Goal: Task Accomplishment & Management: Use online tool/utility

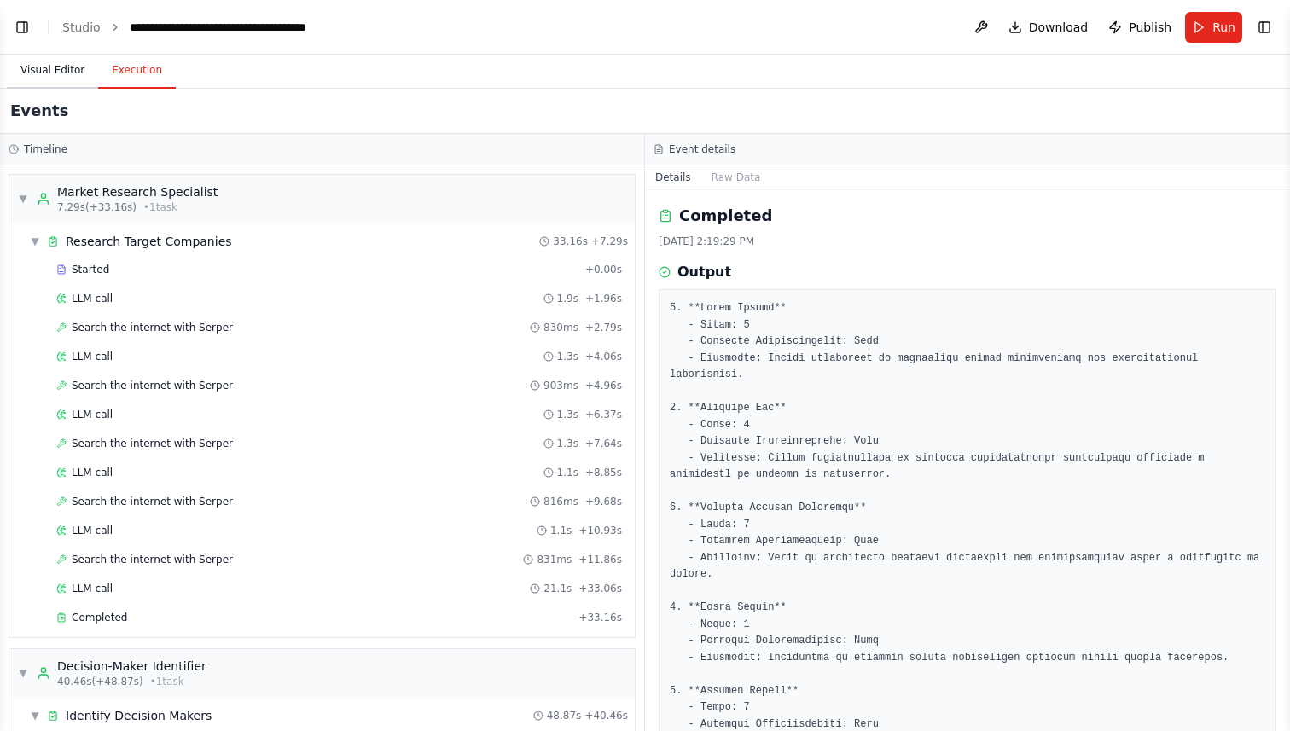
click at [46, 71] on button "Visual Editor" at bounding box center [52, 71] width 91 height 36
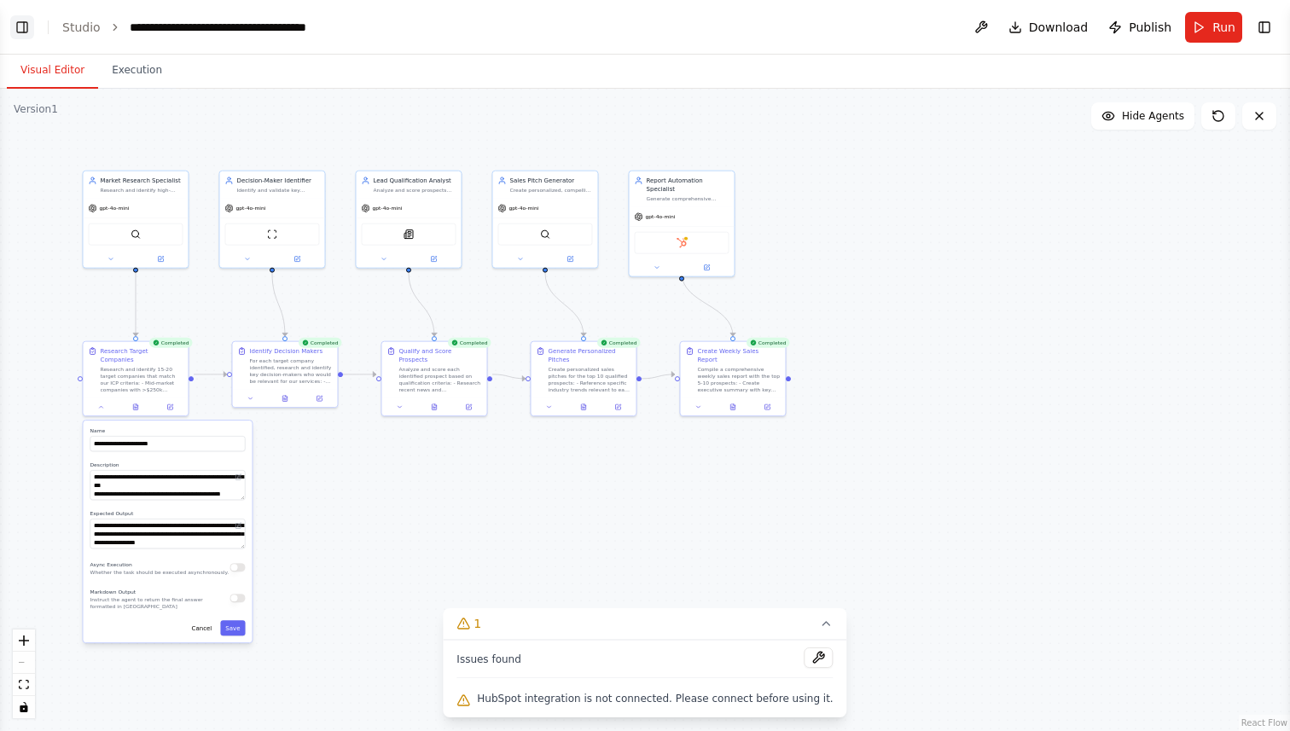
click at [23, 21] on button "Toggle Left Sidebar" at bounding box center [22, 27] width 24 height 24
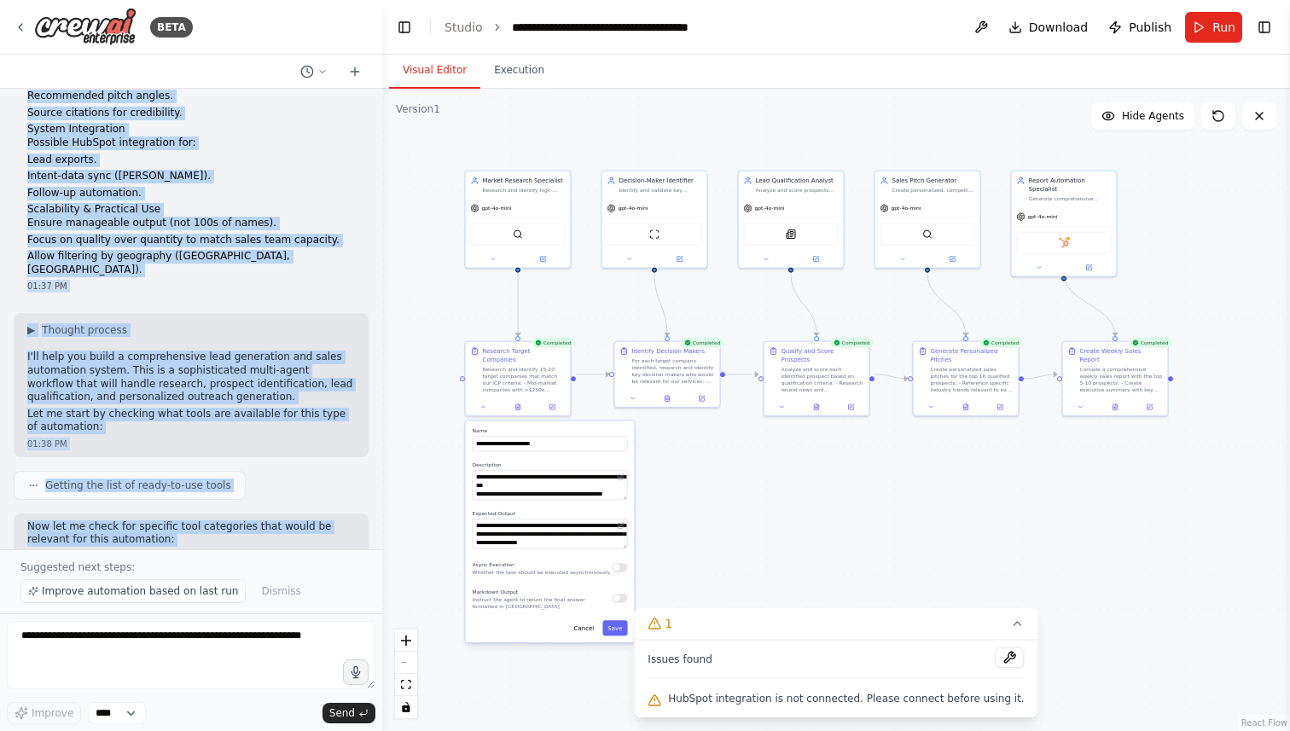
scroll to position [578, 0]
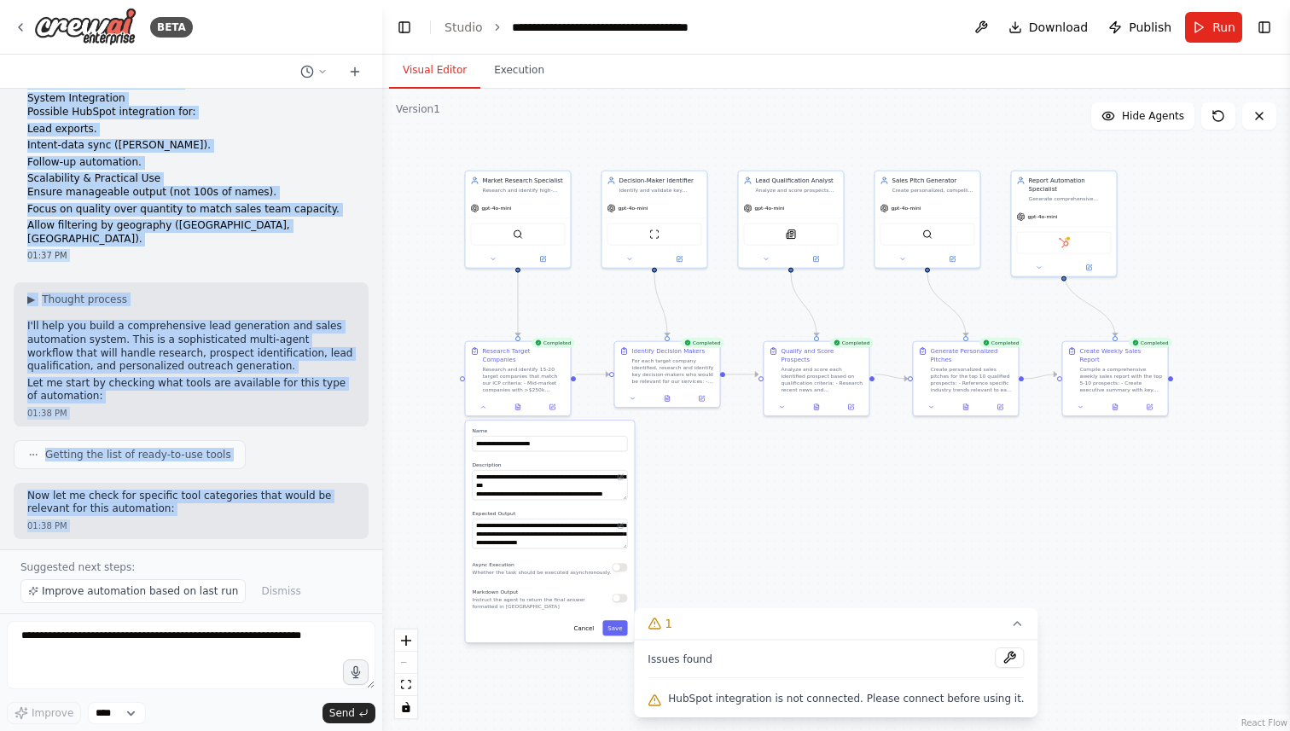
drag, startPoint x: 23, startPoint y: 134, endPoint x: 179, endPoint y: 528, distance: 424.0
click at [179, 528] on div "Following are the requirements for my project: Lead Research & Prospect Identif…" at bounding box center [191, 319] width 382 height 461
click at [240, 219] on p "Allow filtering by geography ([GEOGRAPHIC_DATA], [GEOGRAPHIC_DATA])." at bounding box center [191, 232] width 328 height 26
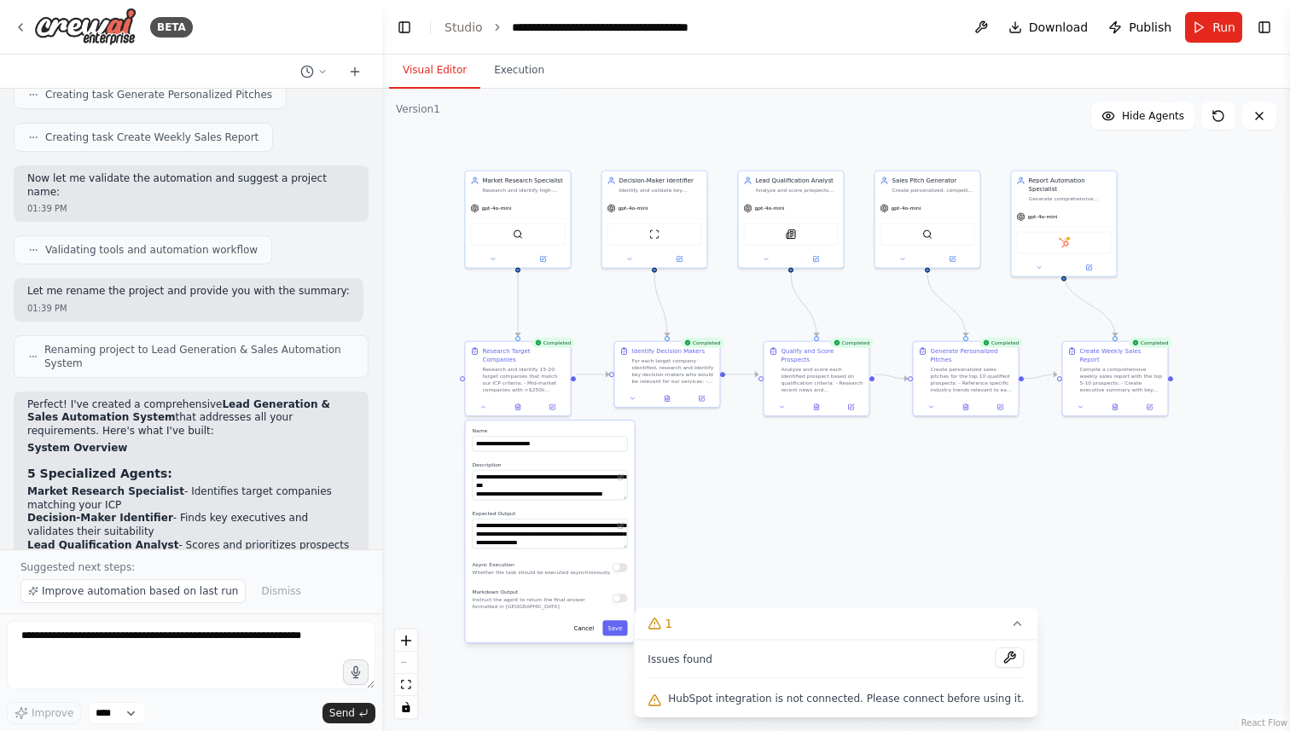
scroll to position [2120, 0]
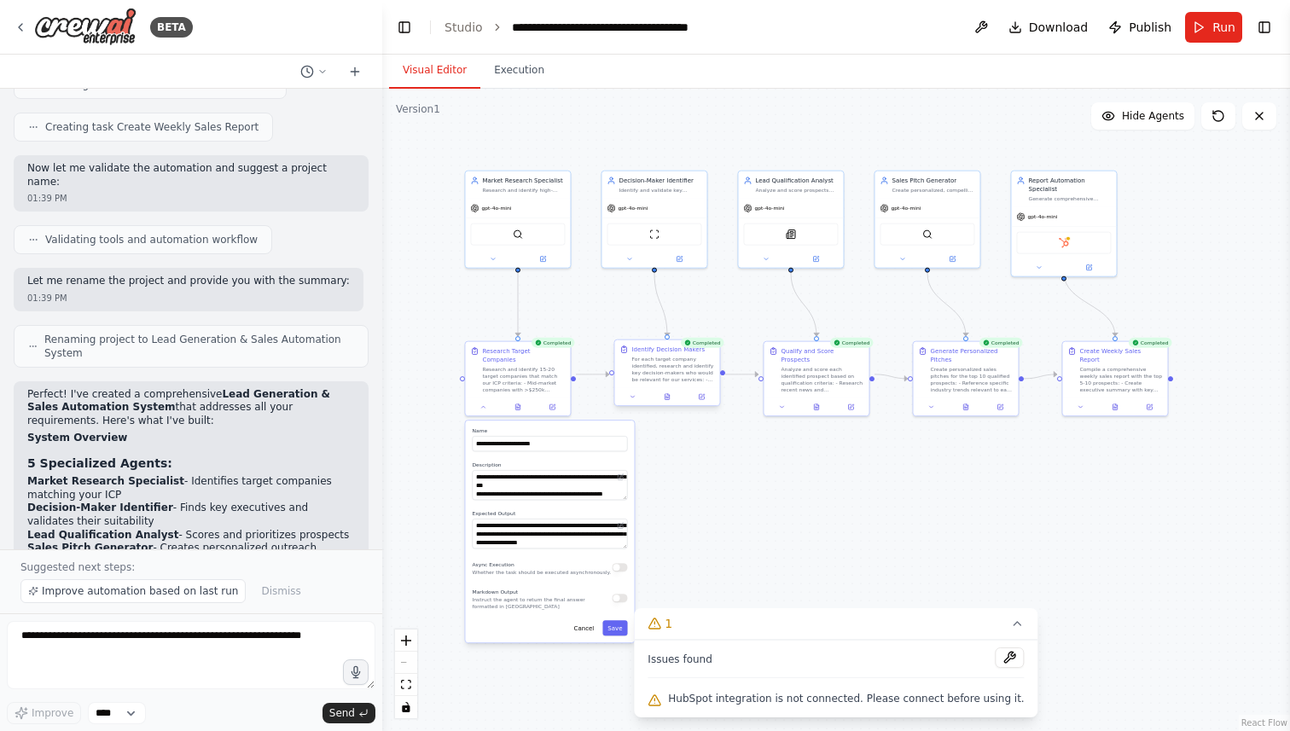
click at [662, 375] on div "For each target company identified, research and identify key decision-makers w…" at bounding box center [672, 369] width 83 height 27
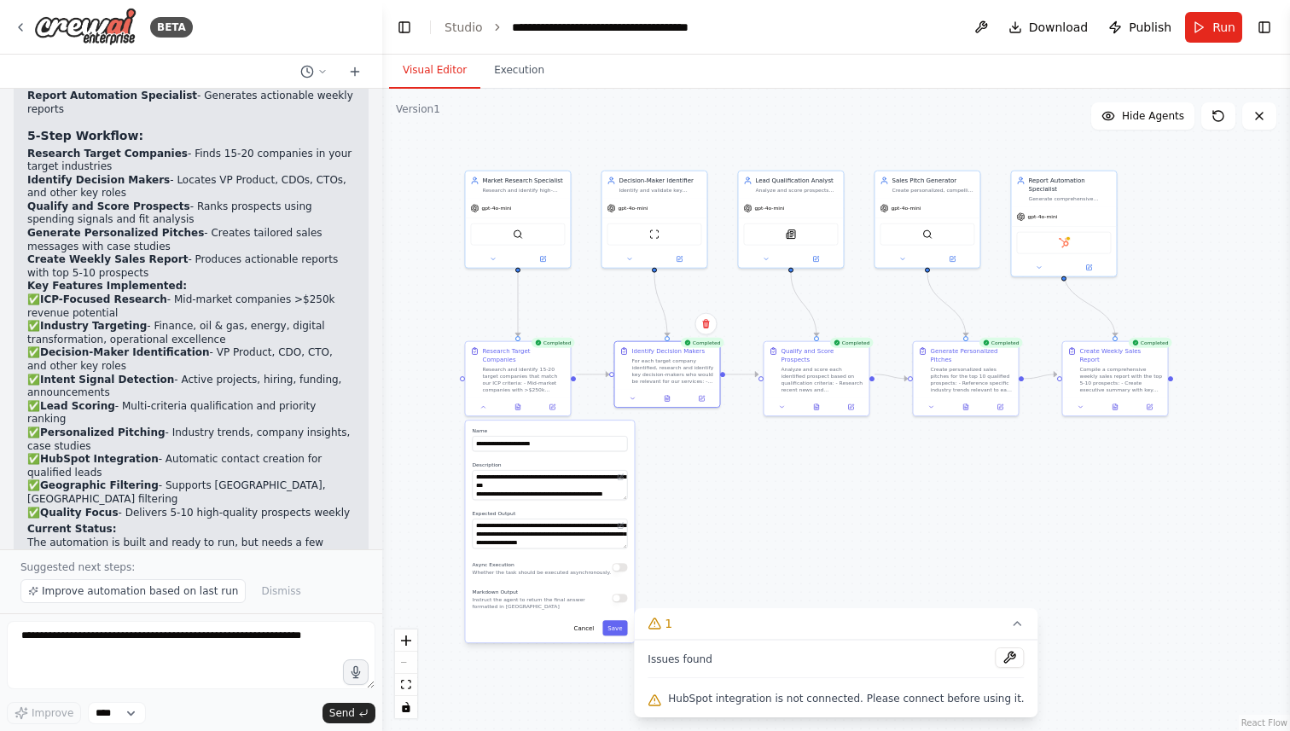
scroll to position [2688, 0]
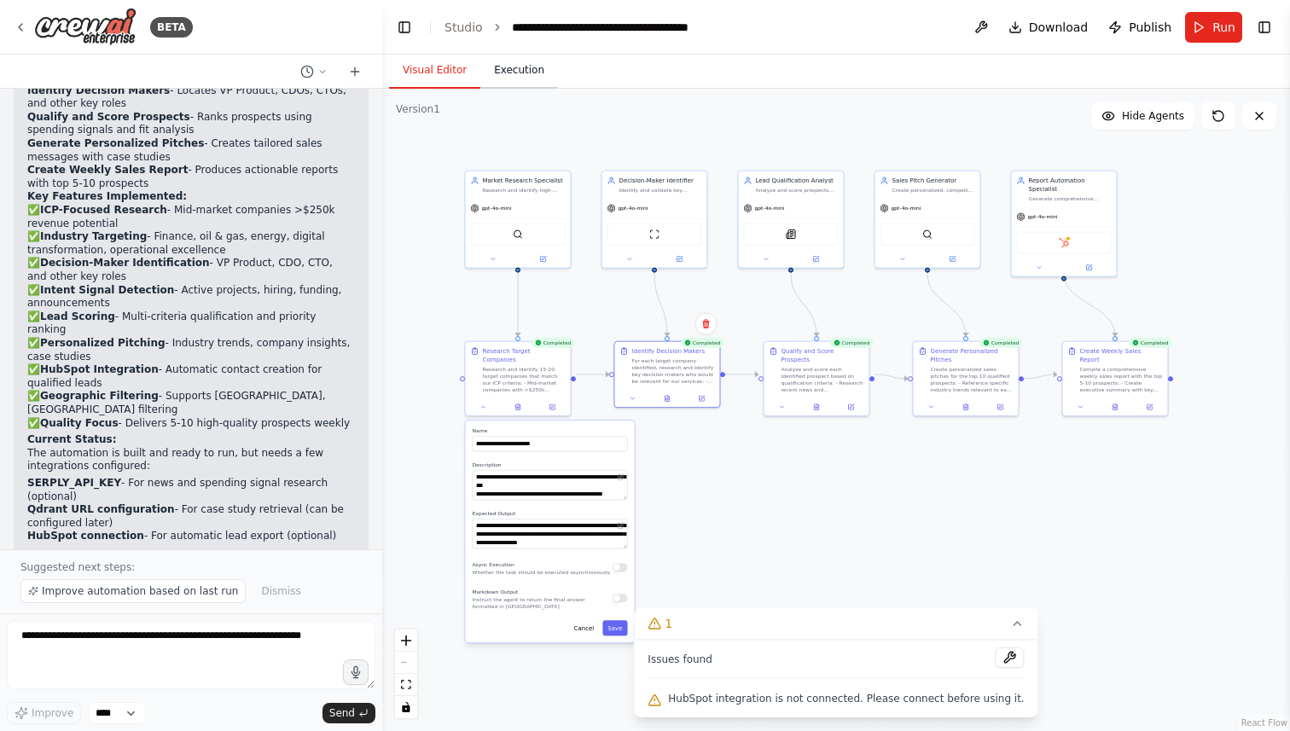
click at [520, 81] on button "Execution" at bounding box center [519, 71] width 78 height 36
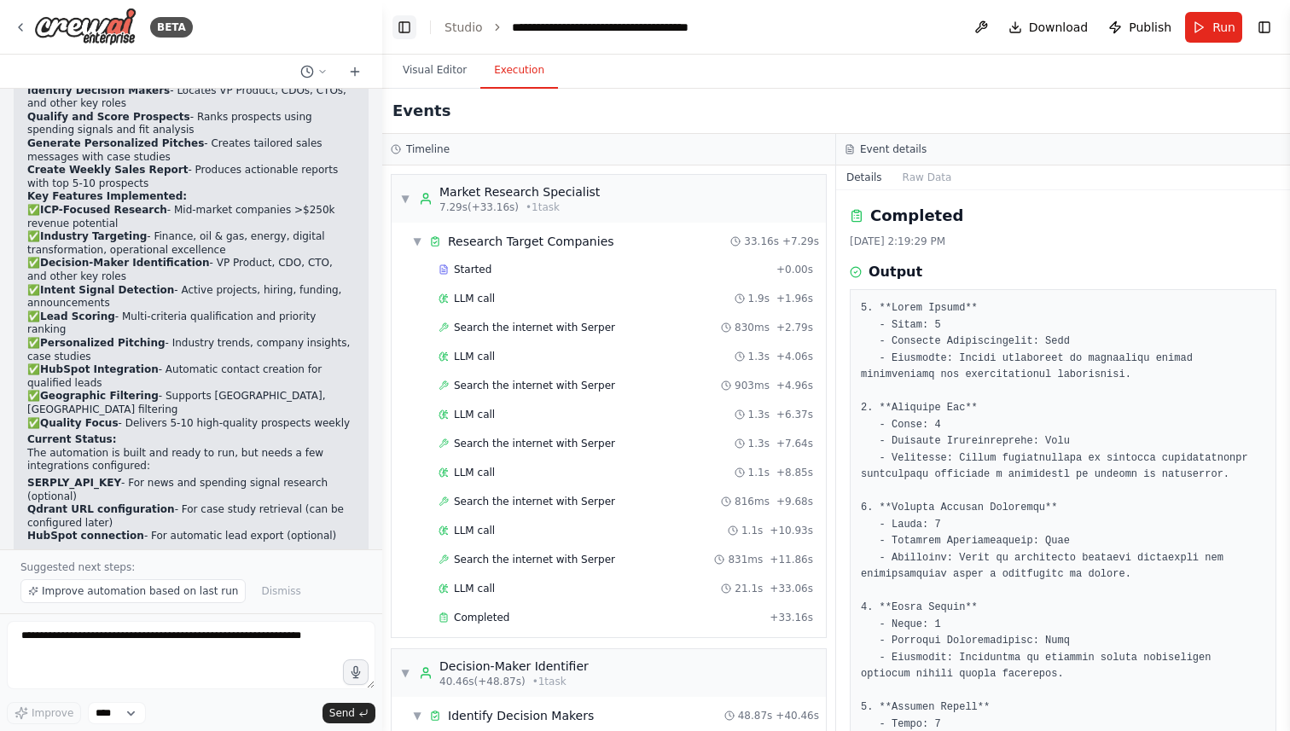
click at [398, 29] on button "Toggle Left Sidebar" at bounding box center [404, 27] width 24 height 24
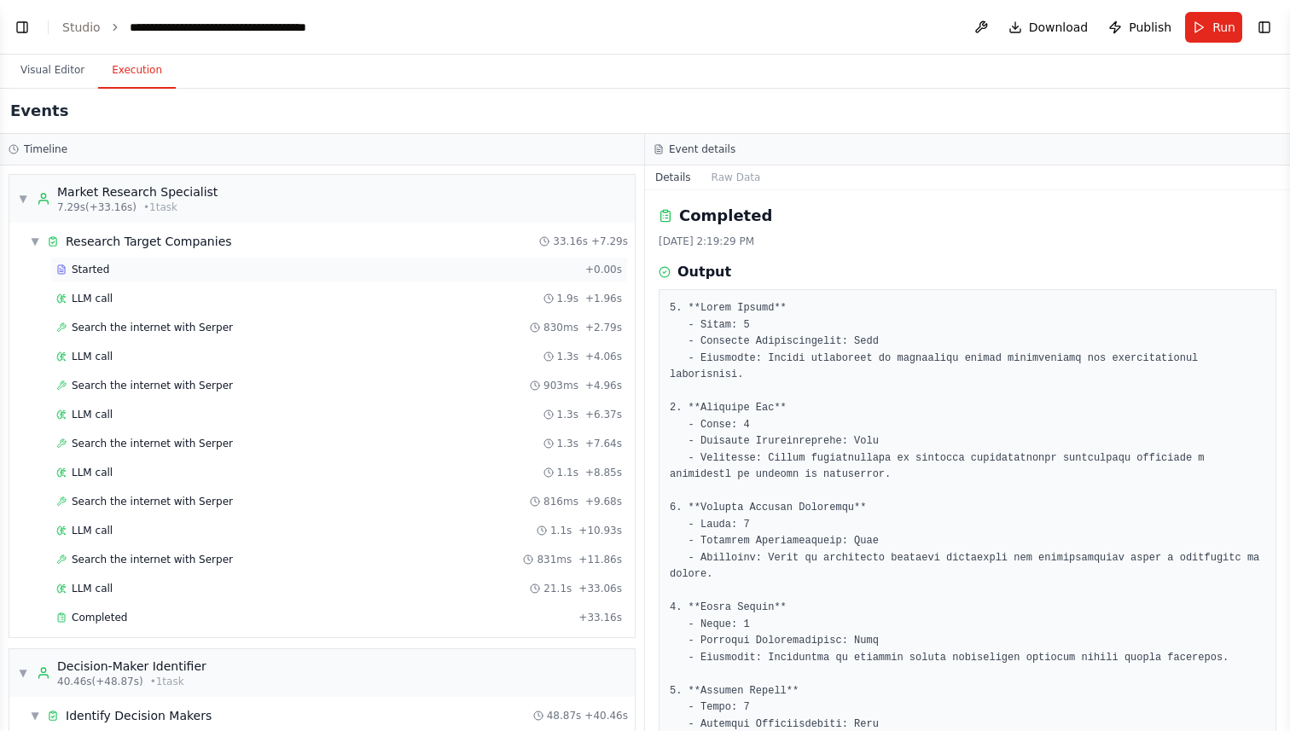
click at [127, 271] on div "Started" at bounding box center [317, 270] width 522 height 14
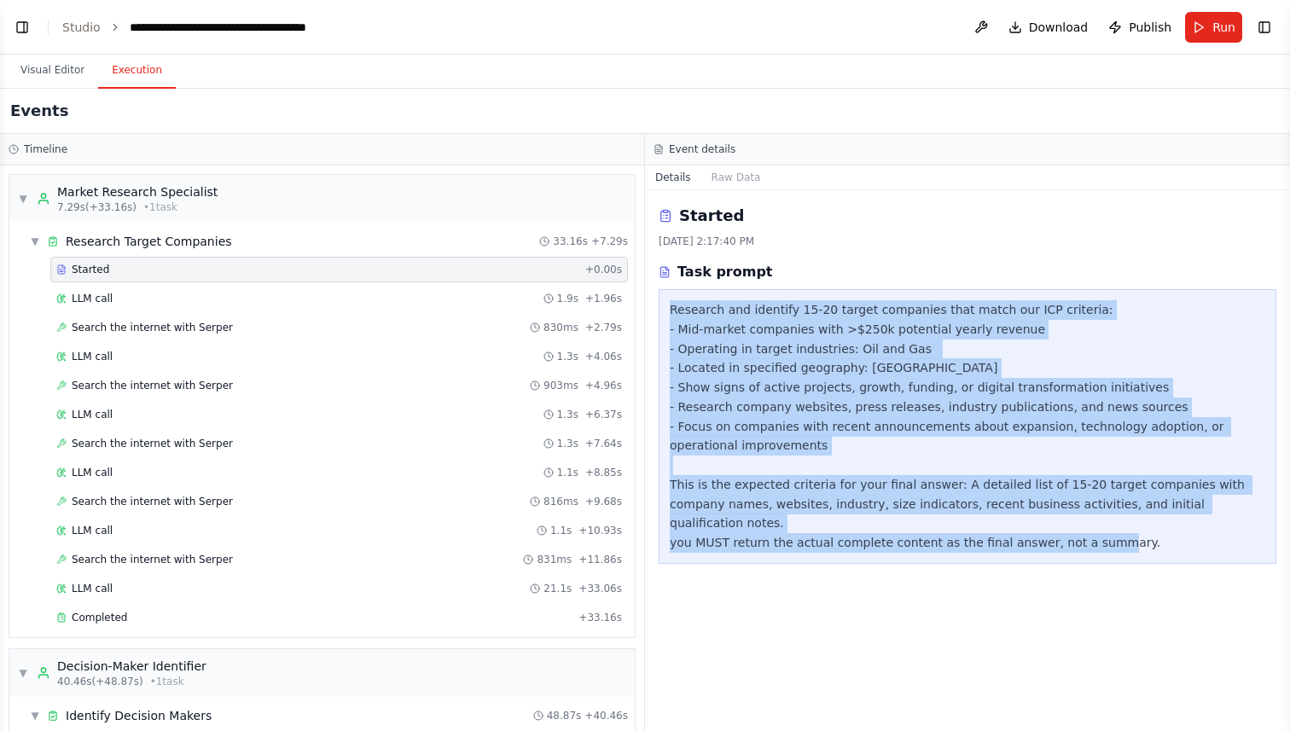
drag, startPoint x: 671, startPoint y: 309, endPoint x: 1110, endPoint y: 546, distance: 498.6
click at [1110, 546] on div "Started [DATE] 2:17:40 PM Task prompt Research and identify 15-20 target compan…" at bounding box center [967, 460] width 645 height 541
click at [43, 74] on button "Visual Editor" at bounding box center [52, 71] width 91 height 36
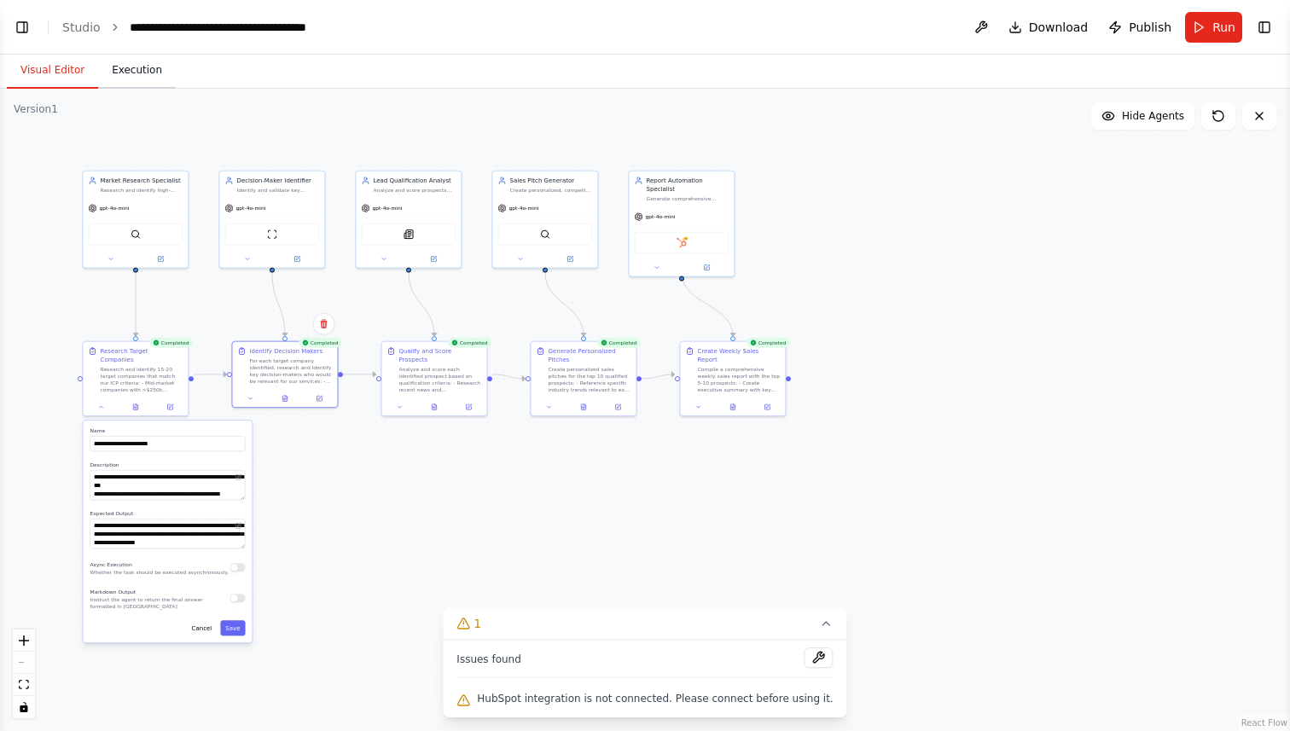
click at [144, 78] on button "Execution" at bounding box center [137, 71] width 78 height 36
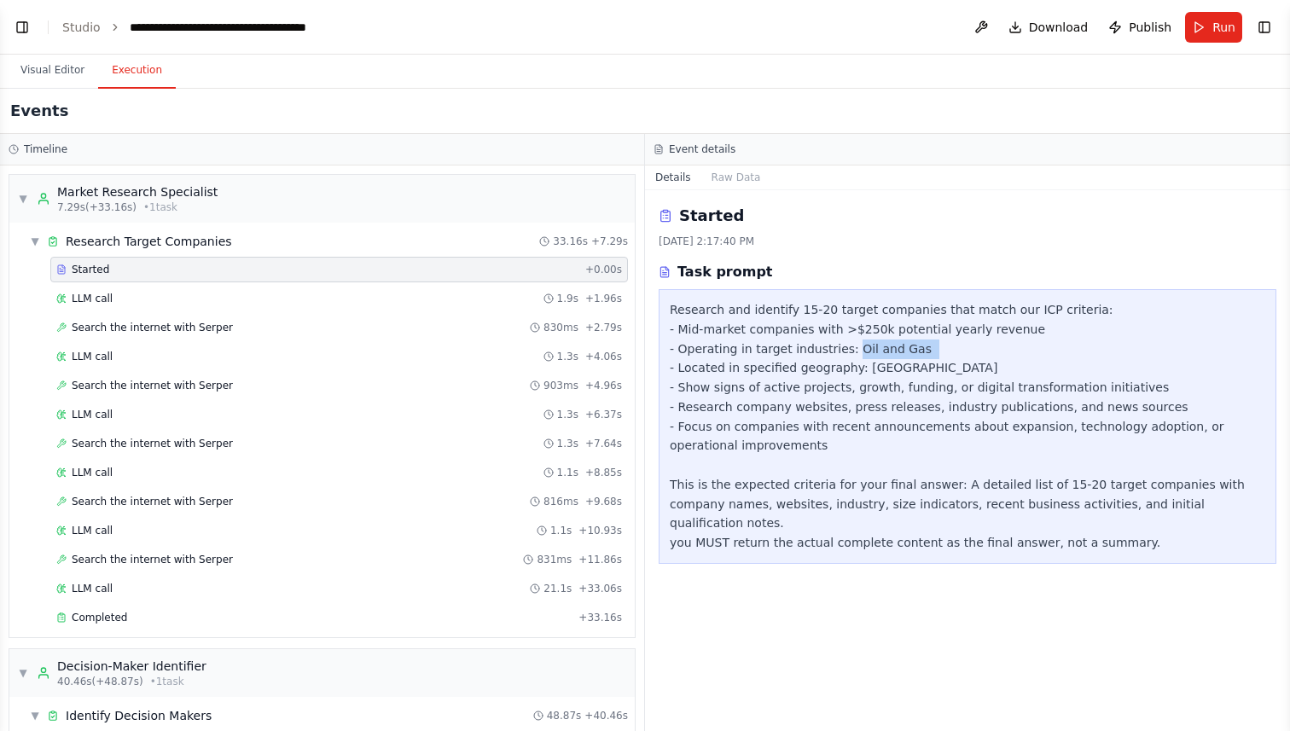
drag, startPoint x: 845, startPoint y: 352, endPoint x: 916, endPoint y: 352, distance: 70.8
click at [916, 352] on div "Research and identify 15-20 target companies that match our ICP criteria: - Mid…" at bounding box center [968, 426] width 596 height 253
drag, startPoint x: 862, startPoint y: 371, endPoint x: 937, endPoint y: 369, distance: 75.1
click at [937, 369] on div "Research and identify 15-20 target companies that match our ICP criteria: - Mid…" at bounding box center [968, 426] width 596 height 253
click at [90, 296] on span "LLM call" at bounding box center [92, 299] width 41 height 14
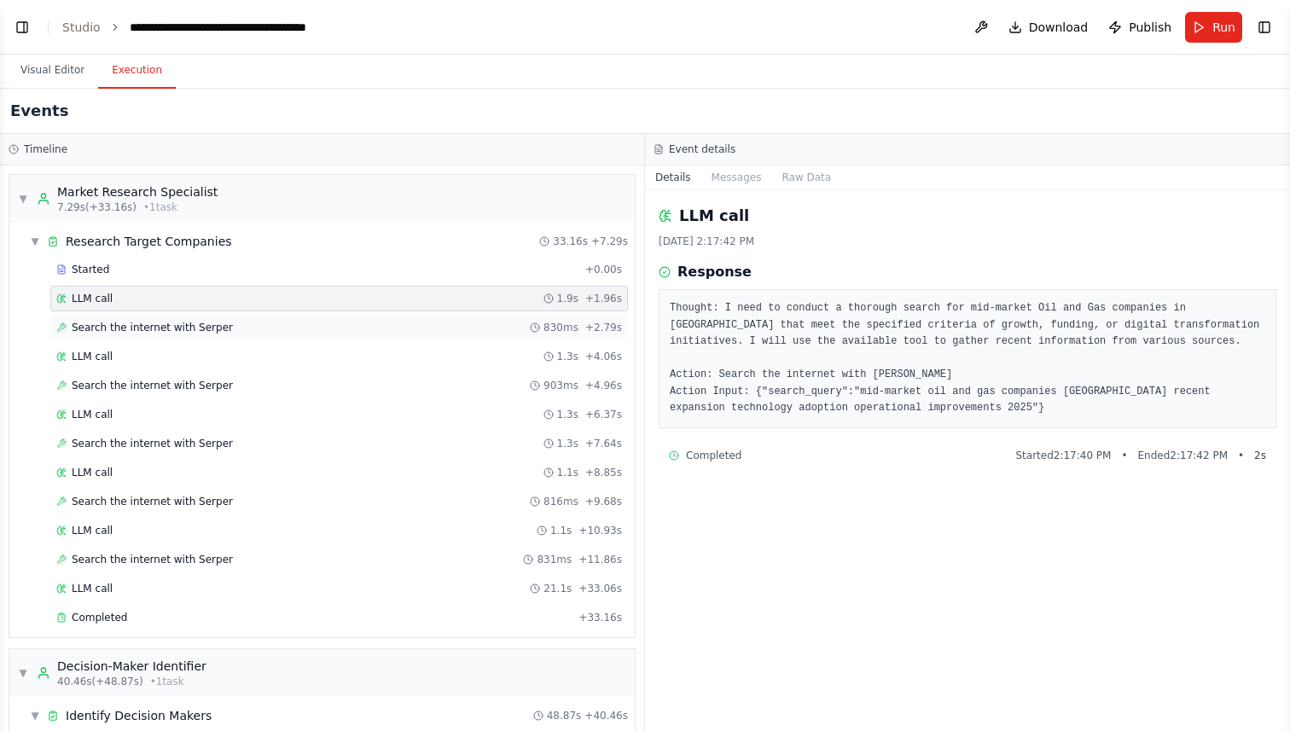
click at [117, 333] on span "Search the internet with Serper" at bounding box center [152, 328] width 161 height 14
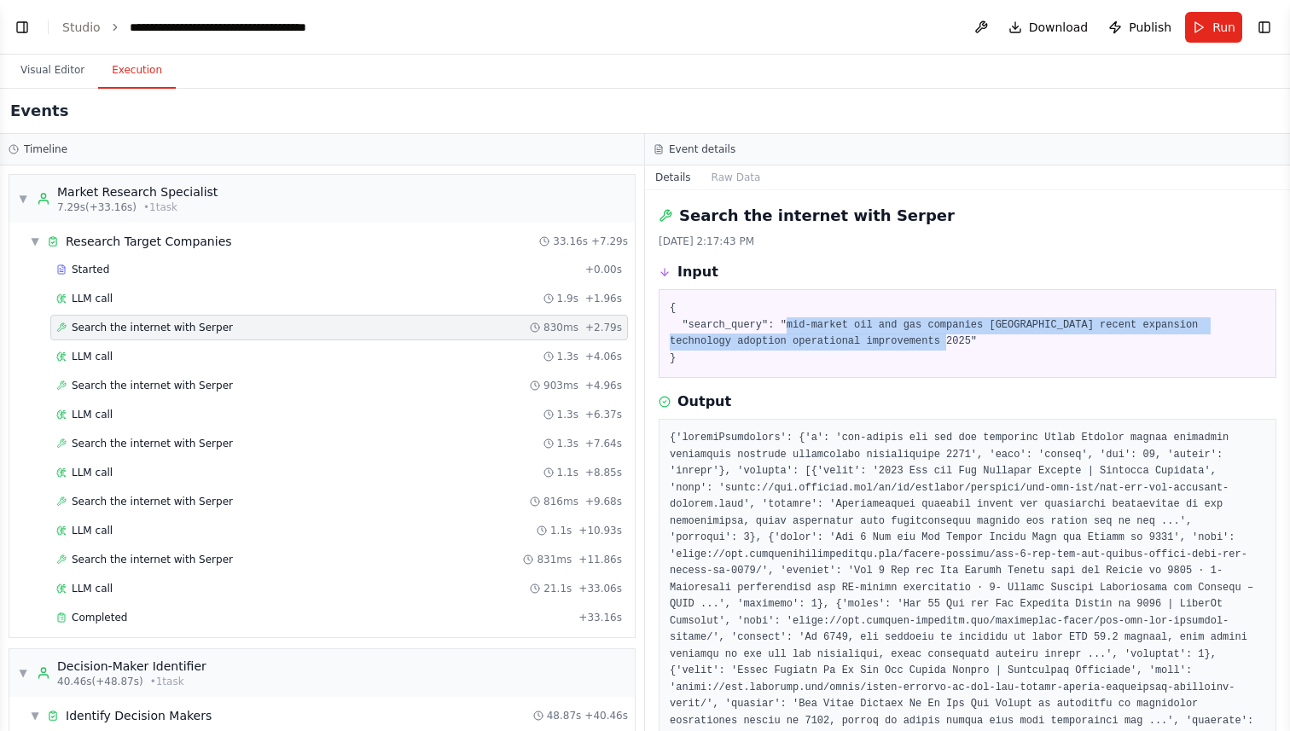
drag, startPoint x: 788, startPoint y: 325, endPoint x: 904, endPoint y: 340, distance: 116.2
click at [904, 340] on pre "{ "search_query": "mid-market oil and gas companies [GEOGRAPHIC_DATA] recent ex…" at bounding box center [968, 333] width 596 height 67
click at [109, 385] on span "Search the internet with Serper" at bounding box center [152, 386] width 161 height 14
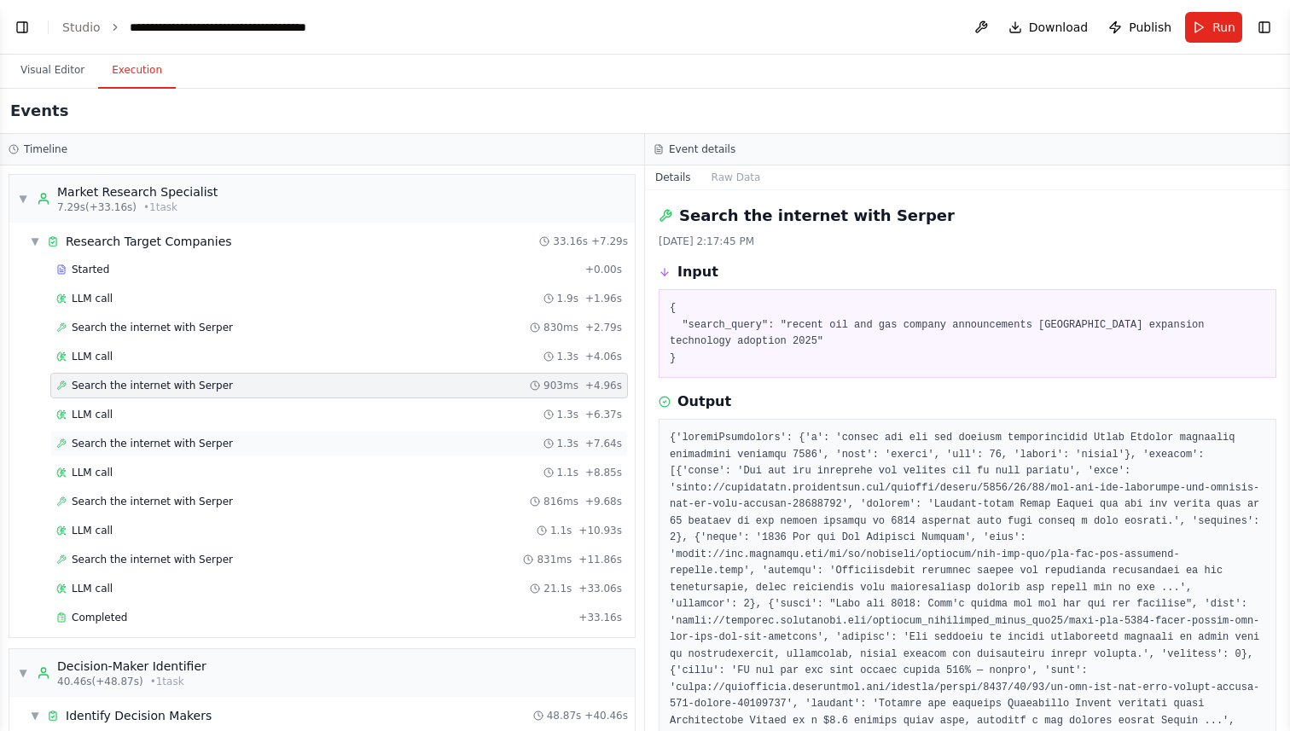
click at [131, 442] on span "Search the internet with Serper" at bounding box center [152, 444] width 161 height 14
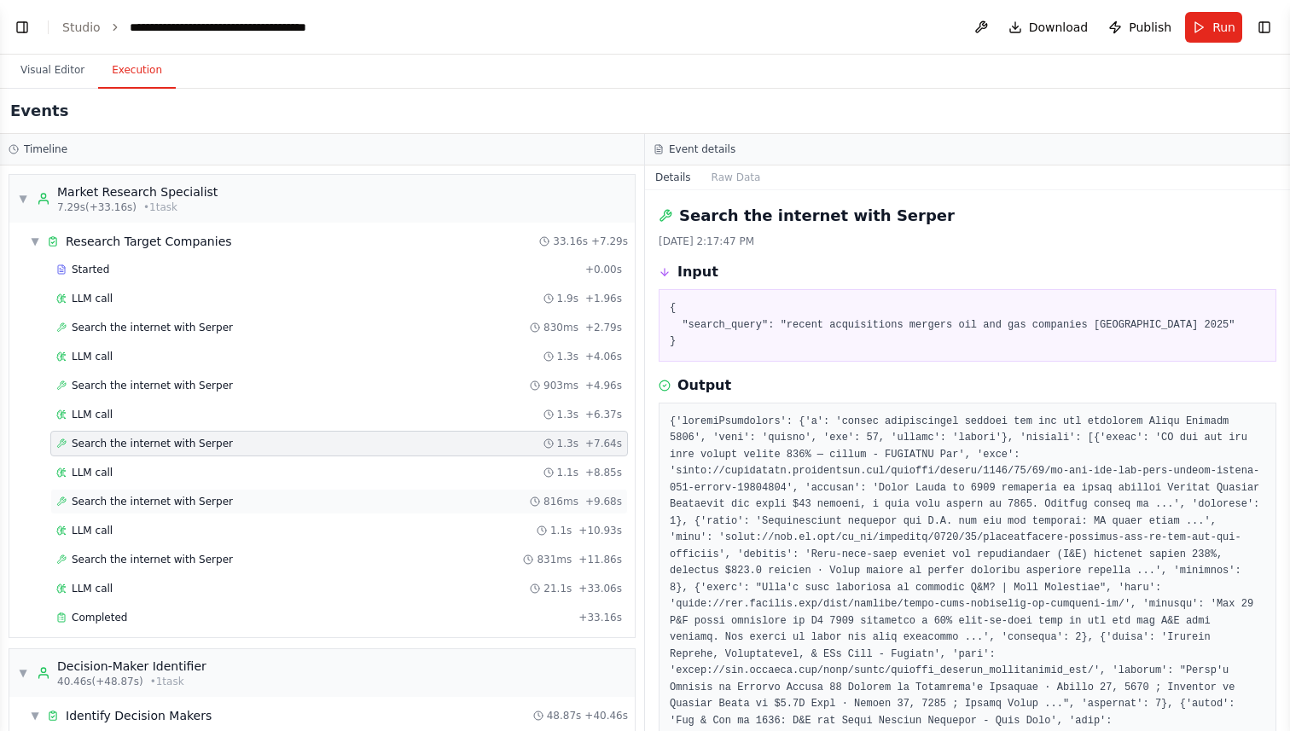
click at [148, 495] on span "Search the internet with Serper" at bounding box center [152, 502] width 161 height 14
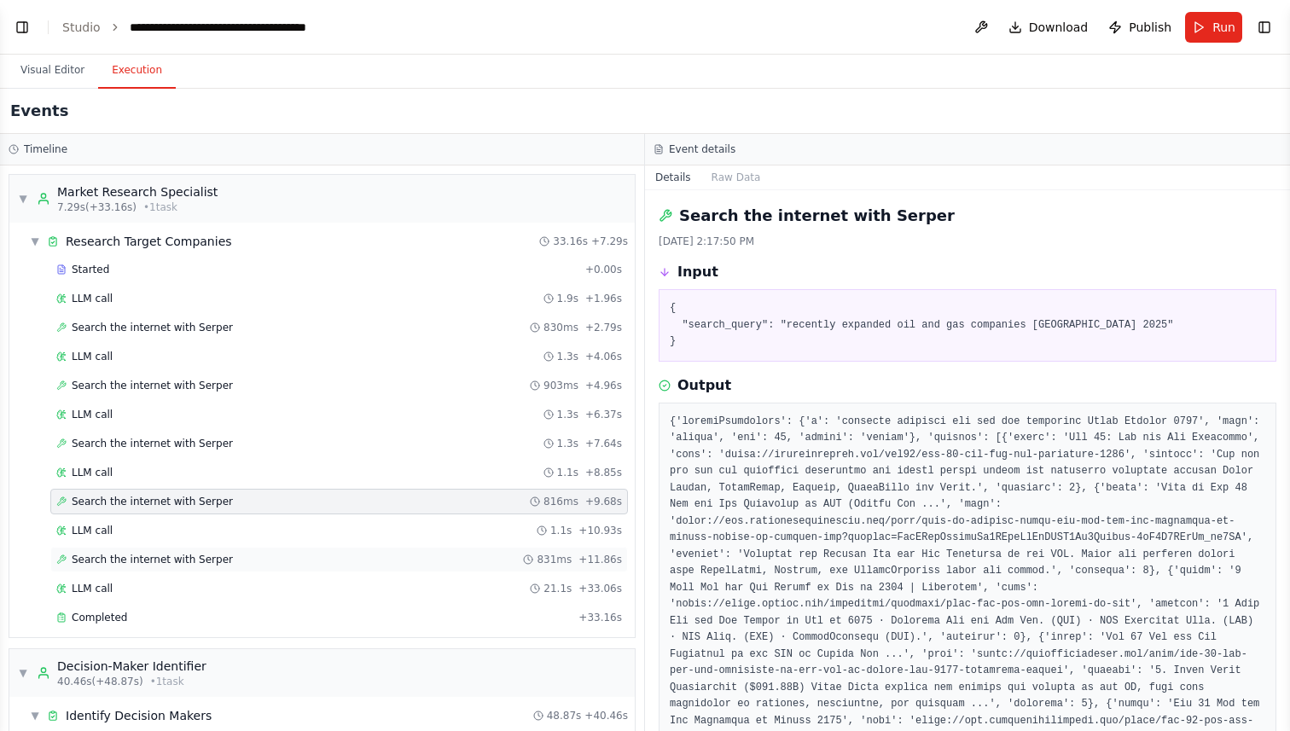
click at [171, 564] on span "Search the internet with Serper" at bounding box center [152, 560] width 161 height 14
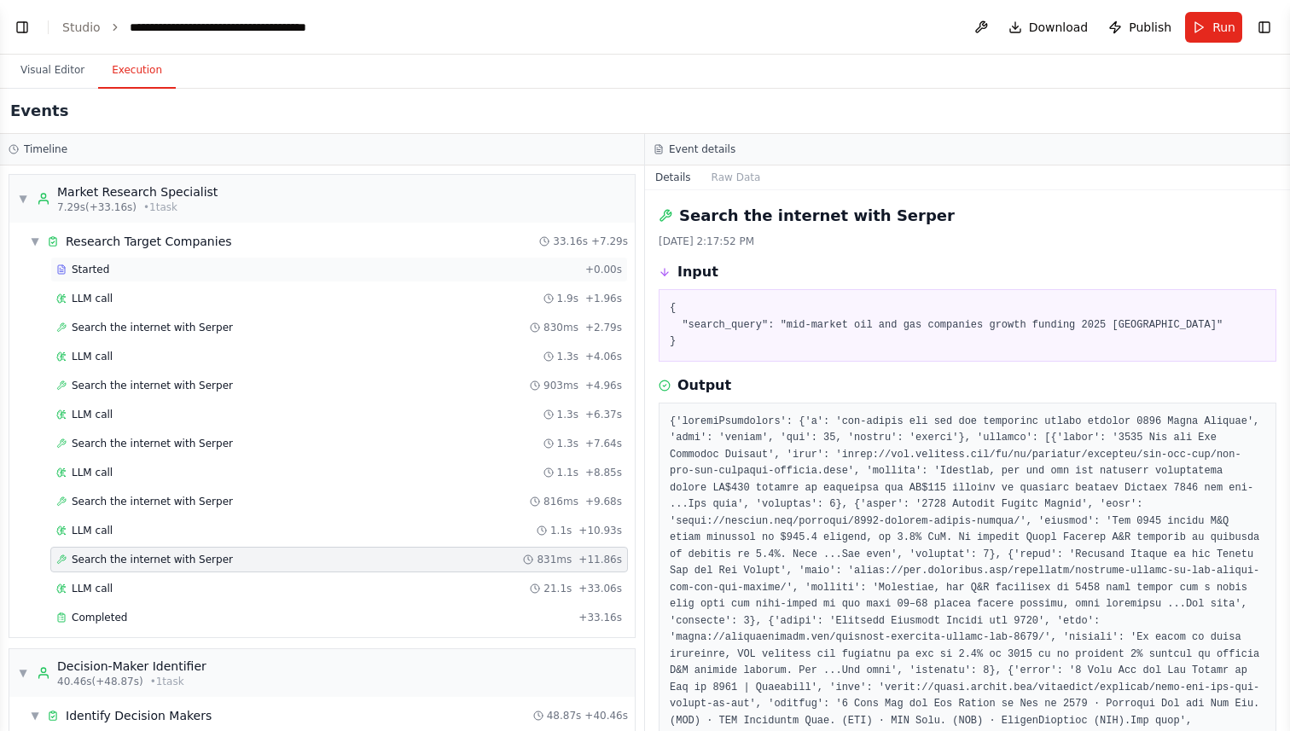
click at [155, 276] on div "Started + 0.00s" at bounding box center [339, 270] width 578 height 26
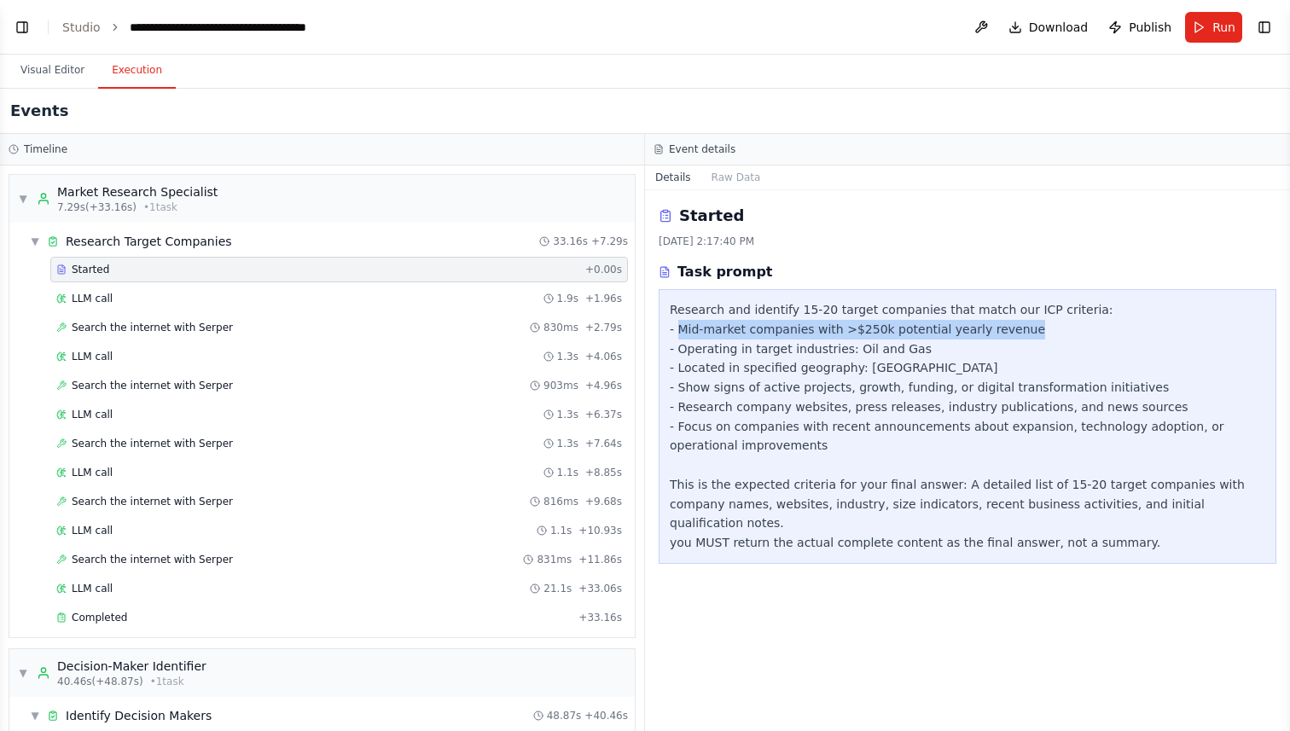
drag, startPoint x: 682, startPoint y: 330, endPoint x: 1064, endPoint y: 325, distance: 382.3
click at [1064, 325] on div "Research and identify 15-20 target companies that match our ICP criteria: - Mid…" at bounding box center [968, 426] width 596 height 253
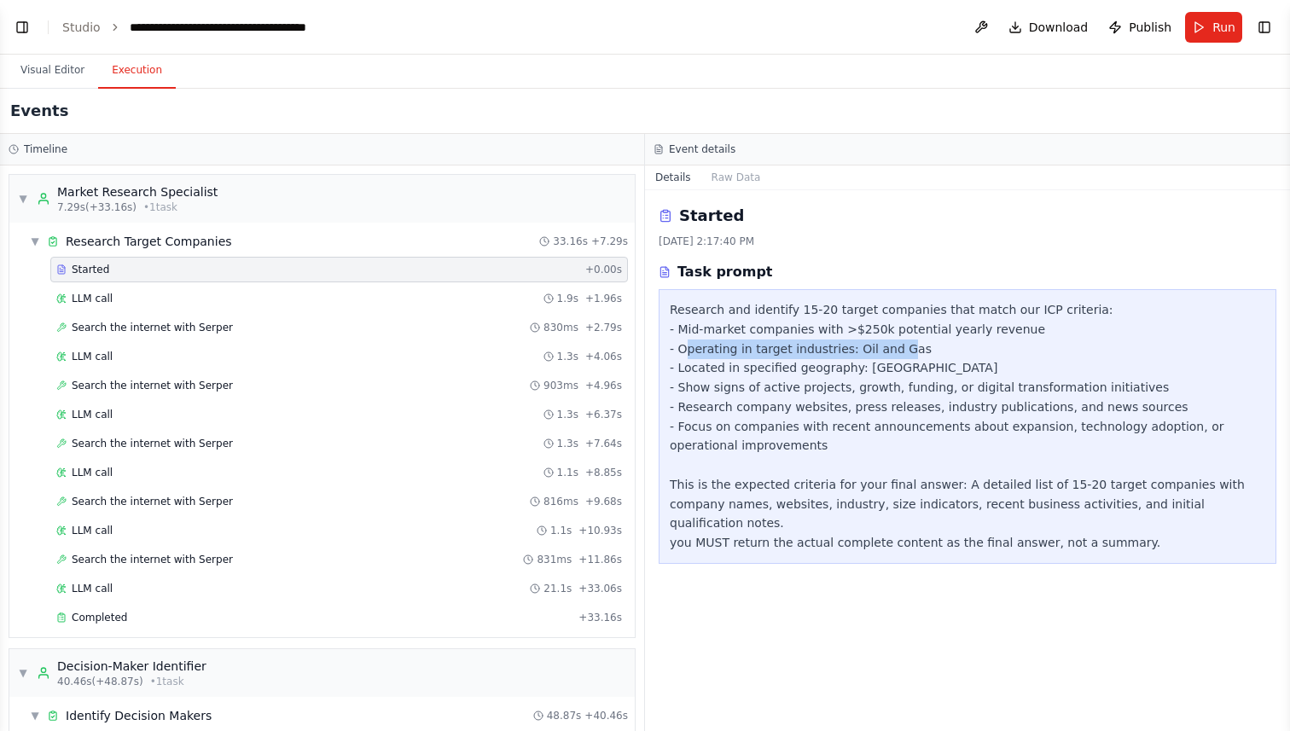
drag, startPoint x: 685, startPoint y: 352, endPoint x: 893, endPoint y: 352, distance: 208.2
click at [893, 352] on div "Research and identify 15-20 target companies that match our ICP criteria: - Mid…" at bounding box center [968, 426] width 596 height 253
click at [144, 330] on span "Search the internet with Serper" at bounding box center [152, 328] width 161 height 14
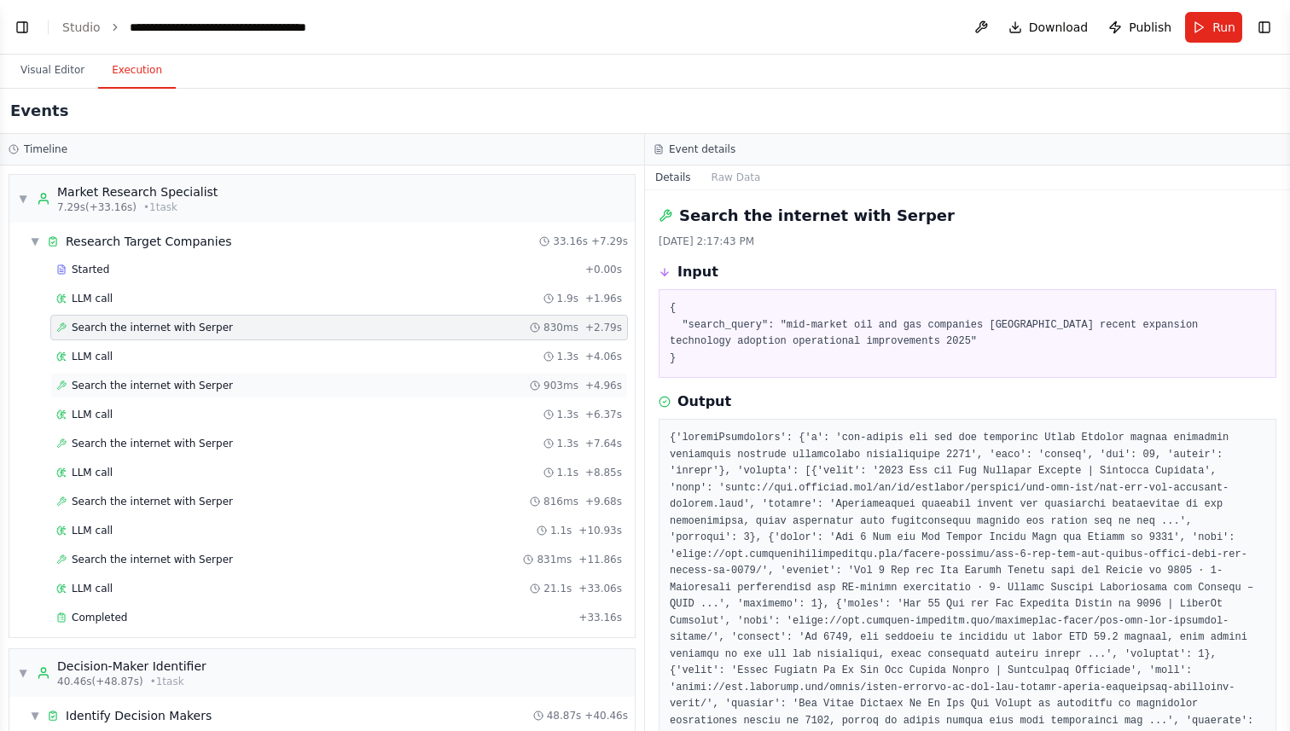
click at [160, 382] on span "Search the internet with Serper" at bounding box center [152, 386] width 161 height 14
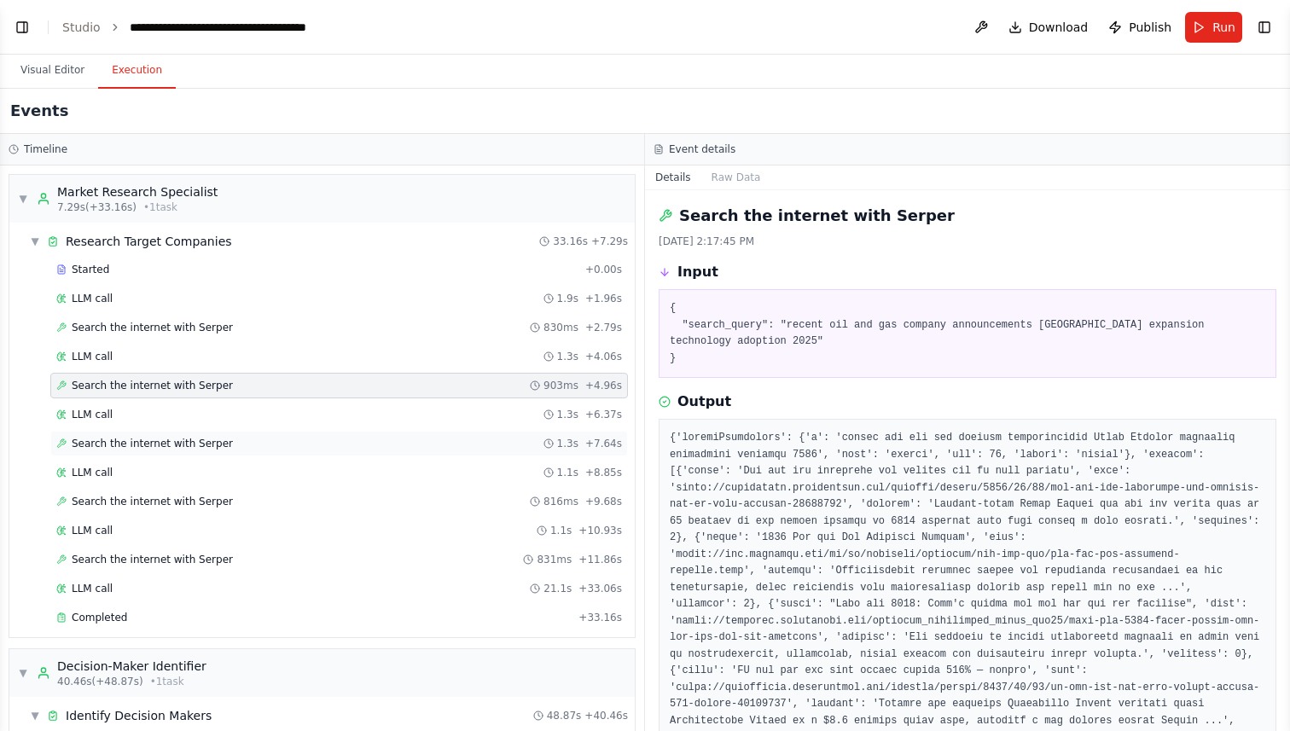
click at [170, 447] on span "Search the internet with Serper" at bounding box center [152, 444] width 161 height 14
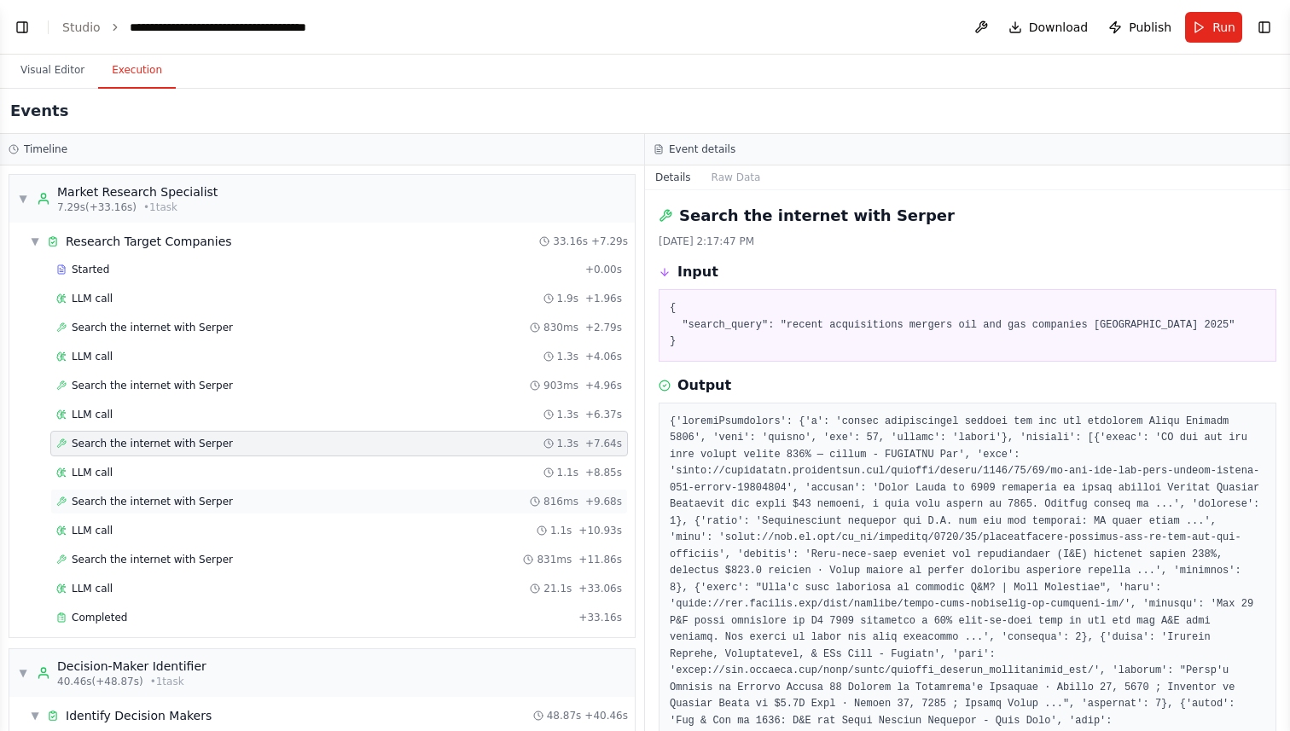
click at [167, 497] on span "Search the internet with Serper" at bounding box center [152, 502] width 161 height 14
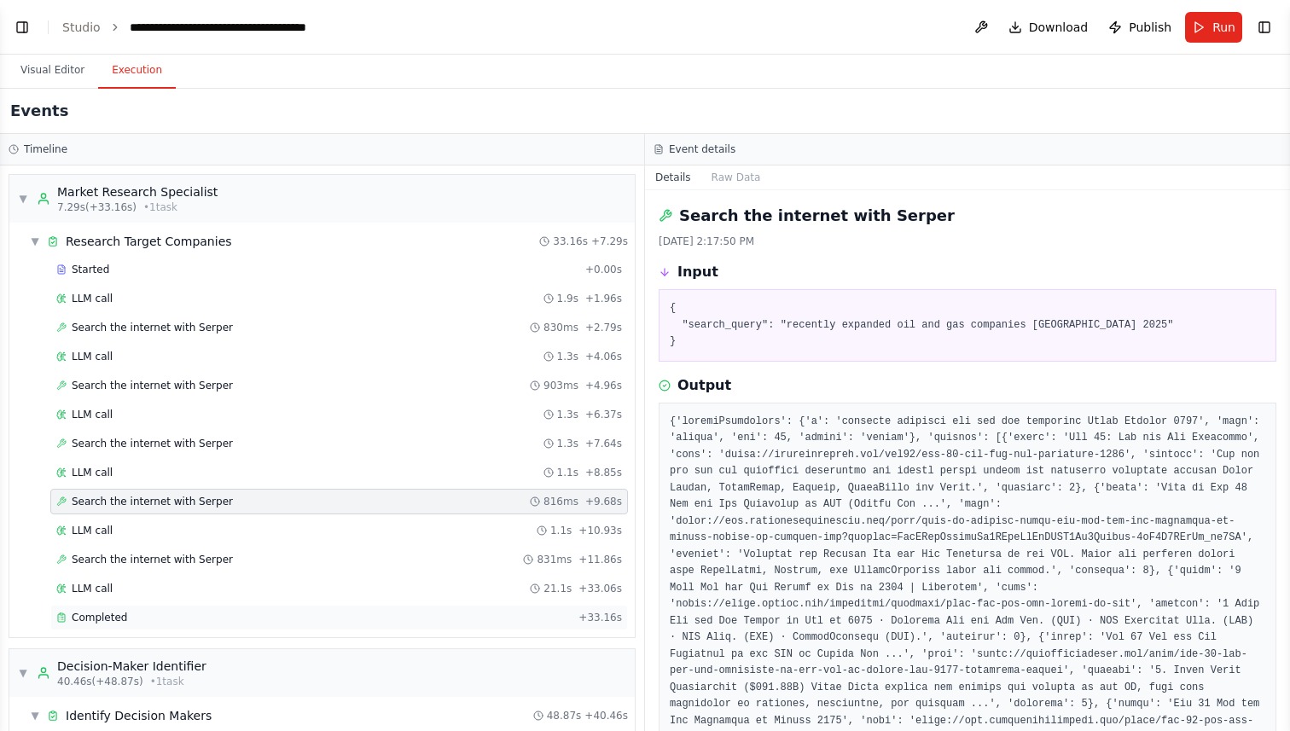
click at [111, 611] on span "Completed" at bounding box center [99, 618] width 55 height 14
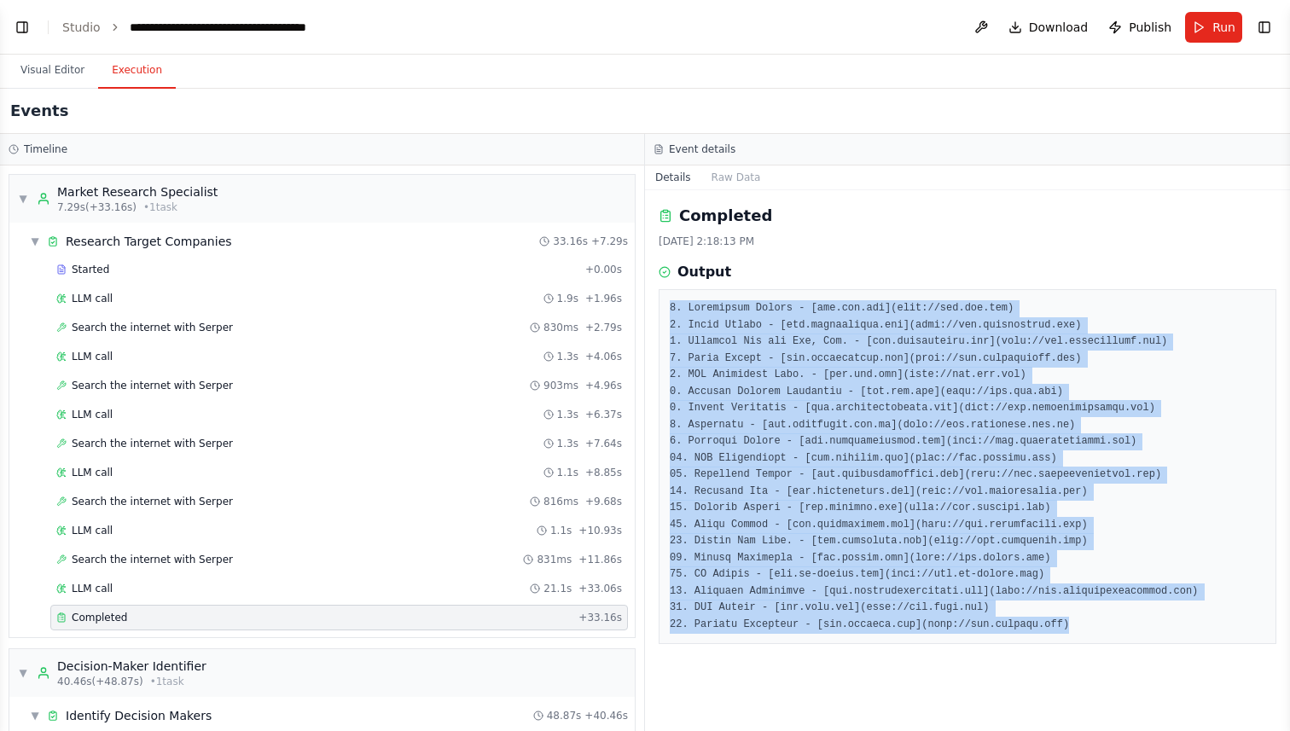
drag, startPoint x: 668, startPoint y: 308, endPoint x: 997, endPoint y: 651, distance: 474.9
click at [997, 651] on div "Completed [DATE] 2:18:13 PM Output" at bounding box center [967, 460] width 645 height 541
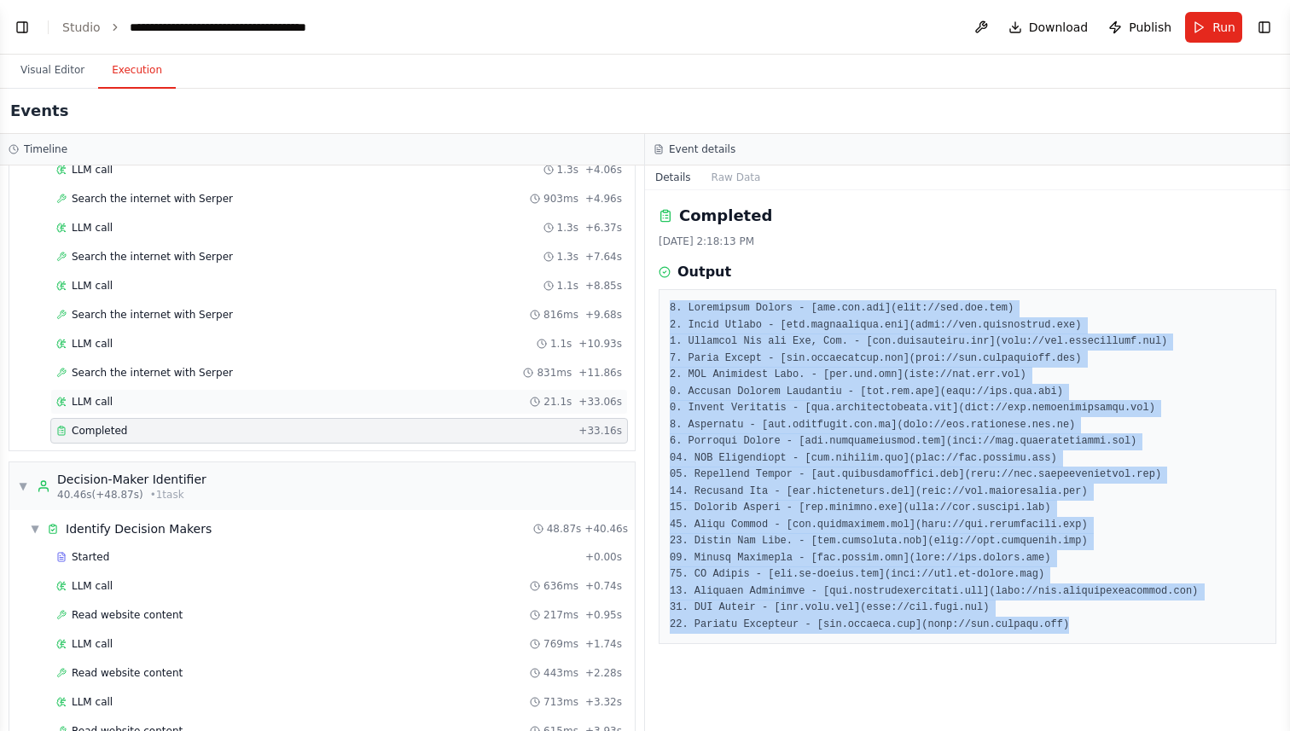
scroll to position [208, 0]
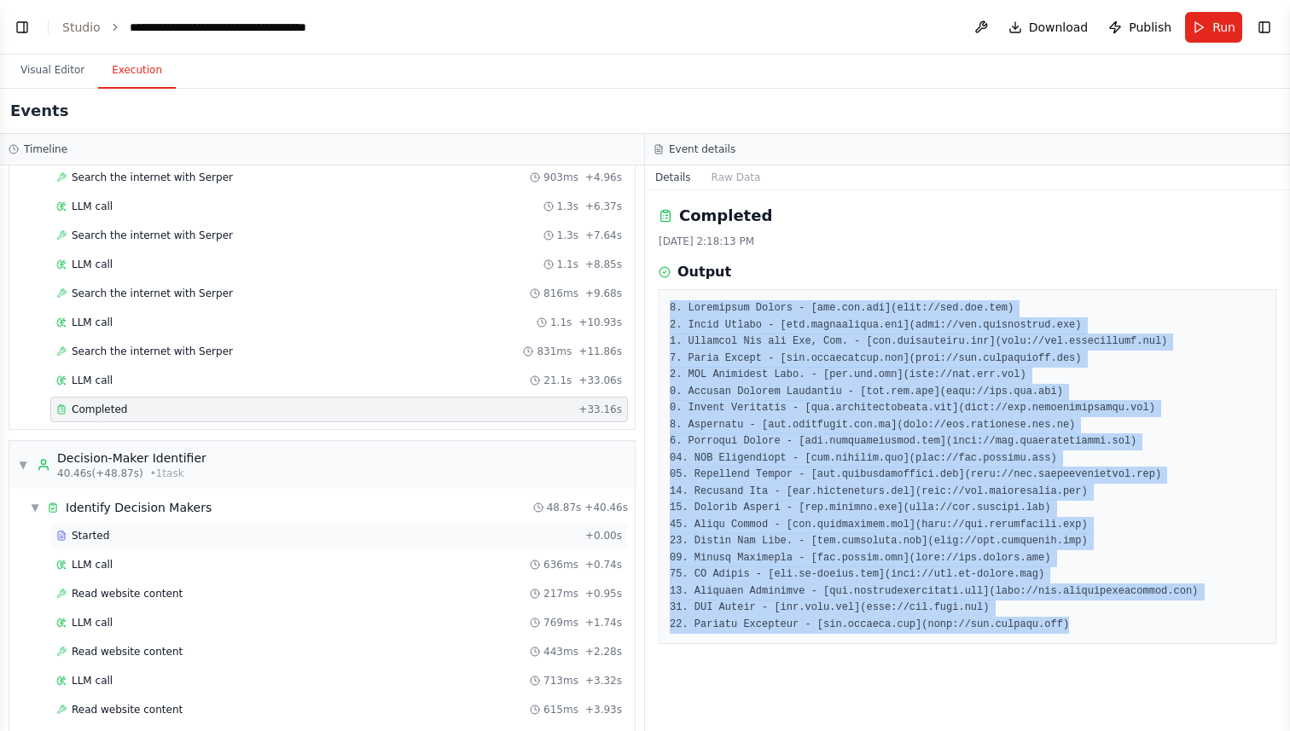
click at [159, 543] on div "Started + 0.00s" at bounding box center [339, 536] width 578 height 26
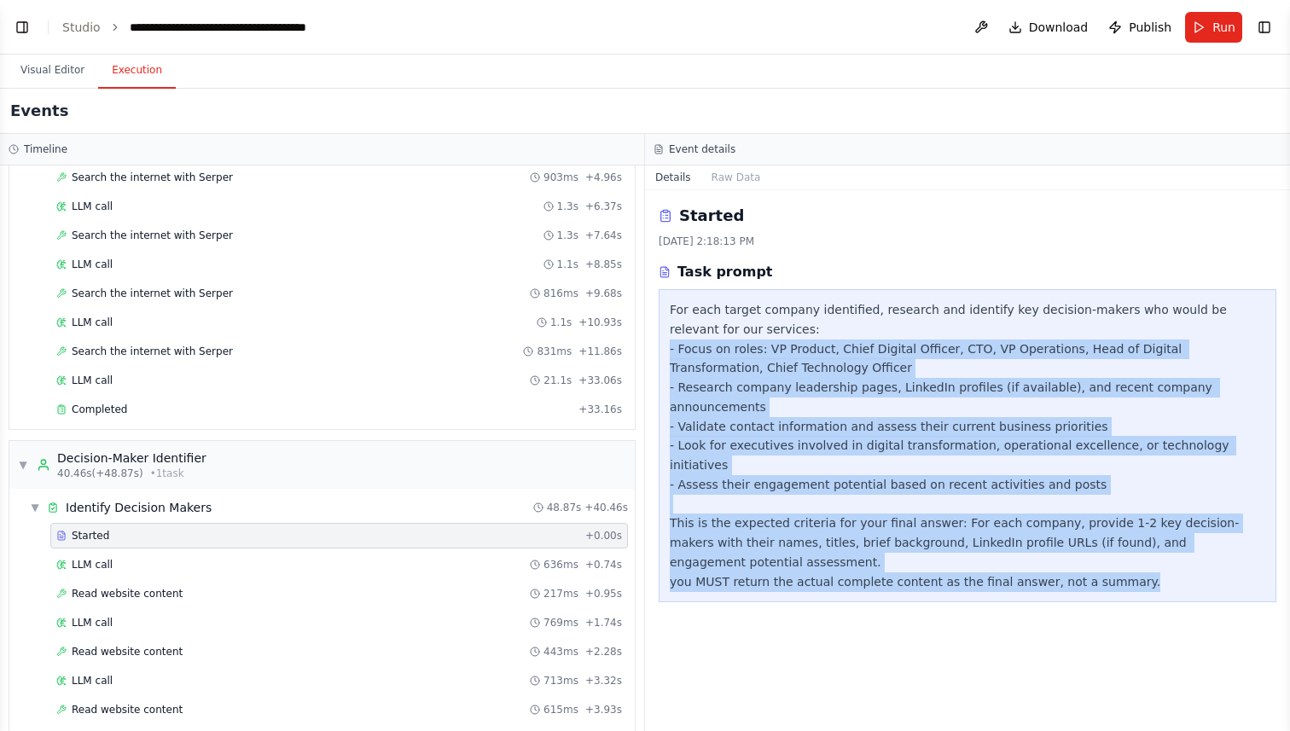
drag, startPoint x: 669, startPoint y: 346, endPoint x: 1166, endPoint y: 552, distance: 538.2
click at [1166, 552] on div "For each target company identified, research and identify key decision-makers w…" at bounding box center [968, 445] width 596 height 291
click at [146, 569] on div "LLM call 636ms + 0.74s" at bounding box center [339, 565] width 566 height 14
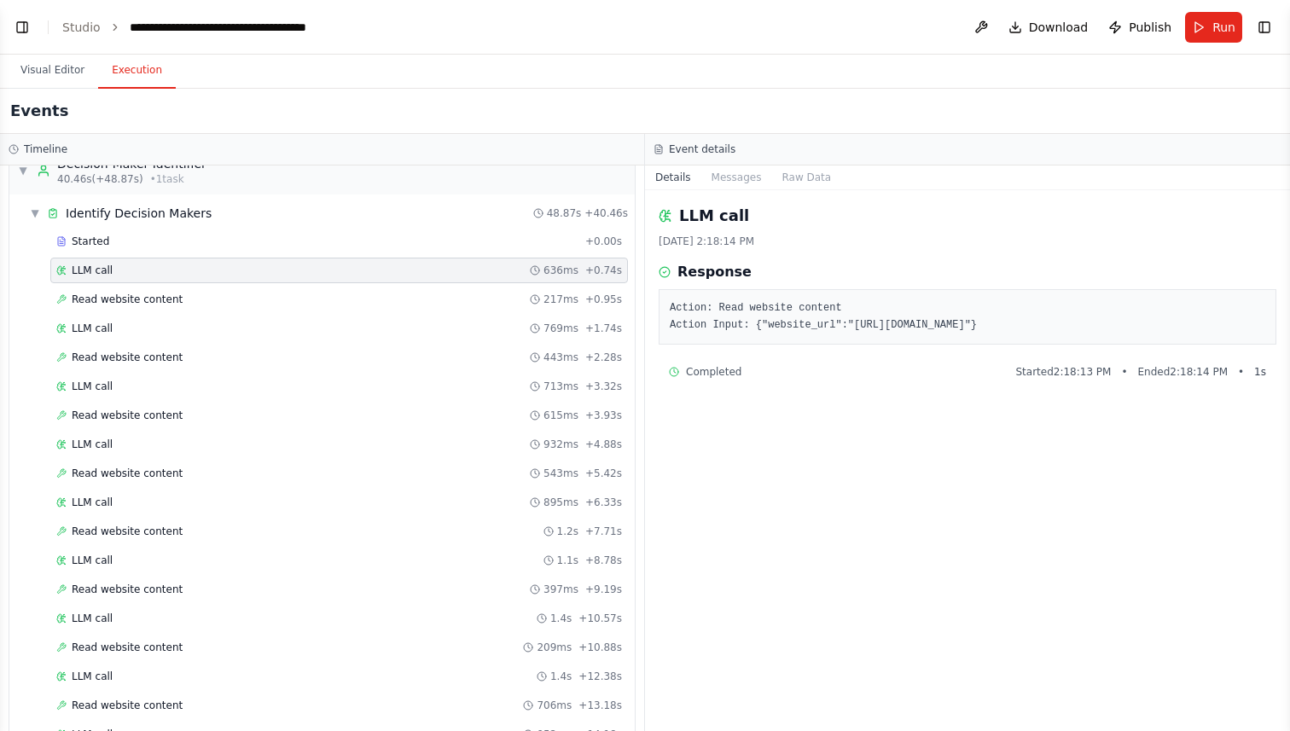
scroll to position [430, 0]
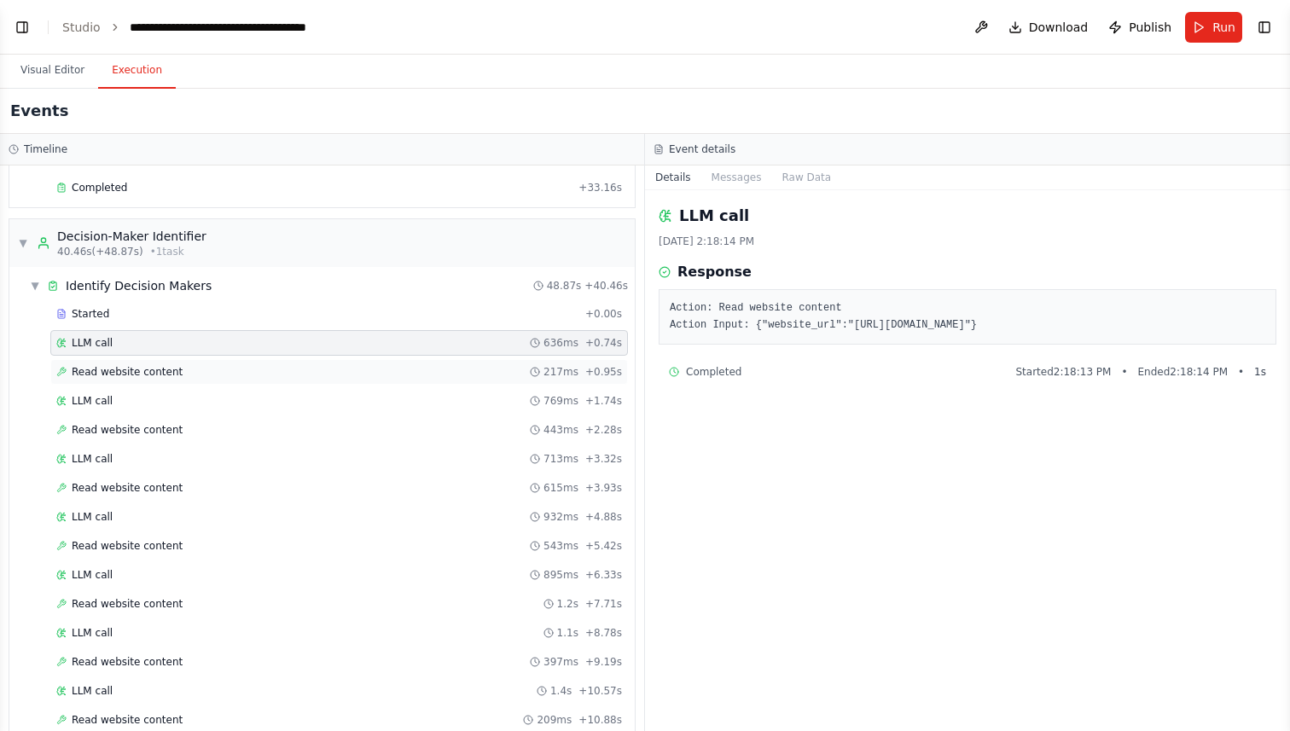
click at [131, 372] on span "Read website content" at bounding box center [127, 372] width 111 height 14
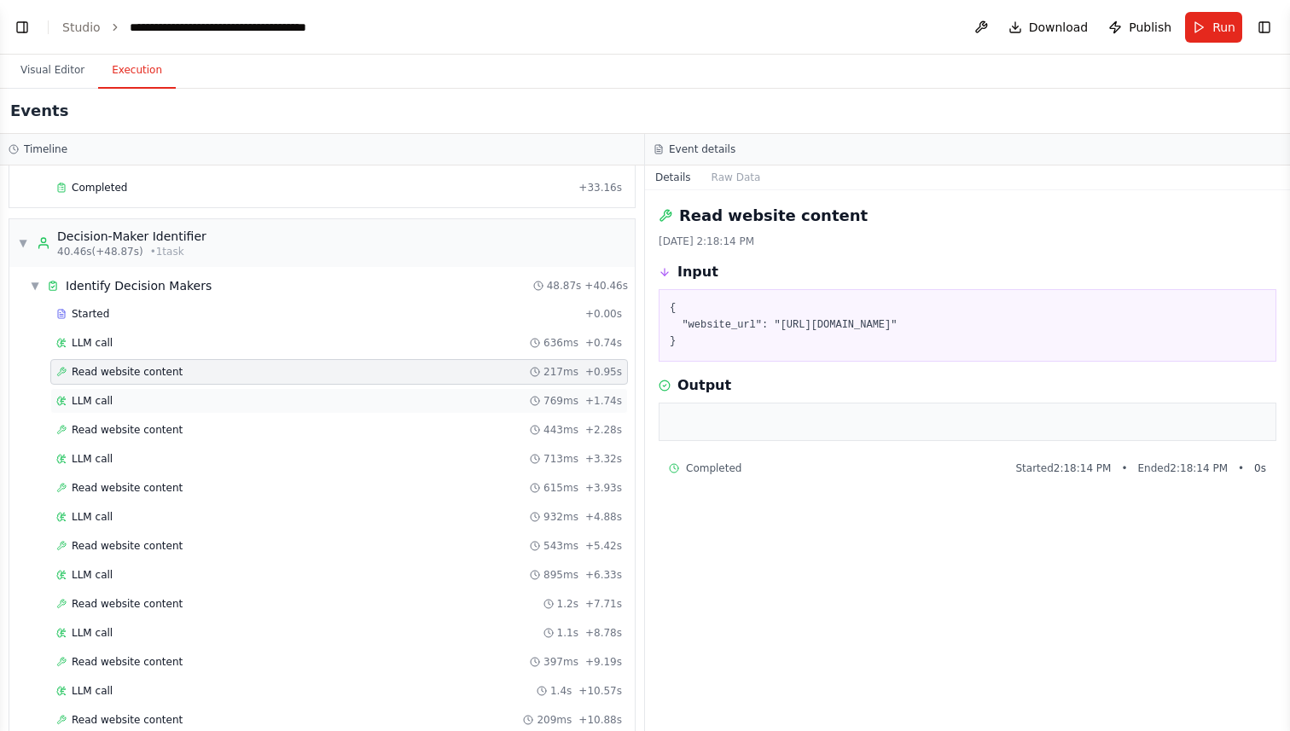
click at [128, 404] on div "LLM call 769ms + 1.74s" at bounding box center [339, 401] width 566 height 14
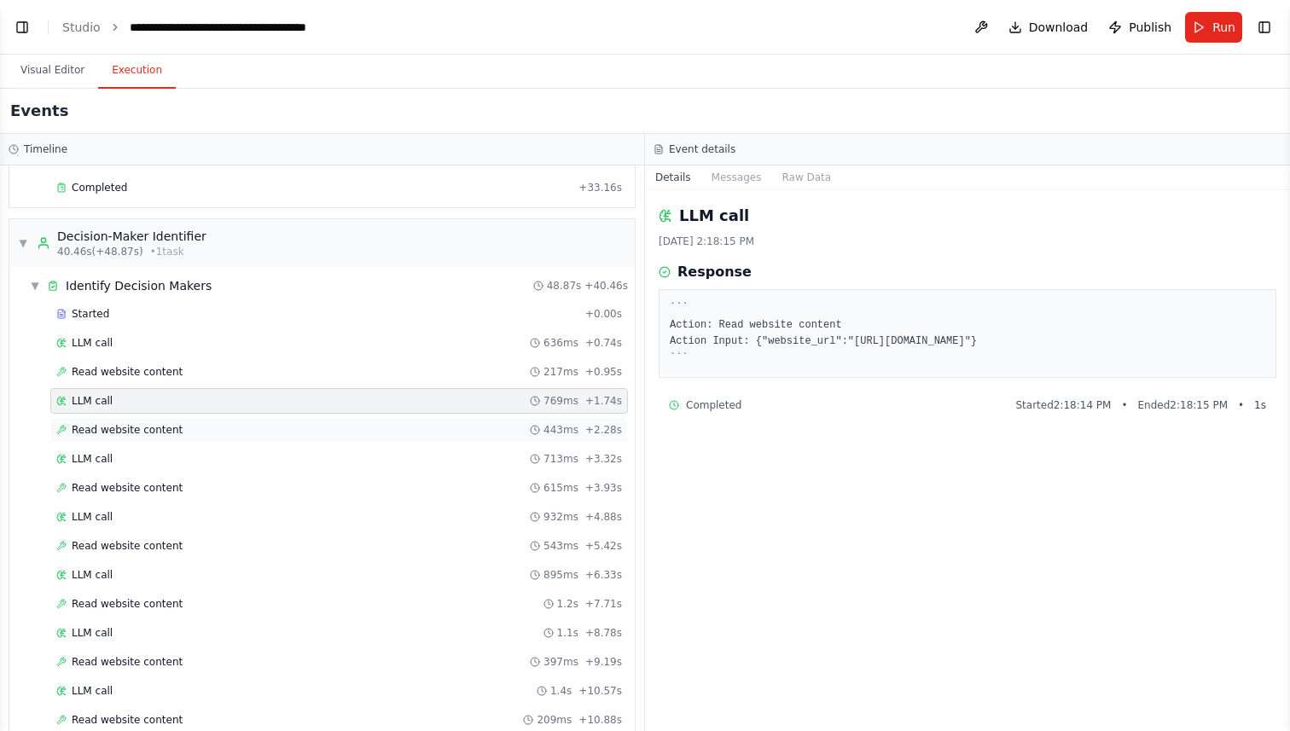
click at [141, 429] on span "Read website content" at bounding box center [127, 430] width 111 height 14
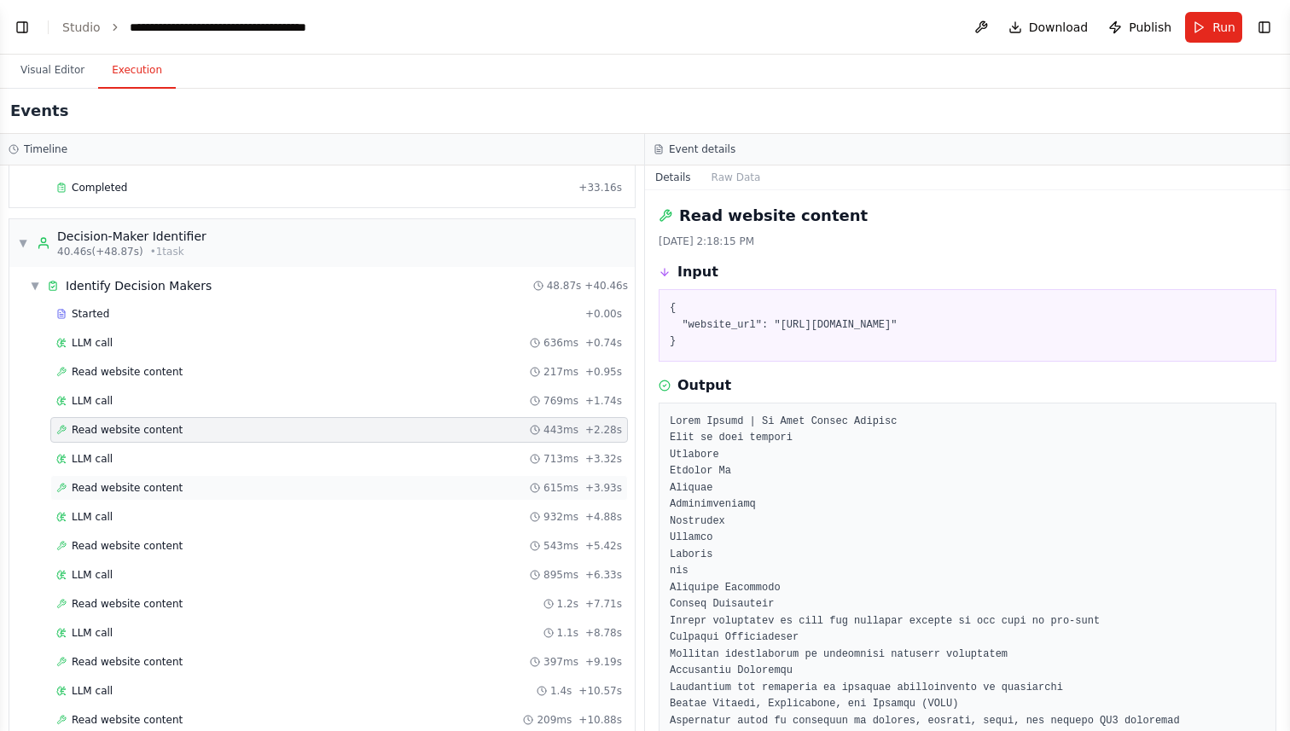
click at [149, 497] on div "Read website content 615ms + 3.93s" at bounding box center [339, 488] width 578 height 26
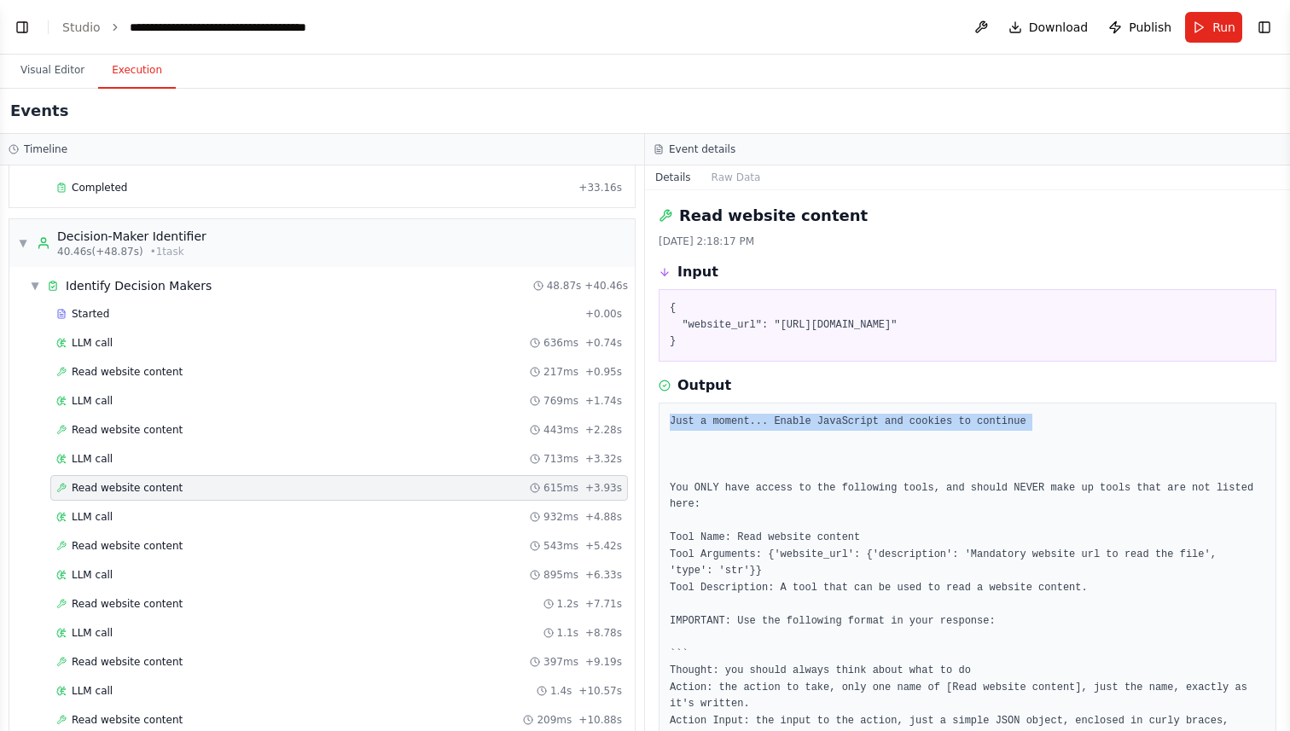
drag, startPoint x: 671, startPoint y: 421, endPoint x: 1151, endPoint y: 424, distance: 479.5
click at [1151, 424] on pre "Just a moment... Enable JavaScript and cookies to continue You ONLY have access…" at bounding box center [968, 655] width 596 height 483
click at [190, 544] on div "Read website content 543ms + 5.42s" at bounding box center [339, 546] width 566 height 14
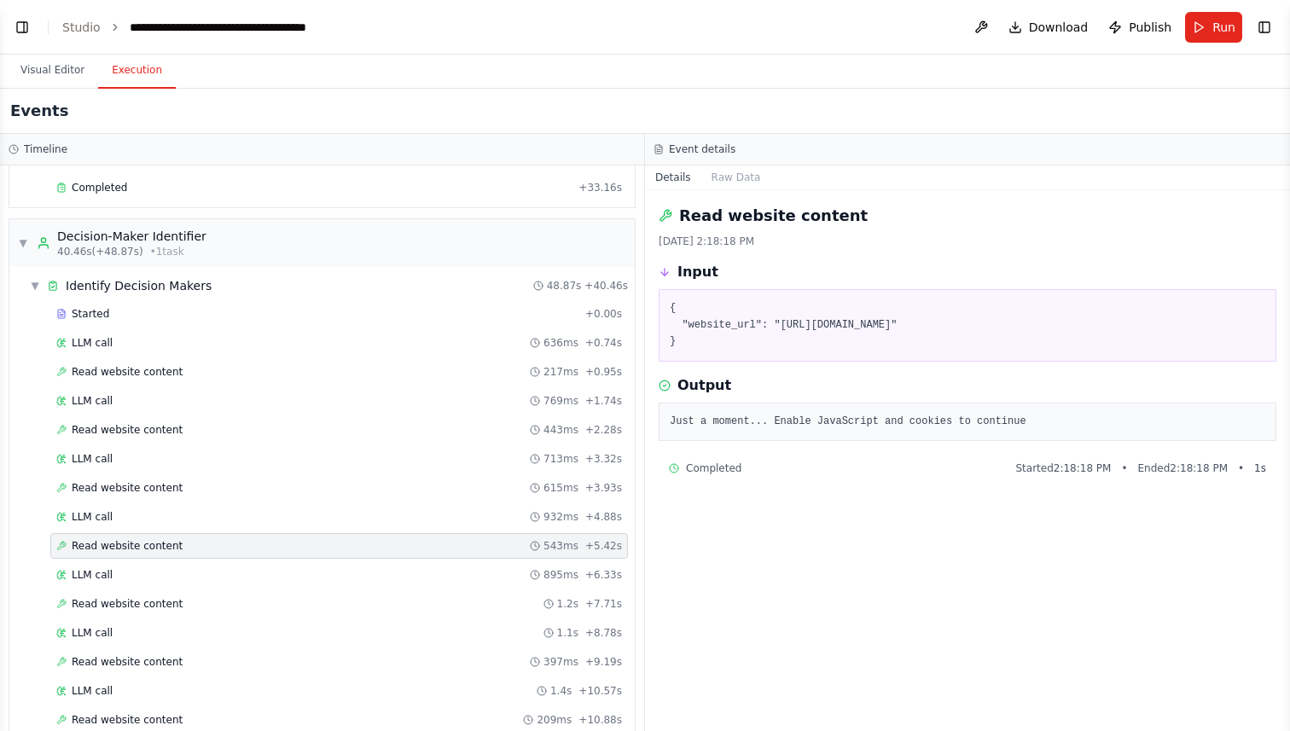
drag, startPoint x: 665, startPoint y: 423, endPoint x: 1195, endPoint y: 418, distance: 530.7
click at [1195, 418] on div "Just a moment... Enable JavaScript and cookies to continue" at bounding box center [968, 422] width 618 height 39
click at [144, 608] on span "Read website content" at bounding box center [127, 604] width 111 height 14
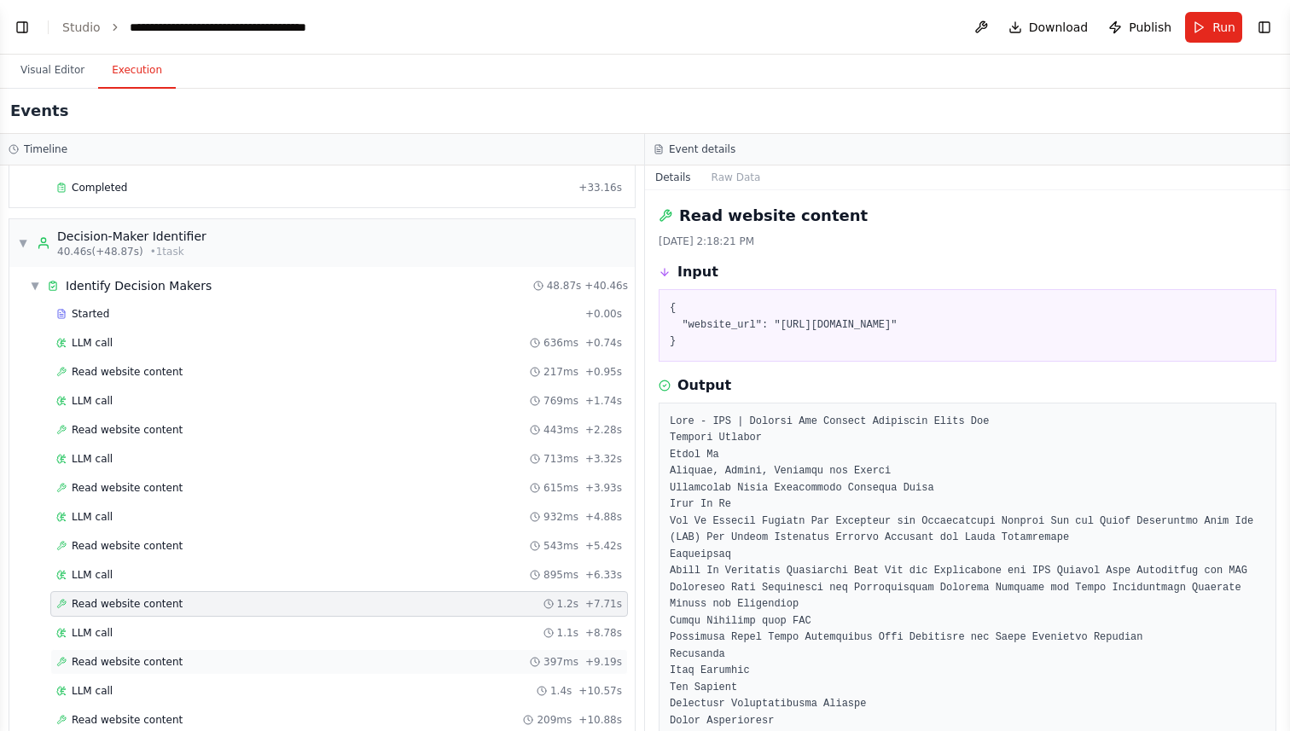
click at [180, 669] on div "Read website content 397ms + 9.19s" at bounding box center [339, 662] width 578 height 26
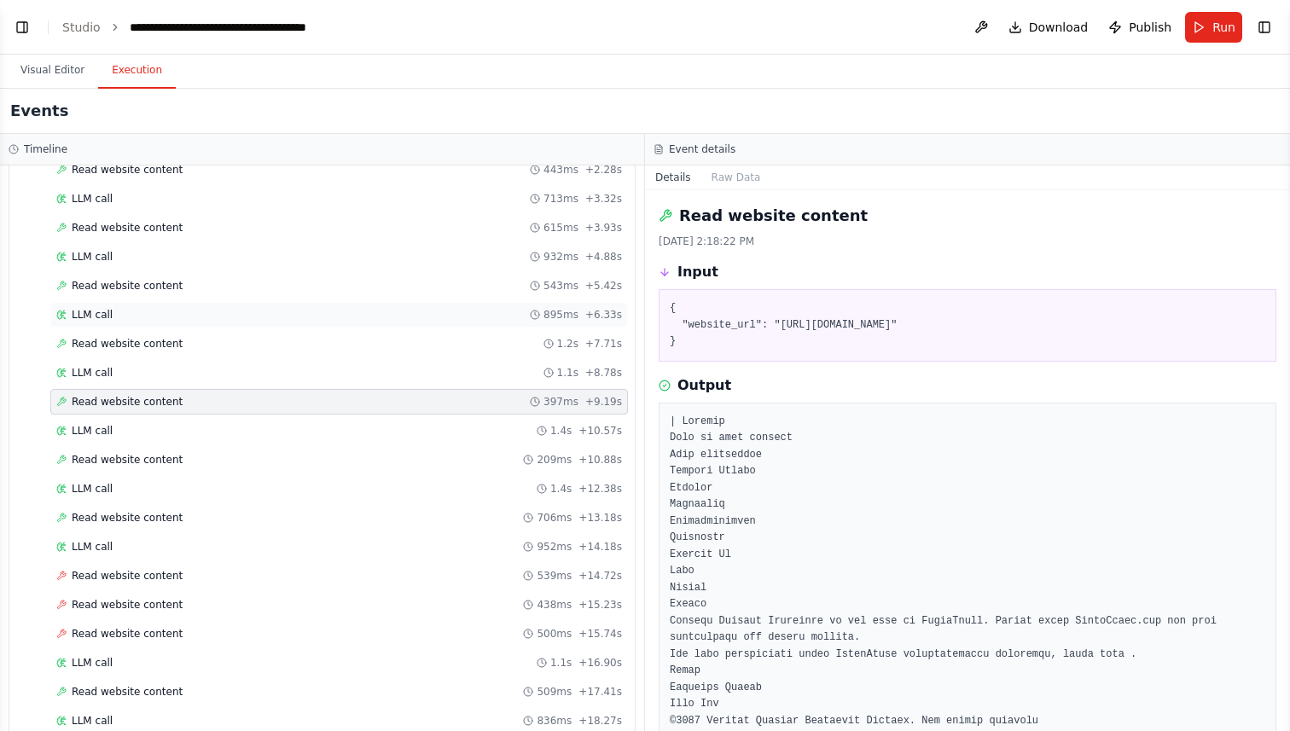
scroll to position [694, 0]
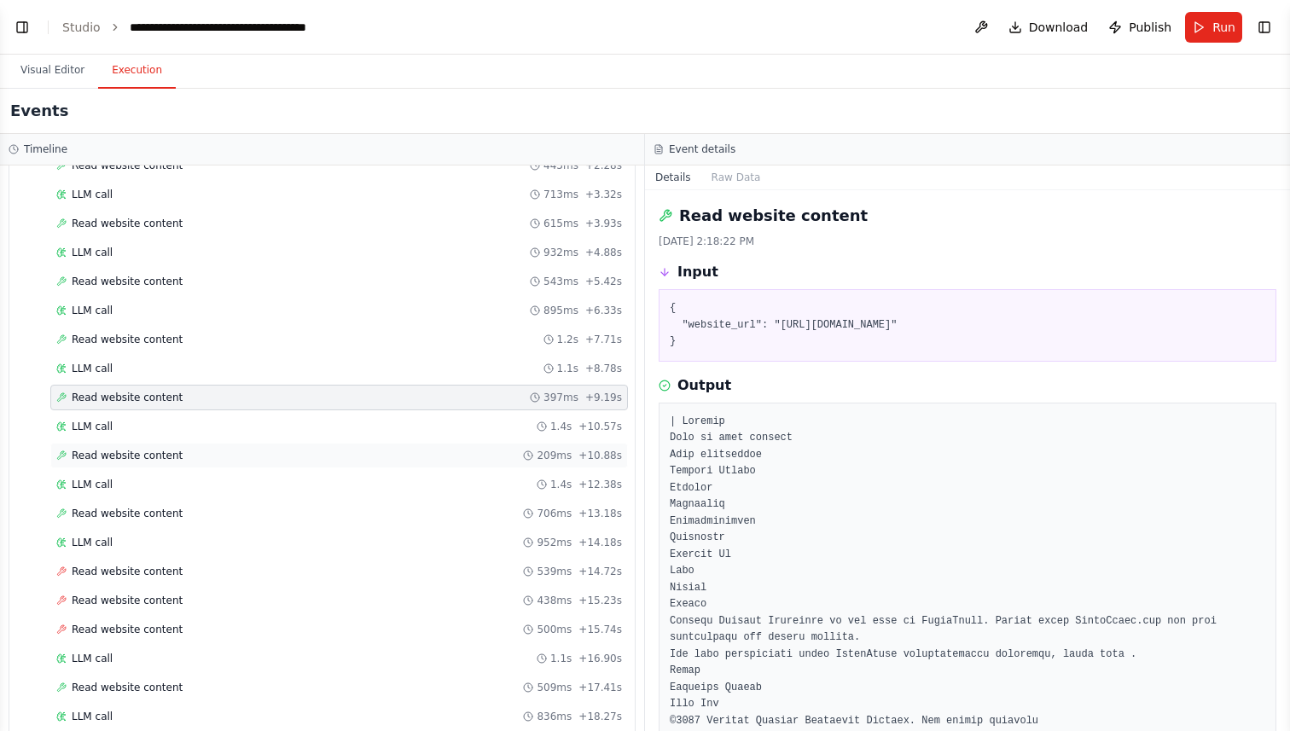
click at [250, 443] on div "Read website content 209ms + 10.88s" at bounding box center [339, 456] width 578 height 26
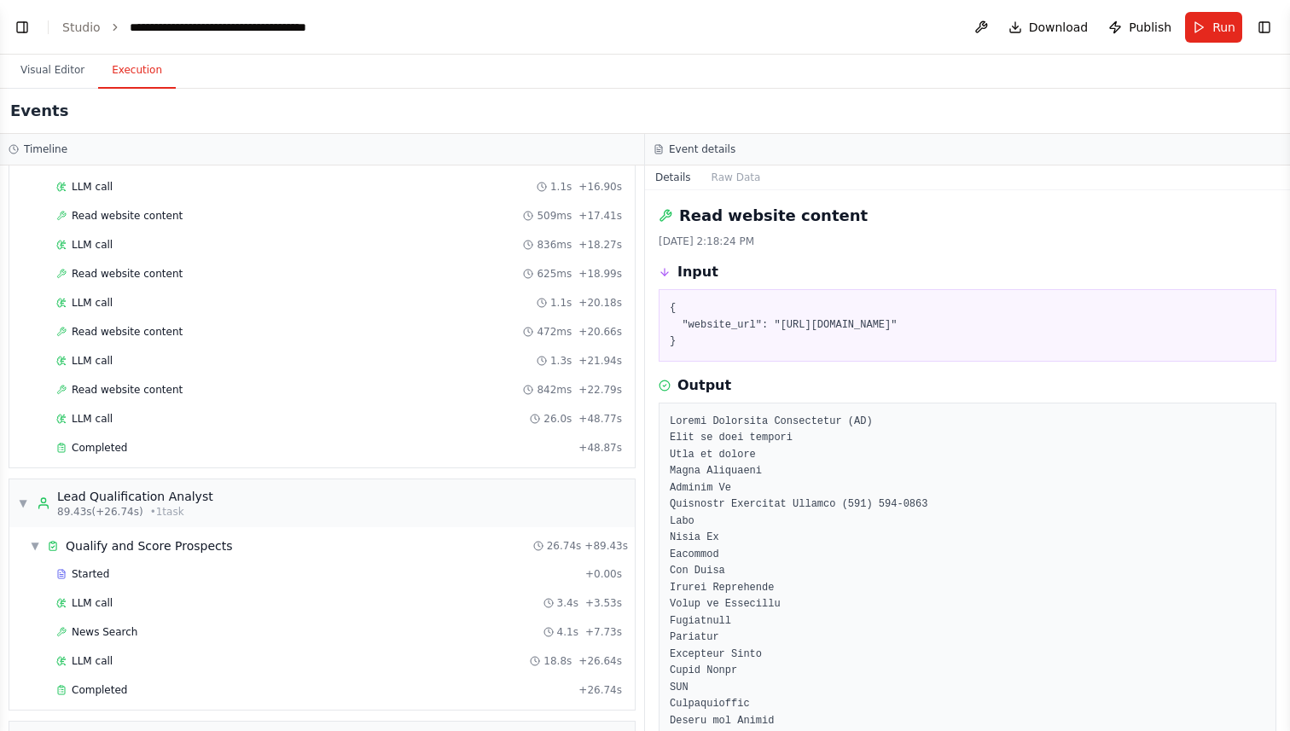
scroll to position [1327, 0]
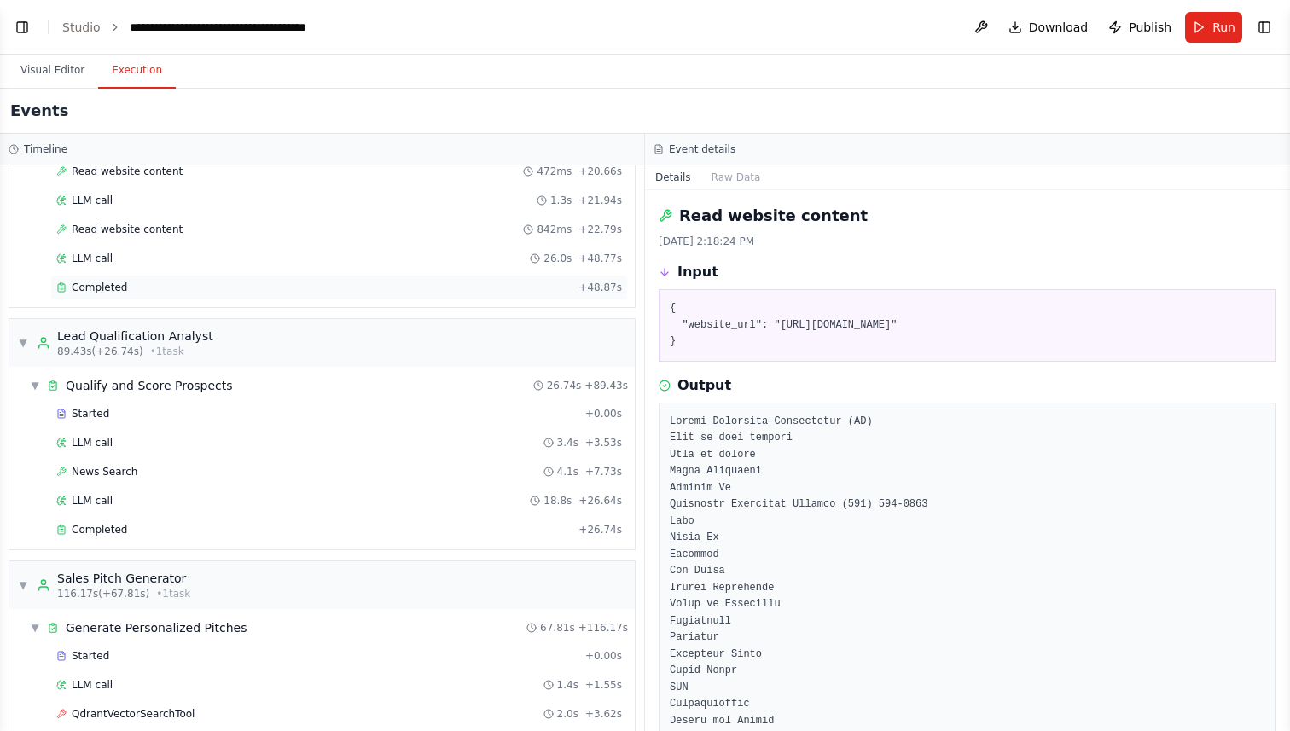
click at [247, 291] on div "Completed" at bounding box center [313, 288] width 515 height 14
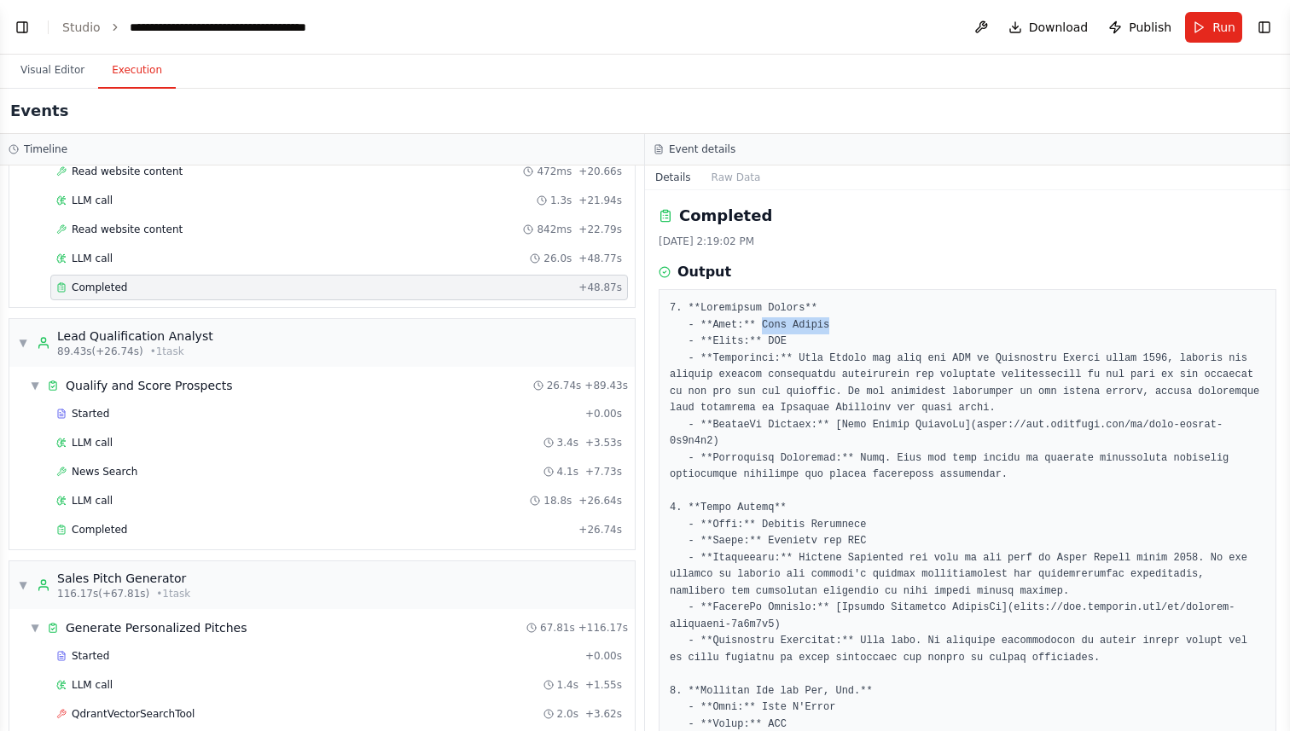
drag, startPoint x: 761, startPoint y: 328, endPoint x: 869, endPoint y: 328, distance: 108.4
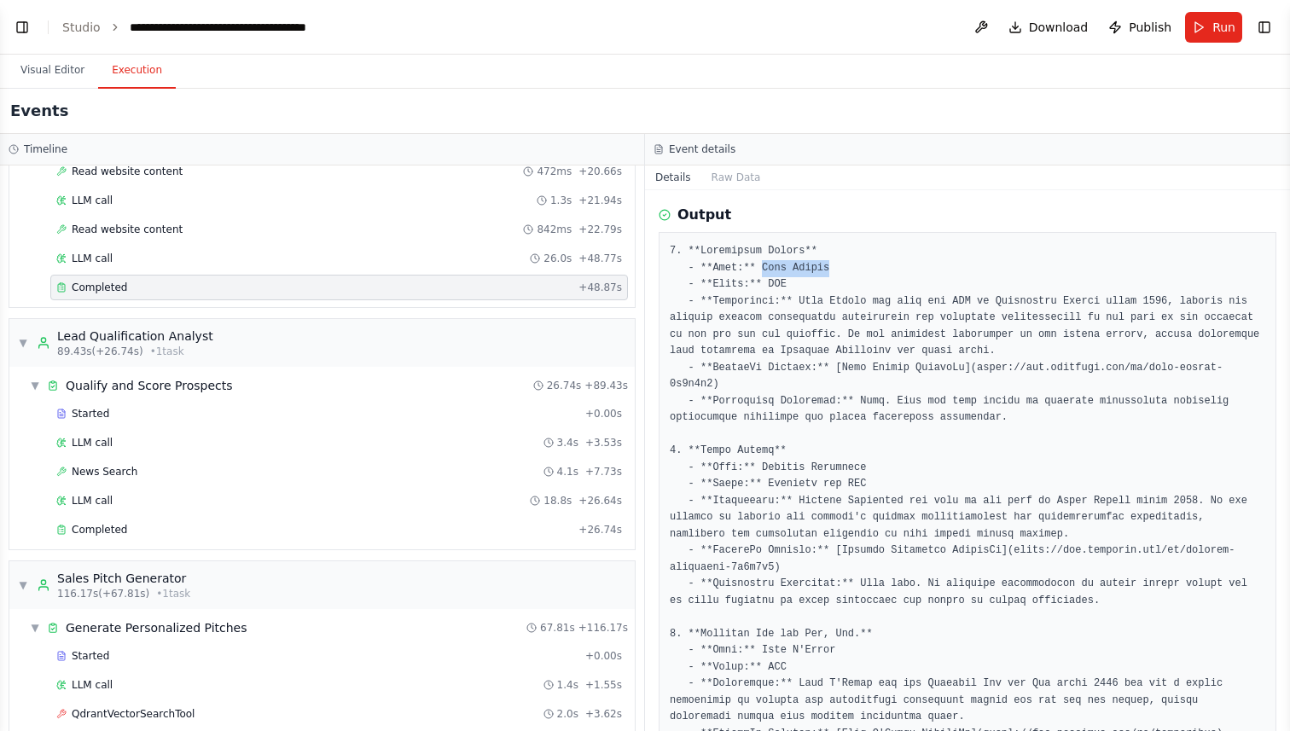
scroll to position [60, 0]
drag, startPoint x: 955, startPoint y: 302, endPoint x: 1092, endPoint y: 303, distance: 137.4
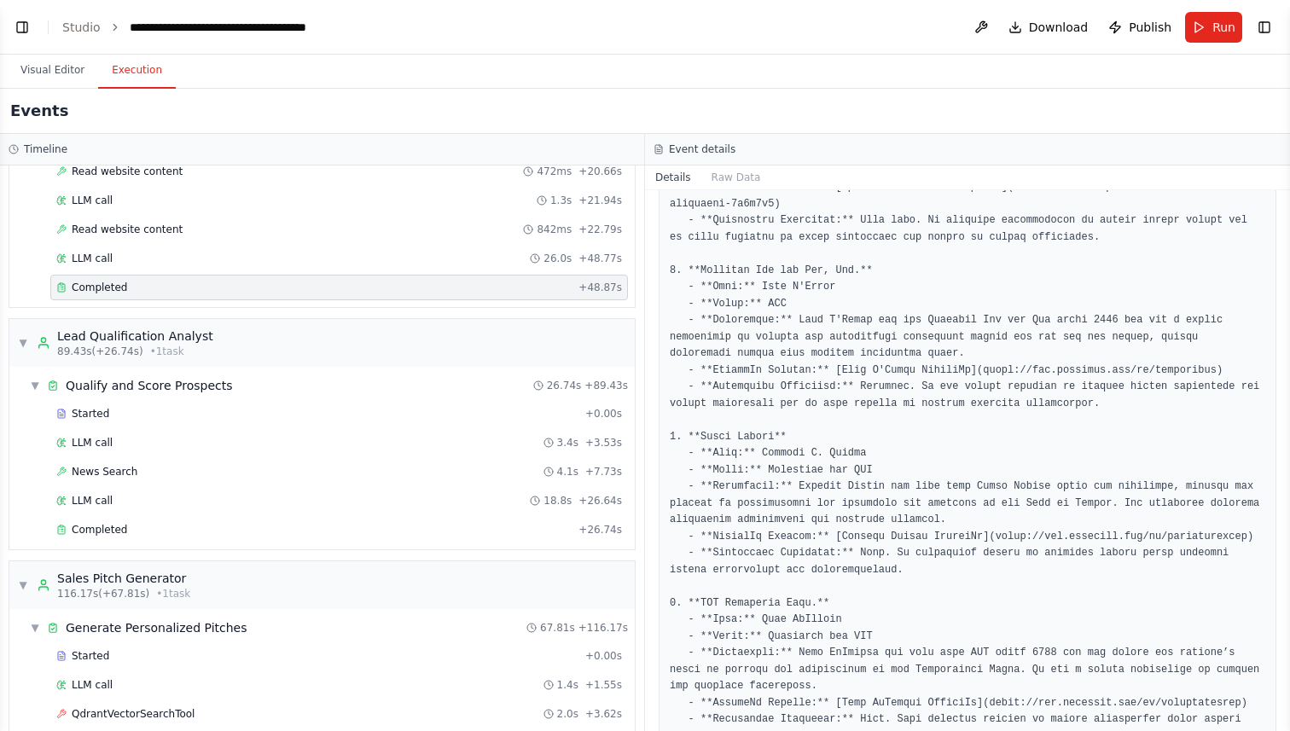
scroll to position [423, 0]
click at [236, 253] on div "LLM call 26.0s + 48.77s" at bounding box center [339, 259] width 566 height 14
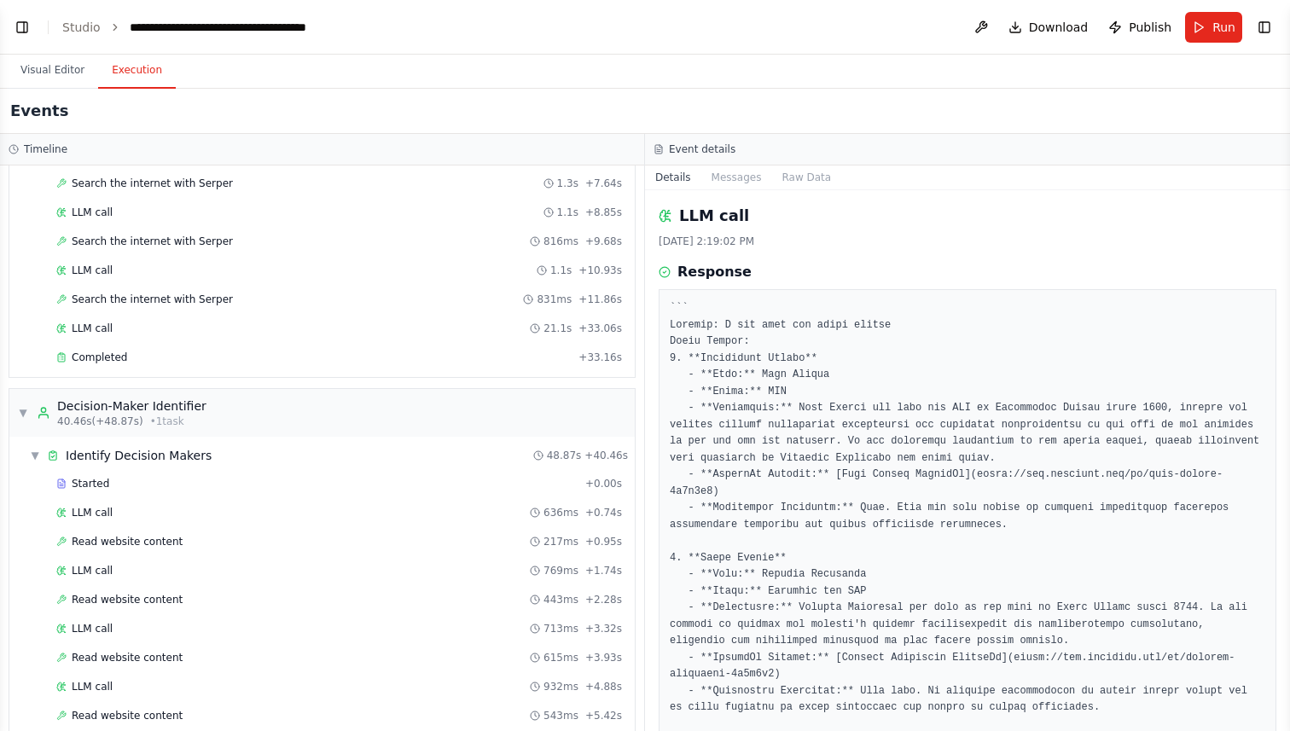
scroll to position [261, 0]
click at [131, 474] on div "Started + 0.00s" at bounding box center [339, 483] width 578 height 26
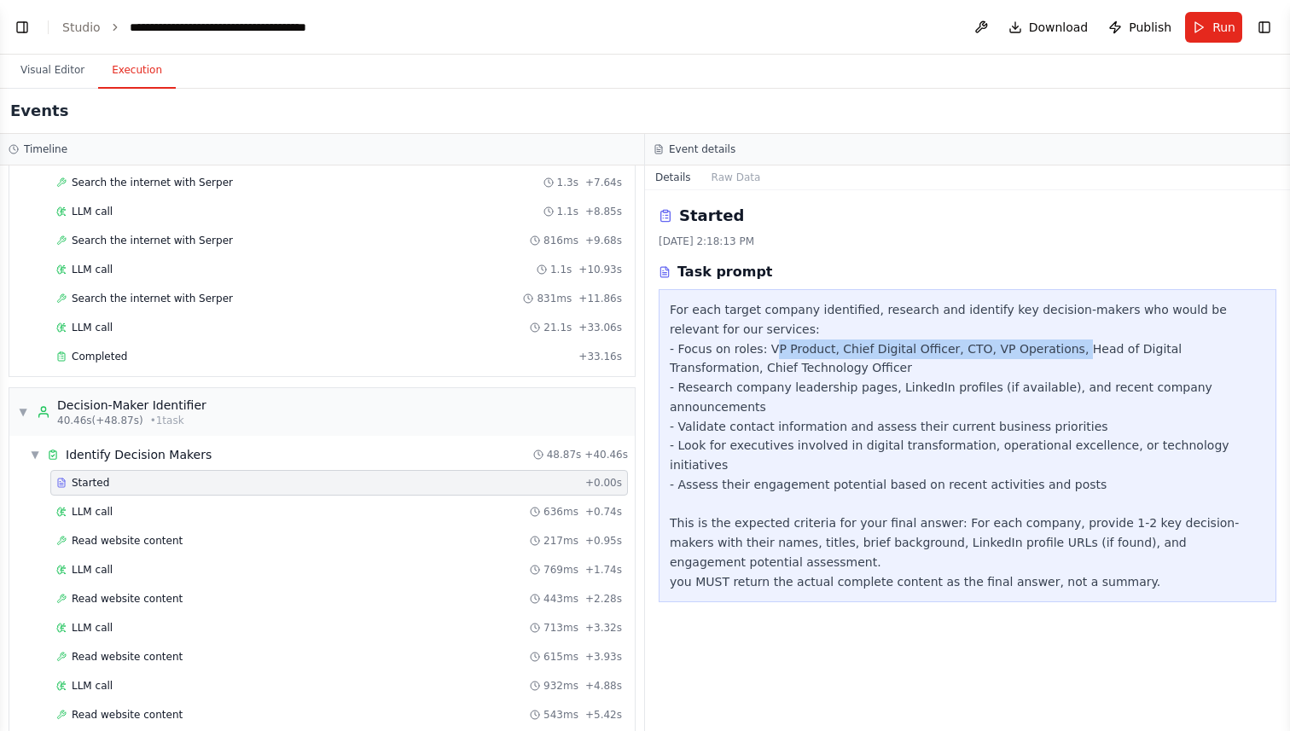
drag, startPoint x: 770, startPoint y: 348, endPoint x: 1066, endPoint y: 348, distance: 296.9
click at [1066, 348] on div "For each target company identified, research and identify key decision-makers w…" at bounding box center [968, 445] width 596 height 291
click at [54, 58] on button "Visual Editor" at bounding box center [52, 71] width 91 height 36
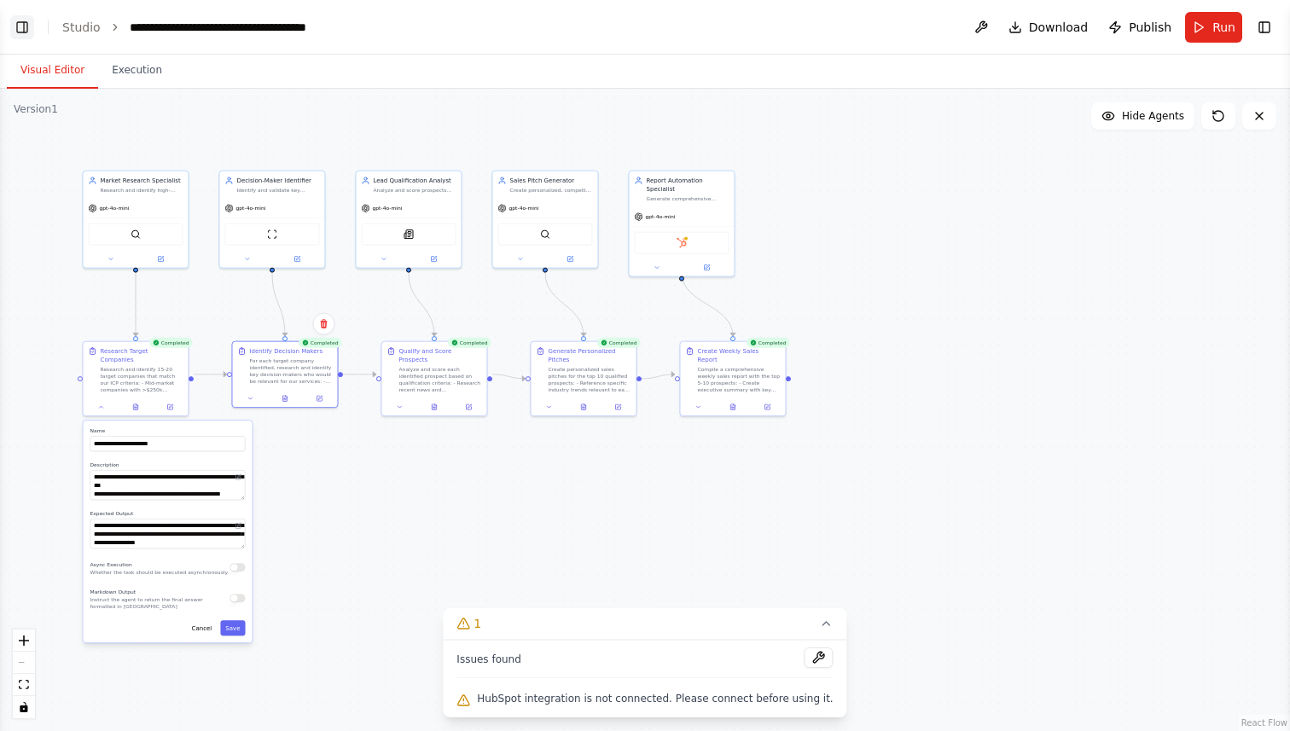
click at [22, 35] on button "Toggle Left Sidebar" at bounding box center [22, 27] width 24 height 24
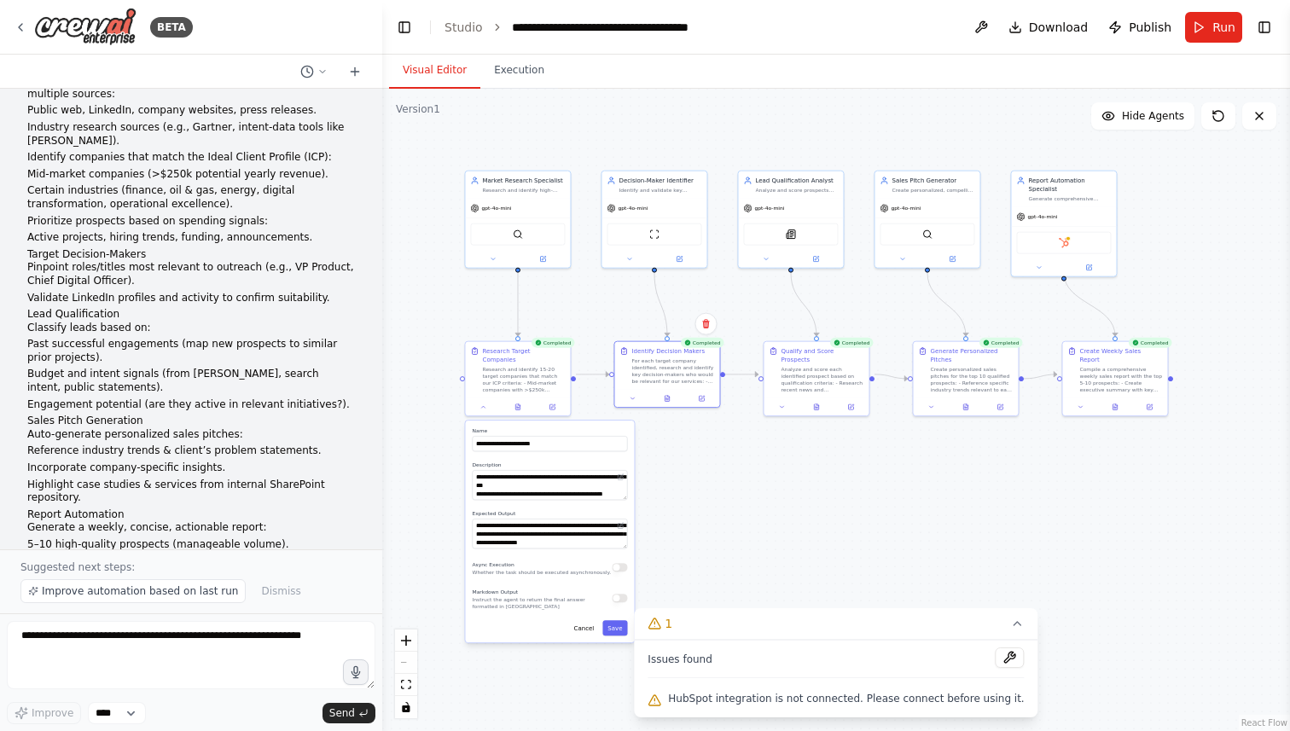
scroll to position [55, 0]
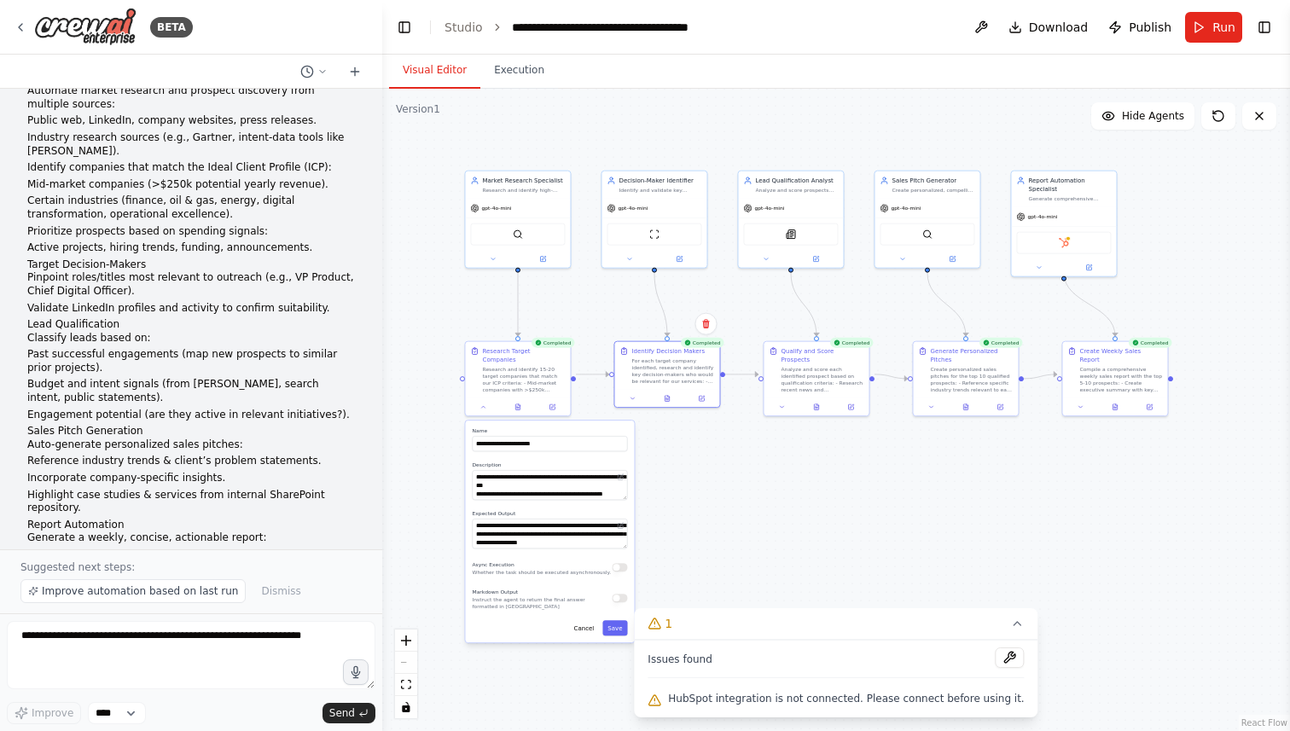
click at [32, 309] on p "Validate LinkedIn profiles and activity to confirm suitability." at bounding box center [191, 309] width 328 height 14
drag, startPoint x: 32, startPoint y: 309, endPoint x: 346, endPoint y: 306, distance: 314.8
click at [346, 306] on p "Validate LinkedIn profiles and activity to confirm suitability." at bounding box center [191, 309] width 328 height 14
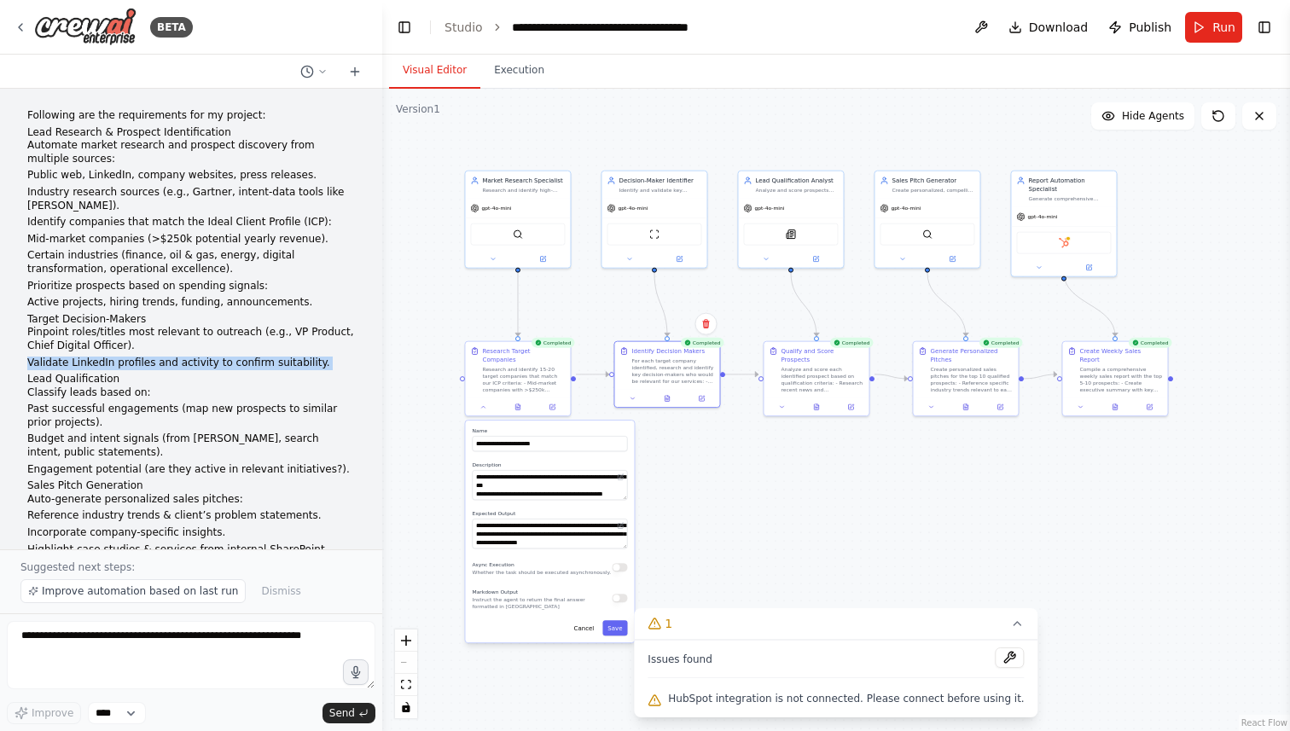
scroll to position [3, 0]
click at [520, 78] on button "Execution" at bounding box center [519, 71] width 78 height 36
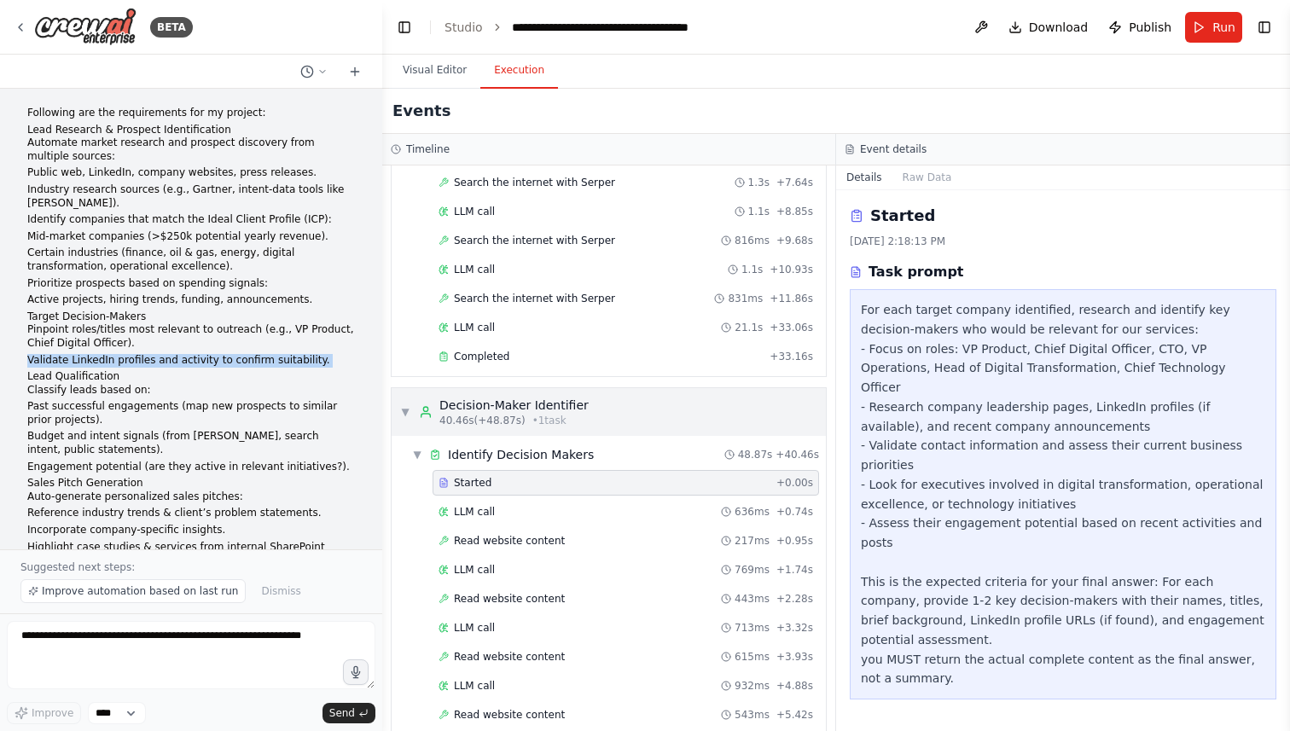
click at [405, 416] on span "▼" at bounding box center [405, 412] width 10 height 14
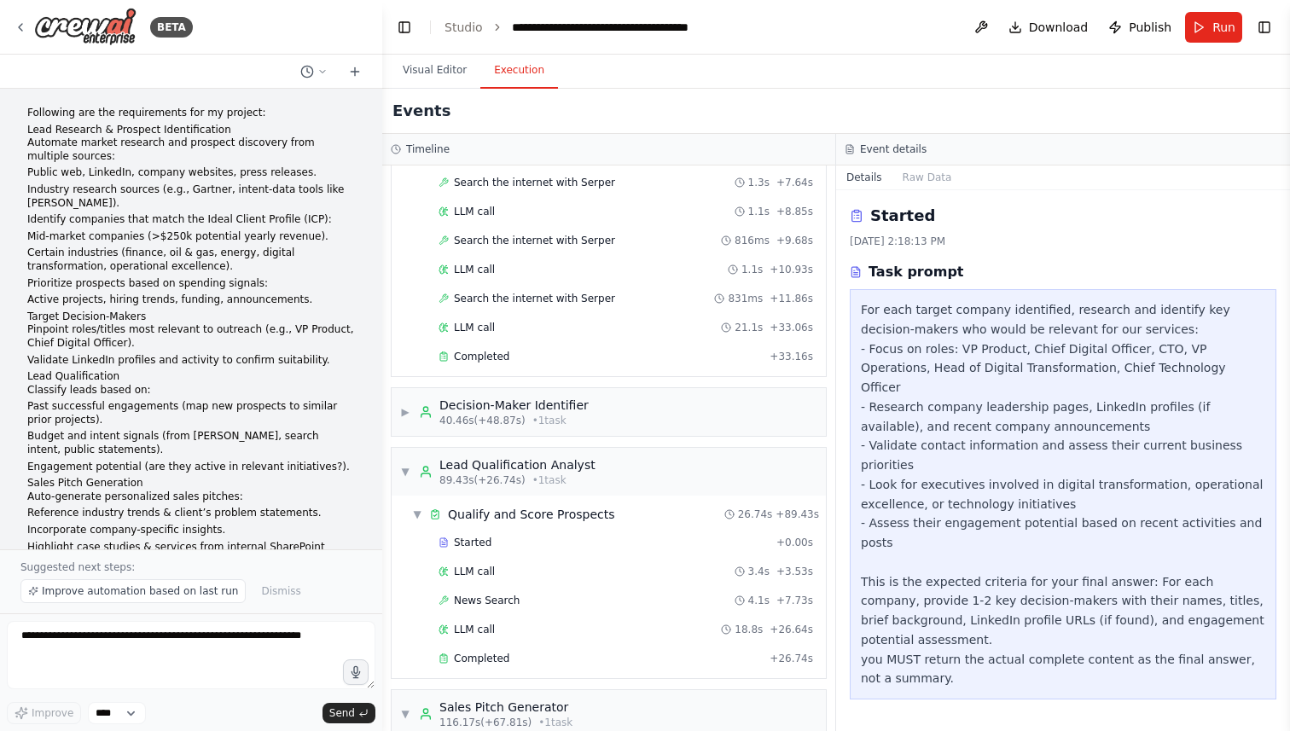
click at [404, 39] on header "**********" at bounding box center [836, 27] width 908 height 55
click at [403, 26] on button "Toggle Left Sidebar" at bounding box center [404, 27] width 24 height 24
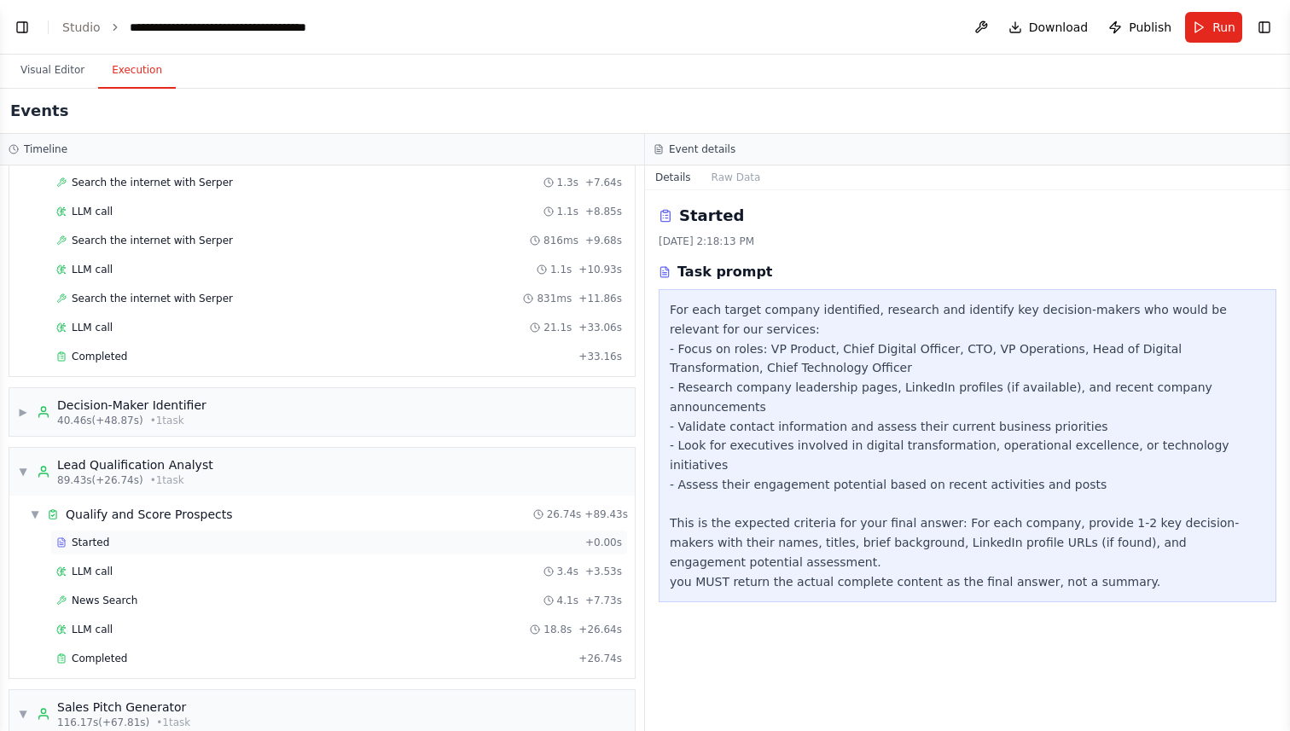
click at [226, 538] on div "Started" at bounding box center [317, 543] width 522 height 14
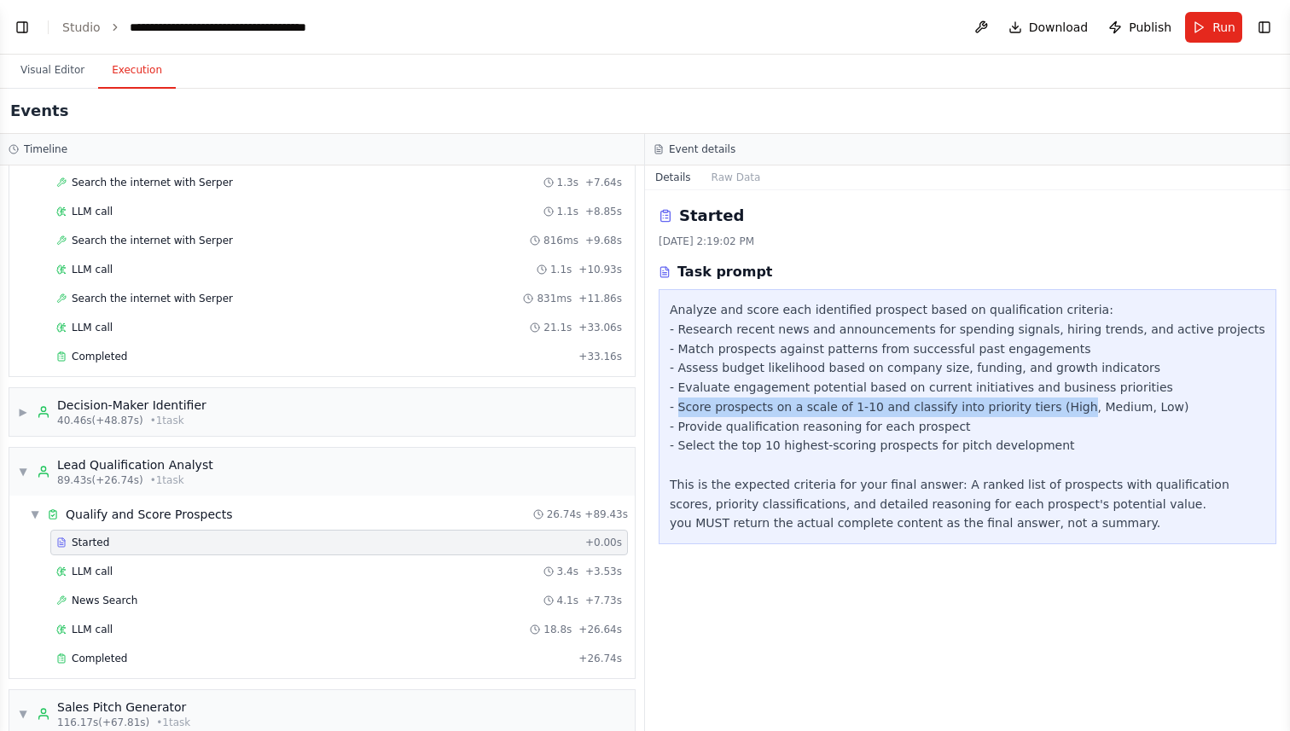
drag, startPoint x: 680, startPoint y: 408, endPoint x: 1065, endPoint y: 402, distance: 384.8
click at [1065, 402] on div "Analyze and score each identified prospect based on qualification criteria: - R…" at bounding box center [968, 416] width 596 height 233
click at [1134, 414] on div "Analyze and score each identified prospect based on qualification criteria: - R…" at bounding box center [968, 416] width 596 height 233
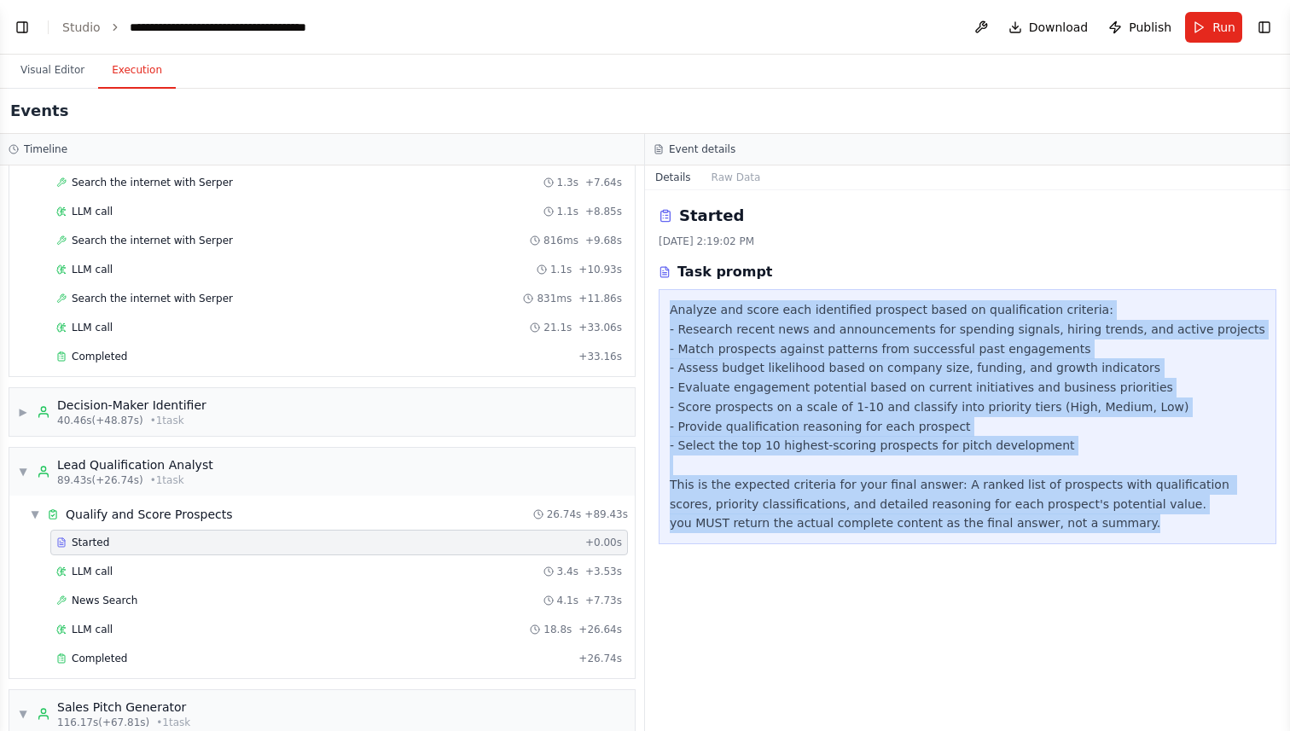
drag, startPoint x: 666, startPoint y: 312, endPoint x: 1197, endPoint y: 518, distance: 569.1
click at [1197, 518] on div "Analyze and score each identified prospect based on qualification criteria: - R…" at bounding box center [968, 416] width 618 height 255
click at [76, 579] on div "LLM call 3.4s + 3.53s" at bounding box center [339, 572] width 578 height 26
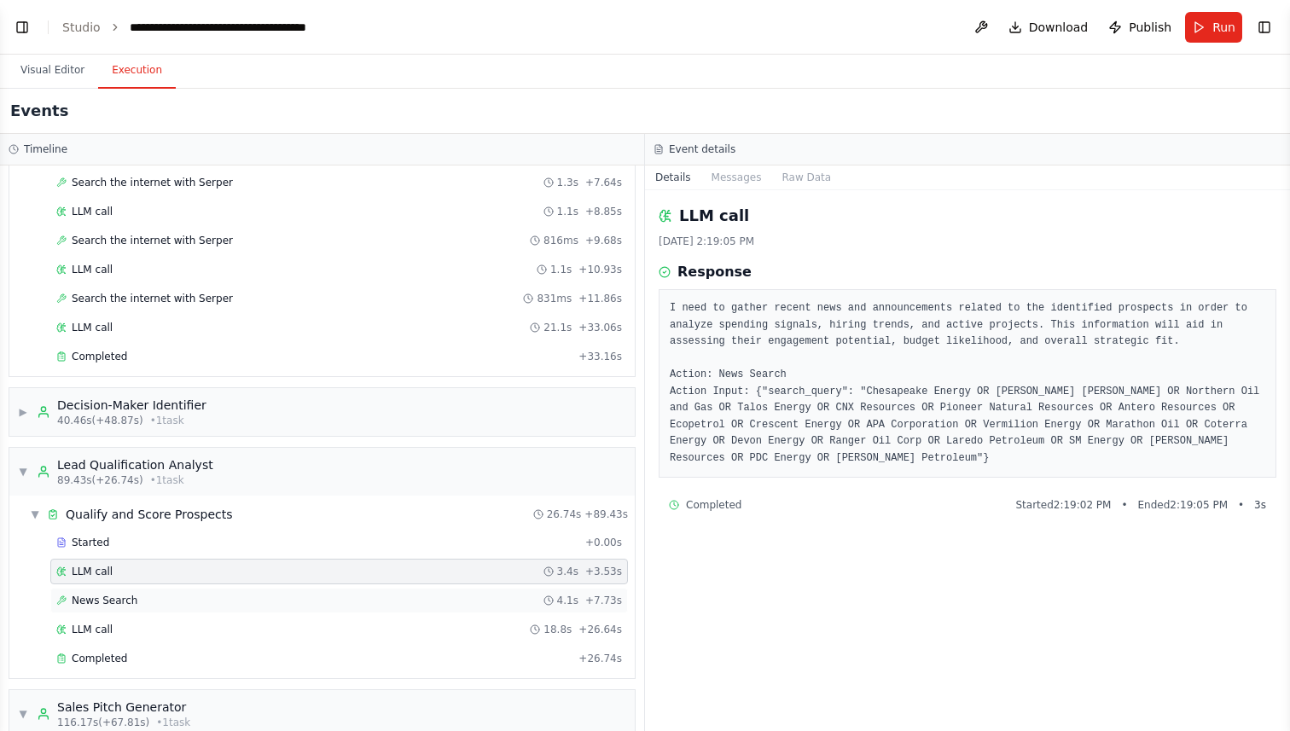
click at [97, 602] on span "News Search" at bounding box center [105, 601] width 66 height 14
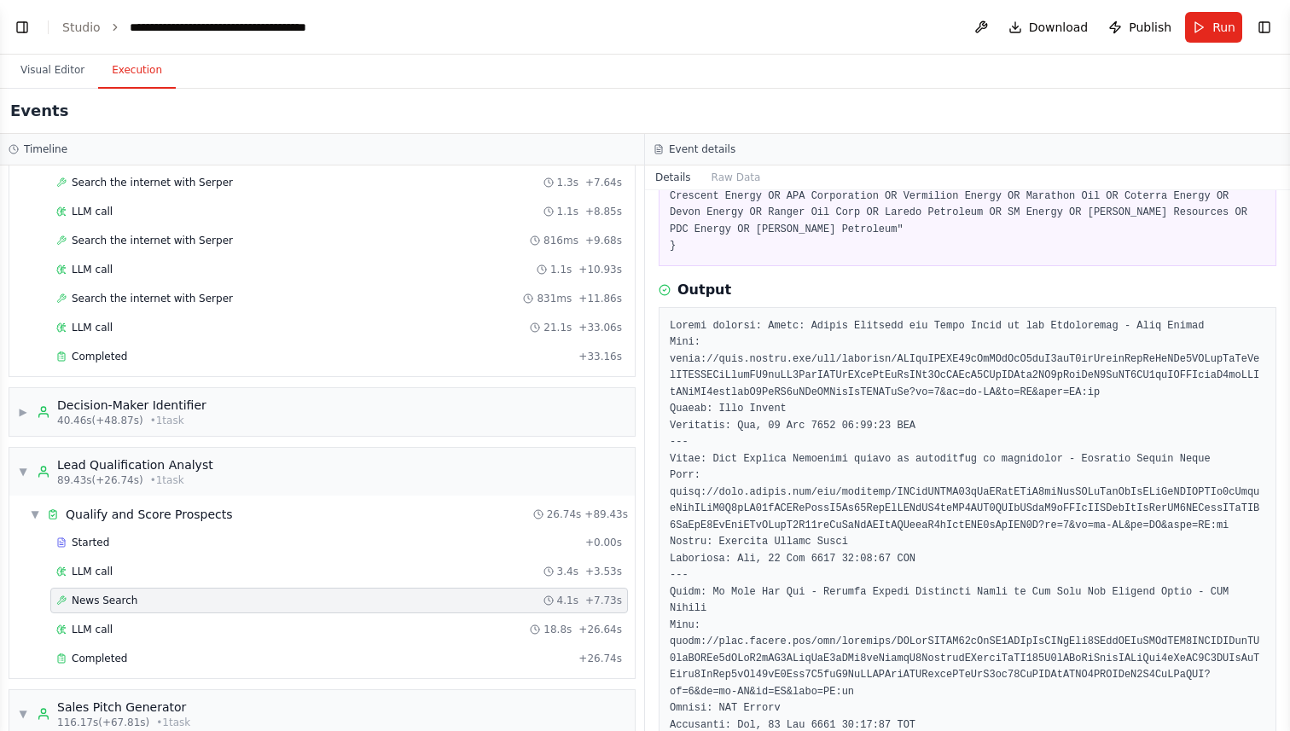
scroll to position [213, 0]
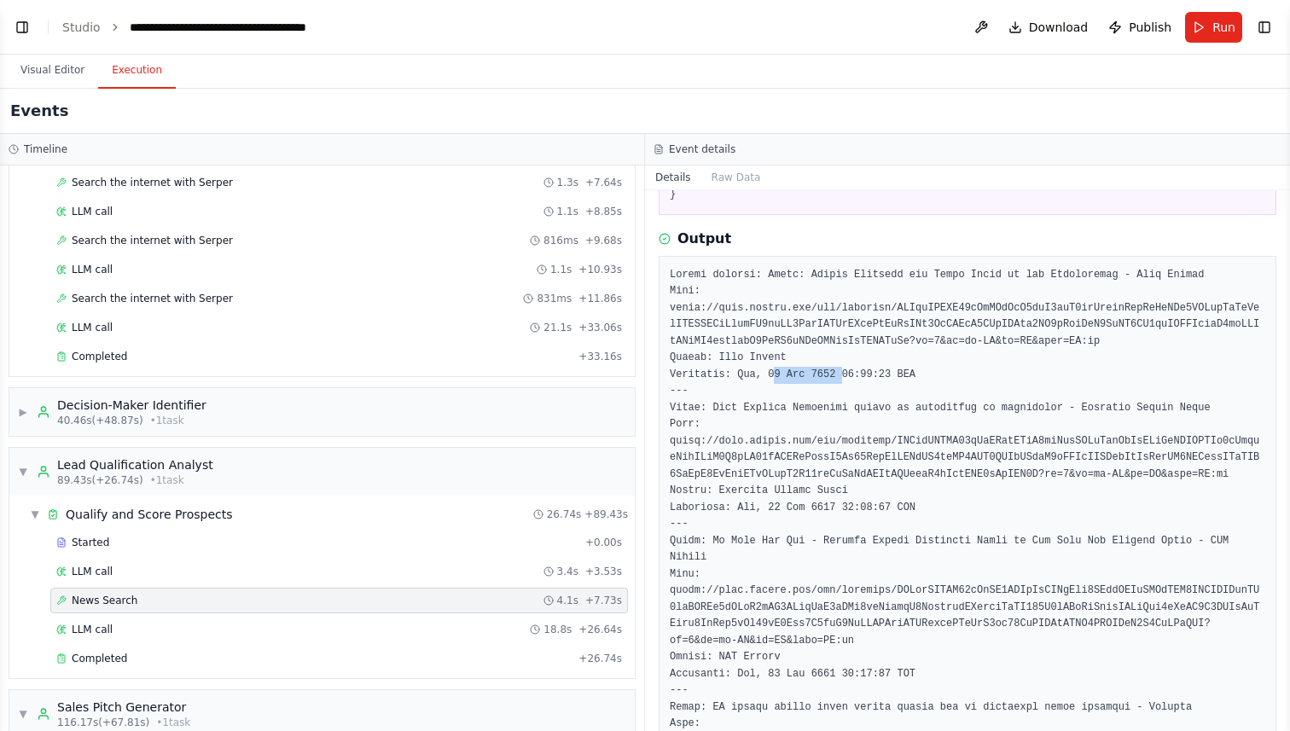
drag, startPoint x: 769, startPoint y: 394, endPoint x: 835, endPoint y: 392, distance: 66.6
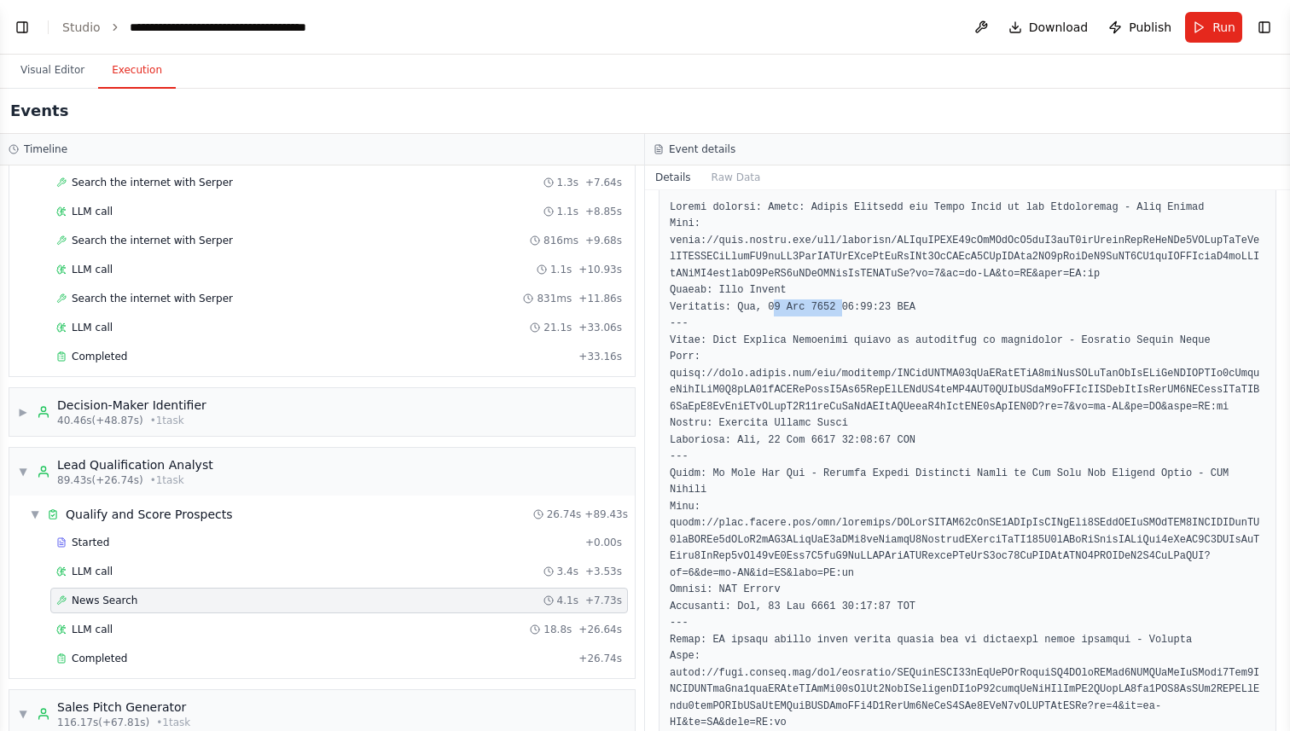
scroll to position [293, 0]
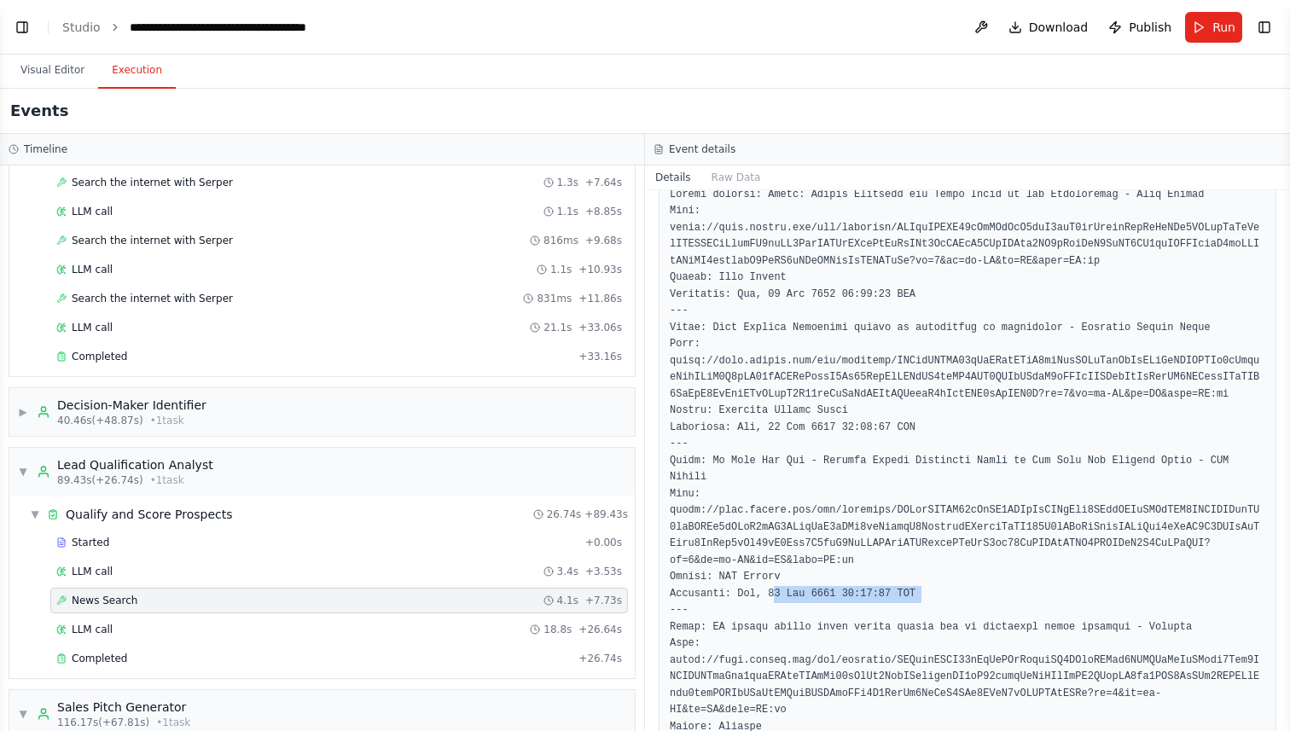
drag, startPoint x: 769, startPoint y: 612, endPoint x: 927, endPoint y: 607, distance: 158.7
click at [143, 639] on div "LLM call 18.8s + 26.64s" at bounding box center [339, 630] width 578 height 26
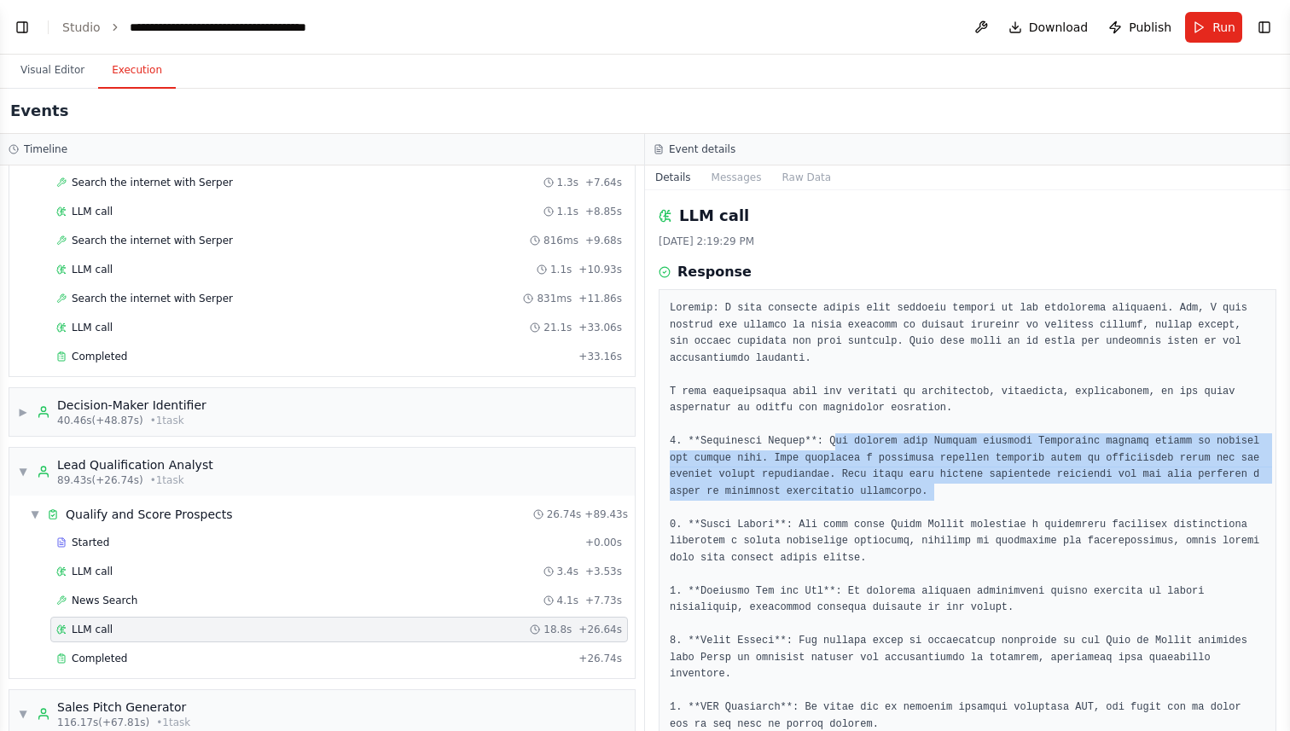
drag, startPoint x: 834, startPoint y: 436, endPoint x: 979, endPoint y: 515, distance: 164.6
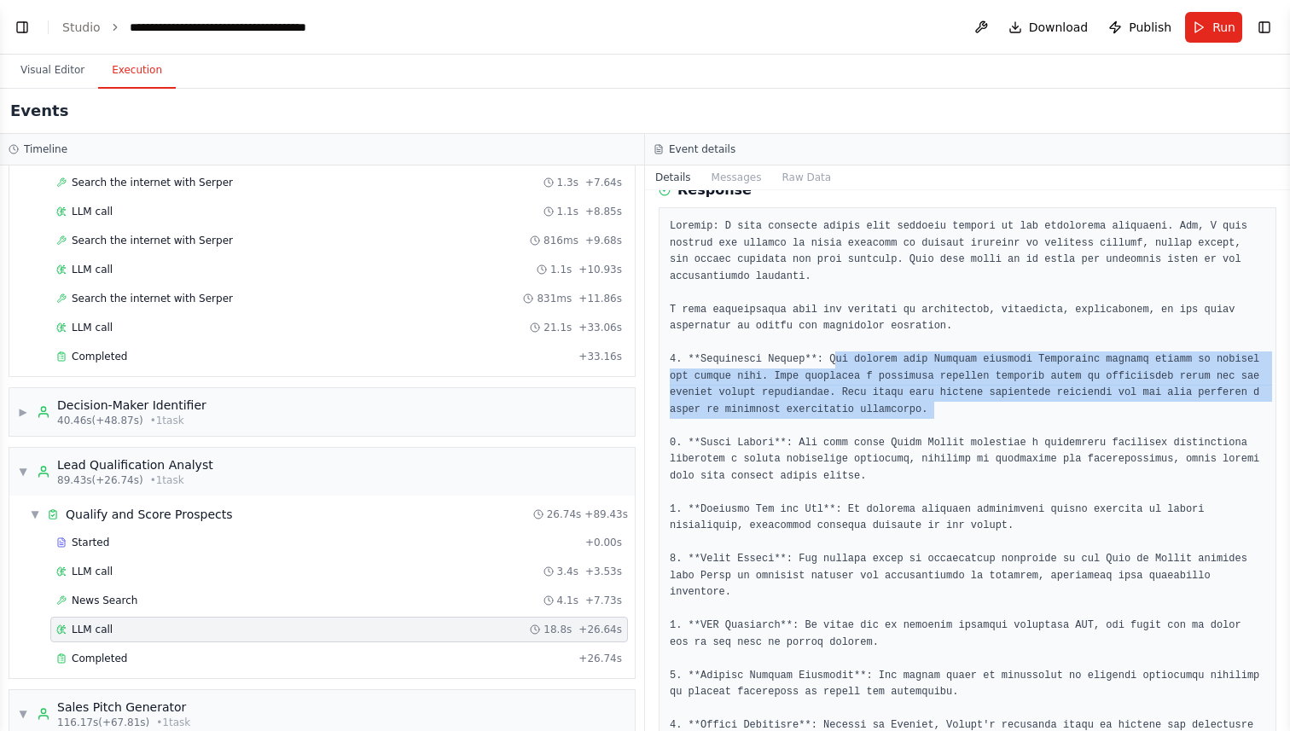
scroll to position [102, 0]
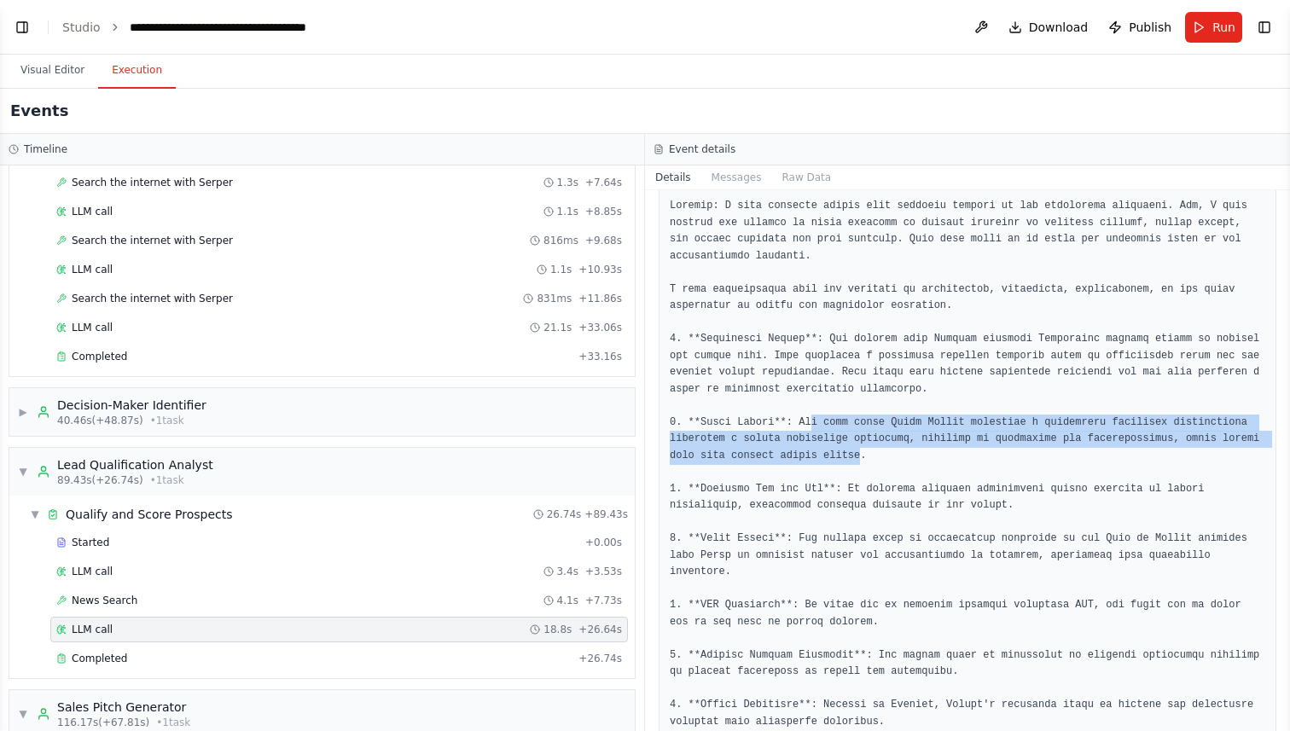
drag, startPoint x: 811, startPoint y: 421, endPoint x: 862, endPoint y: 463, distance: 66.1
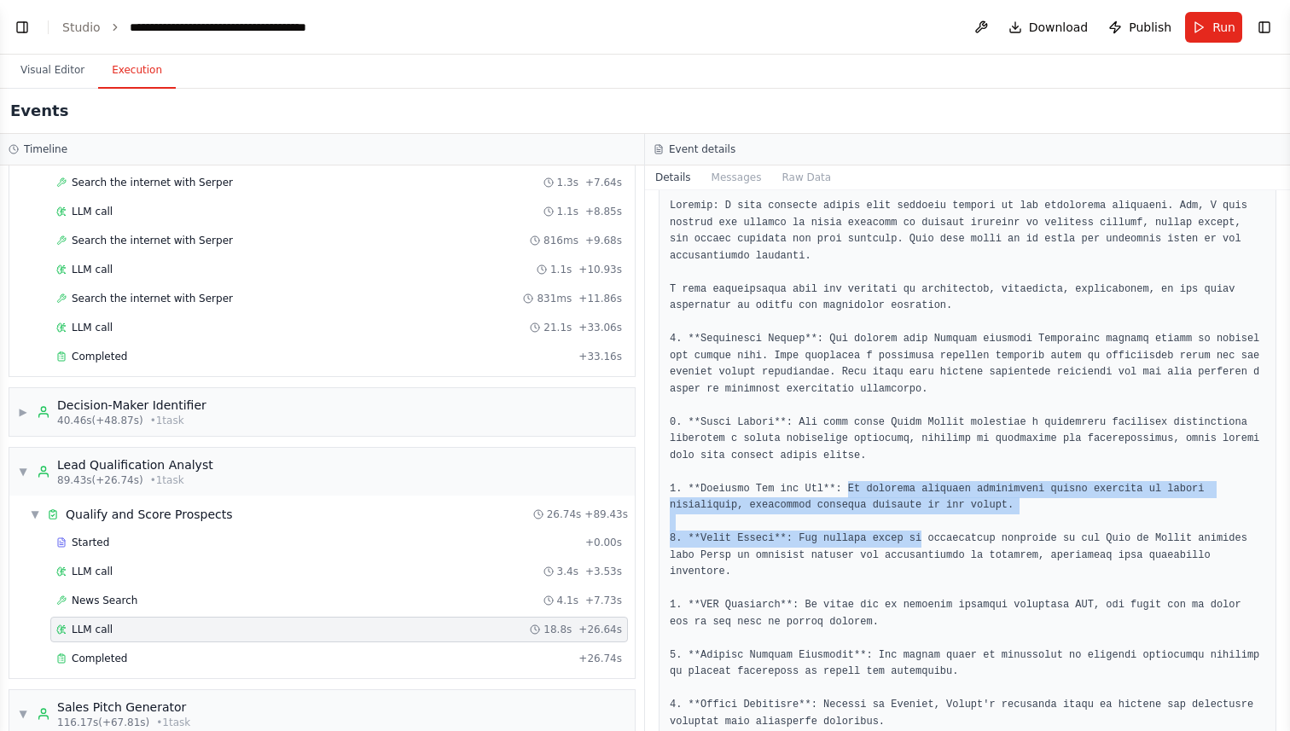
drag, startPoint x: 849, startPoint y: 485, endPoint x: 923, endPoint y: 535, distance: 89.2
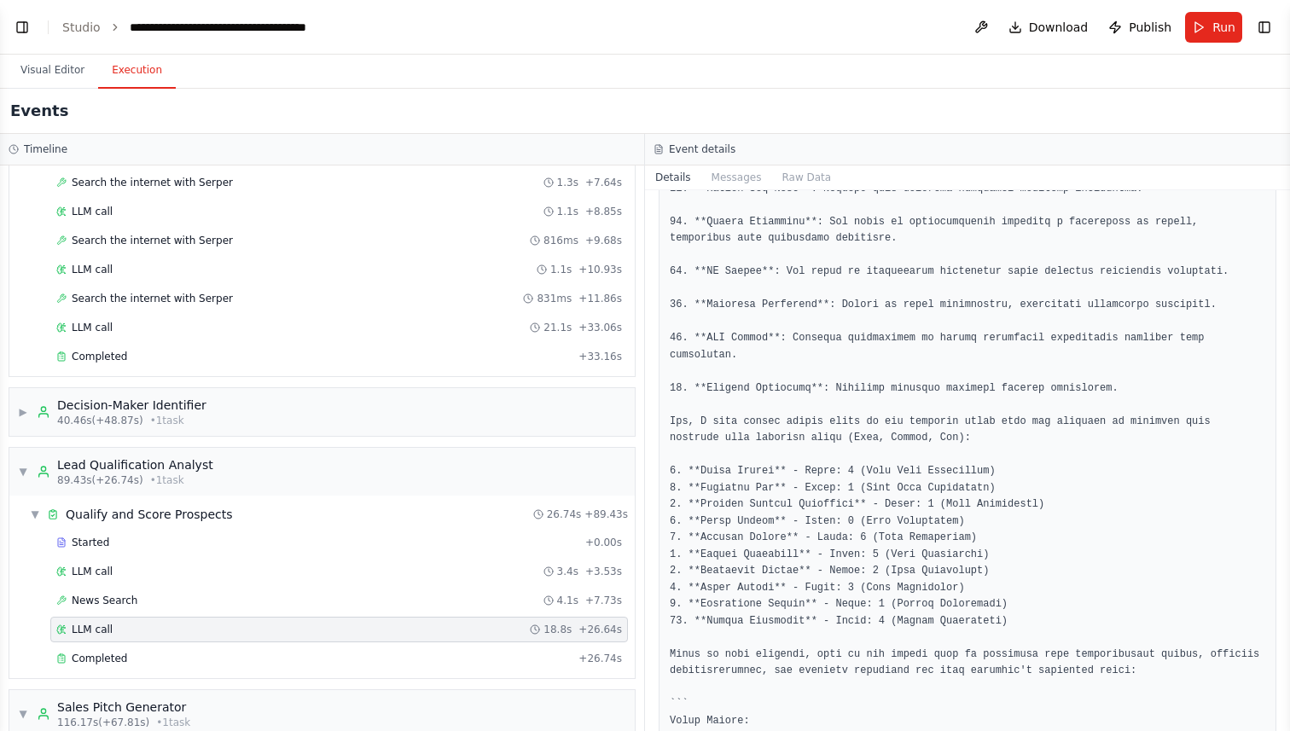
scroll to position [969, 0]
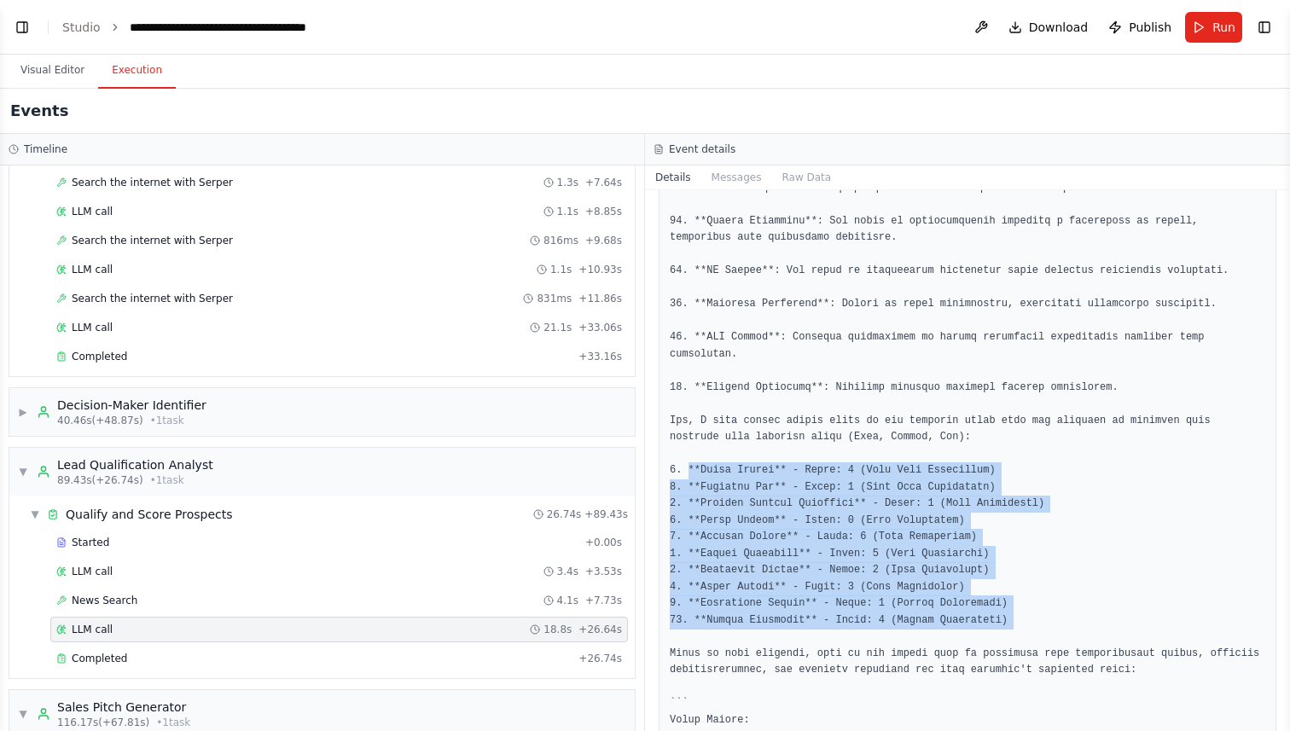
drag, startPoint x: 690, startPoint y: 467, endPoint x: 1003, endPoint y: 644, distance: 359.9
click at [1003, 644] on pre at bounding box center [968, 487] width 596 height 2313
click at [329, 660] on div "Completed" at bounding box center [313, 659] width 515 height 14
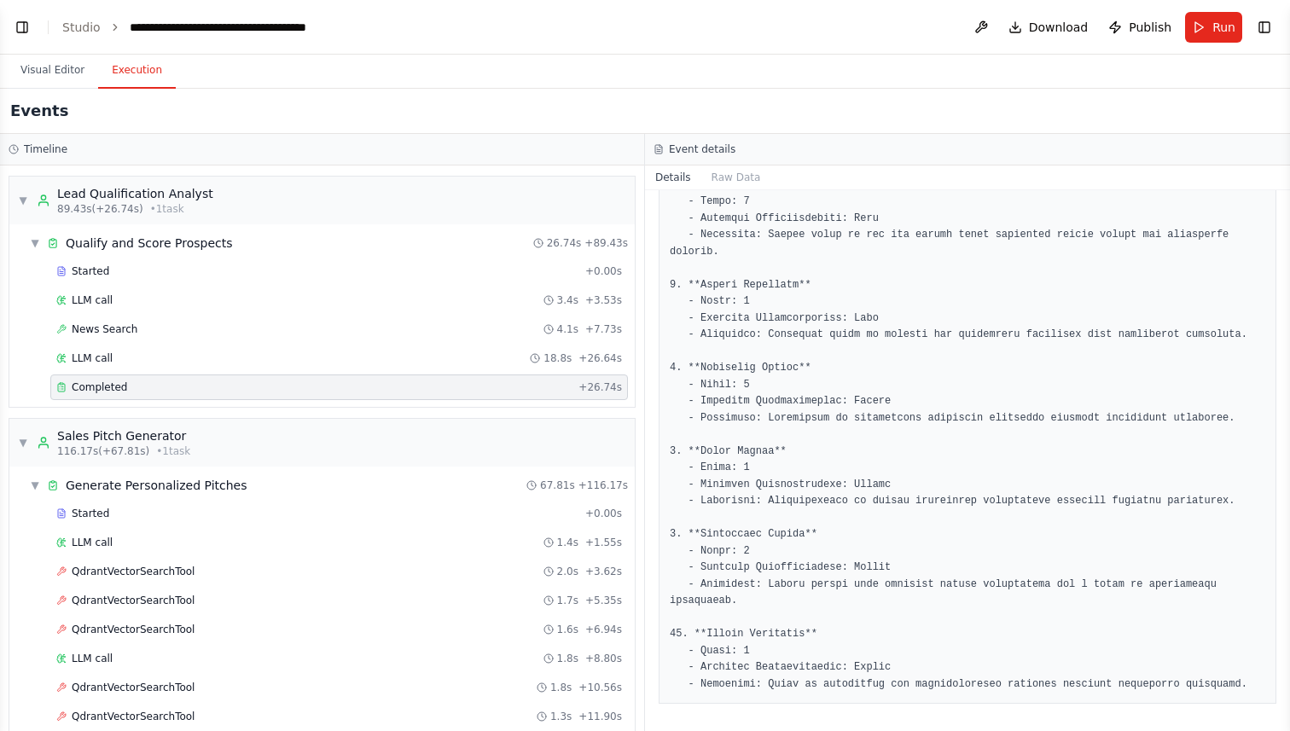
scroll to position [557, 0]
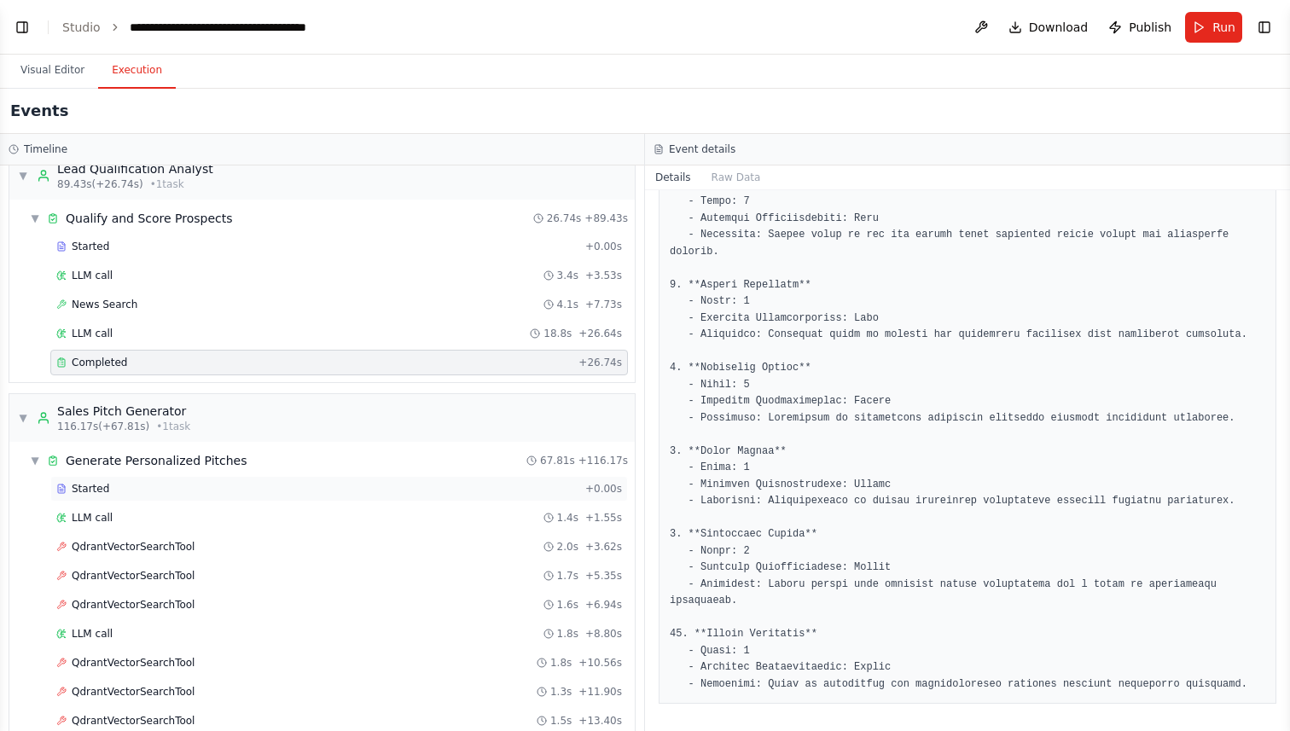
click at [345, 491] on div "Started" at bounding box center [317, 489] width 522 height 14
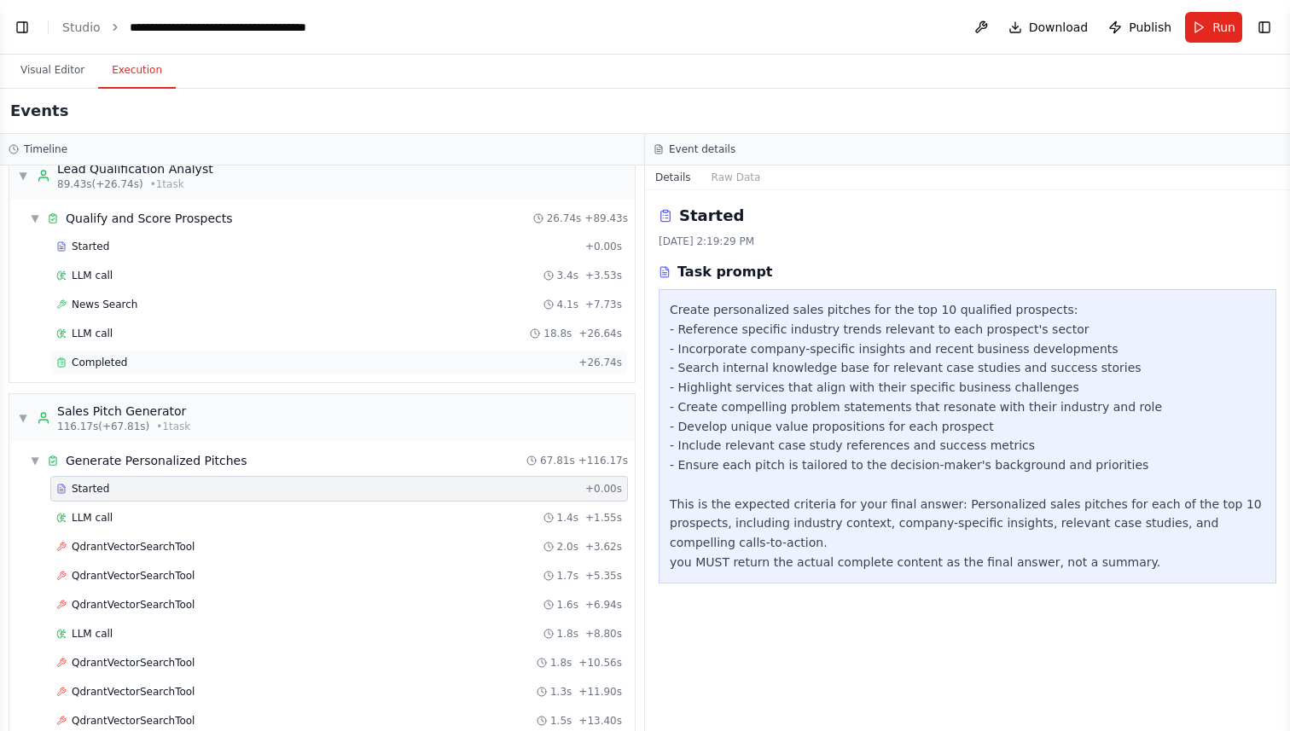
click at [320, 352] on div "Completed + 26.74s" at bounding box center [339, 363] width 578 height 26
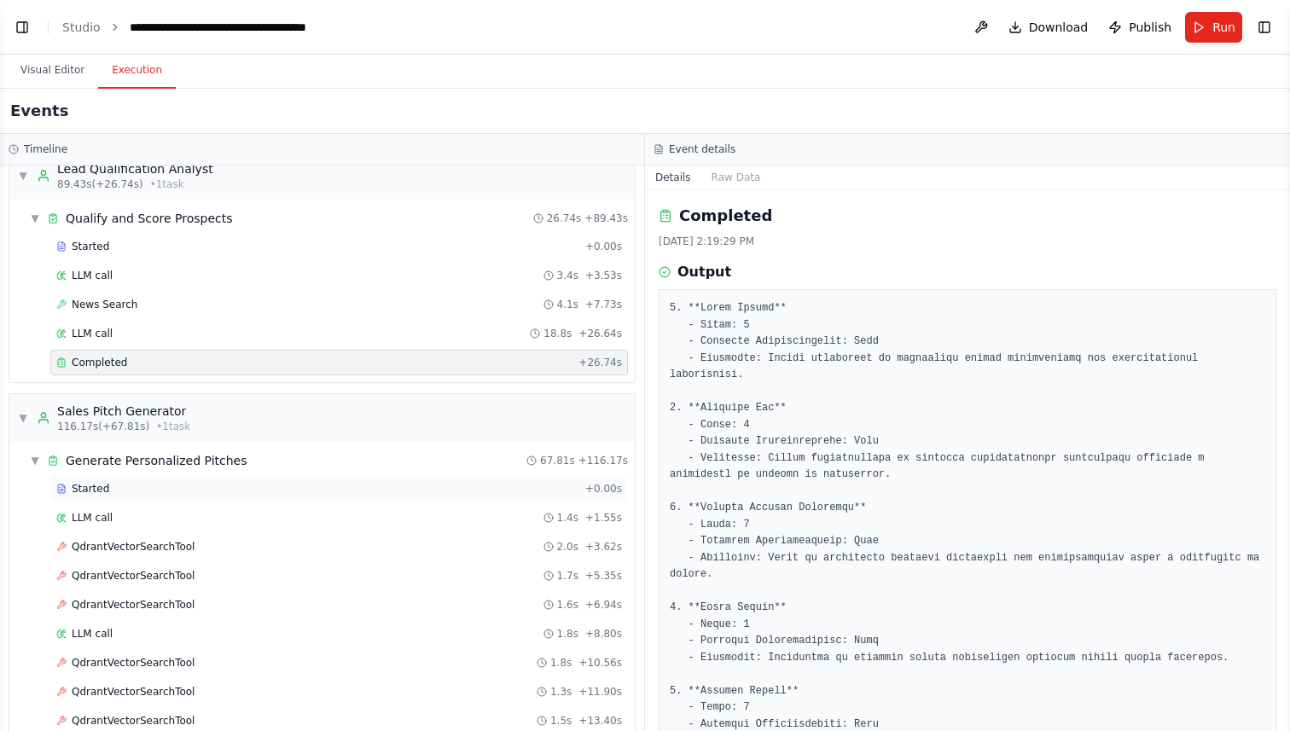
click at [218, 490] on div "Started" at bounding box center [317, 489] width 522 height 14
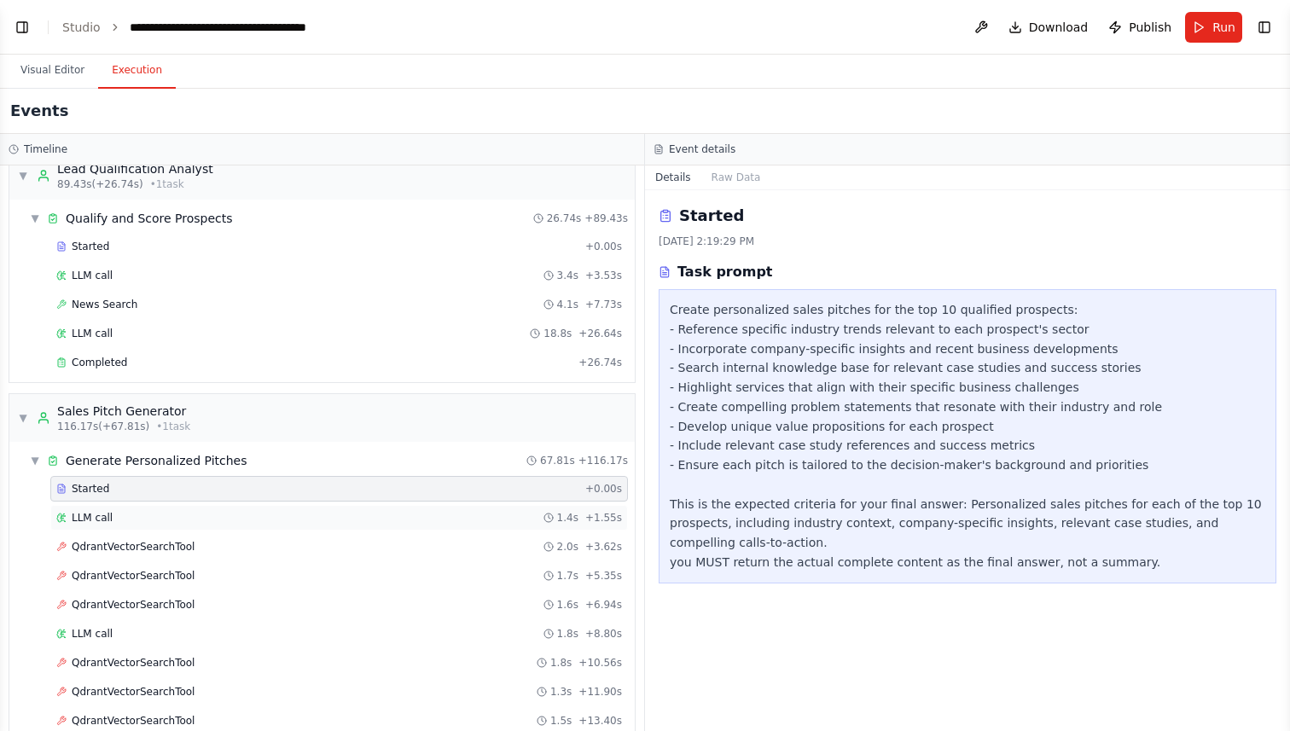
click at [366, 526] on div "LLM call 1.4s + 1.55s" at bounding box center [339, 518] width 578 height 26
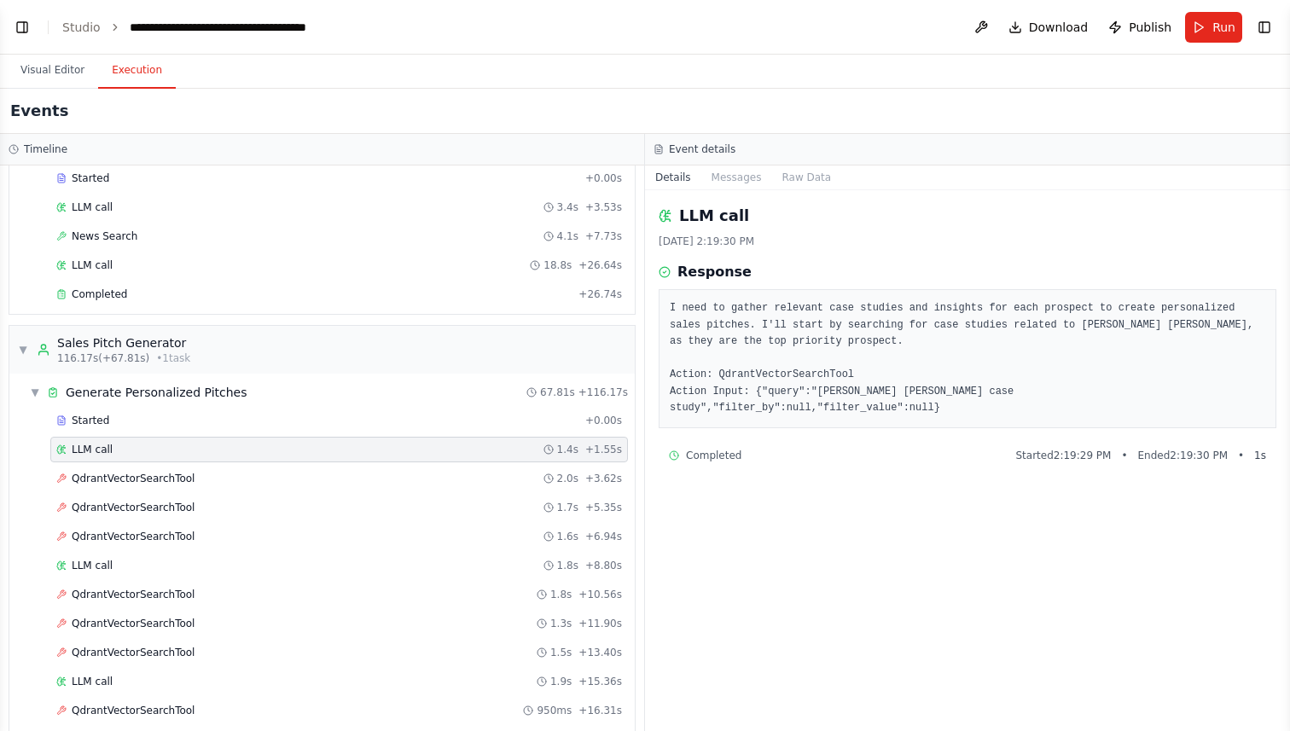
scroll to position [655, 0]
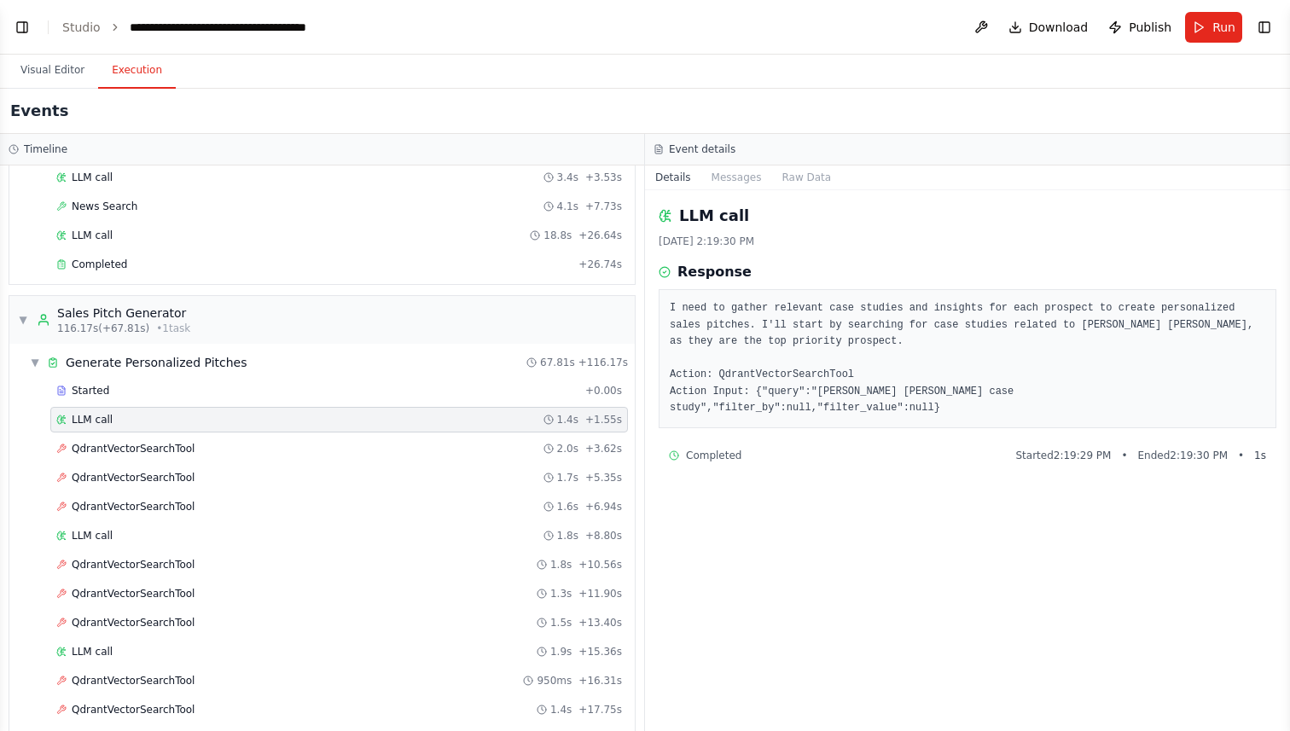
click at [291, 445] on div "QdrantVectorSearchTool 2.0s + 3.62s" at bounding box center [339, 449] width 566 height 14
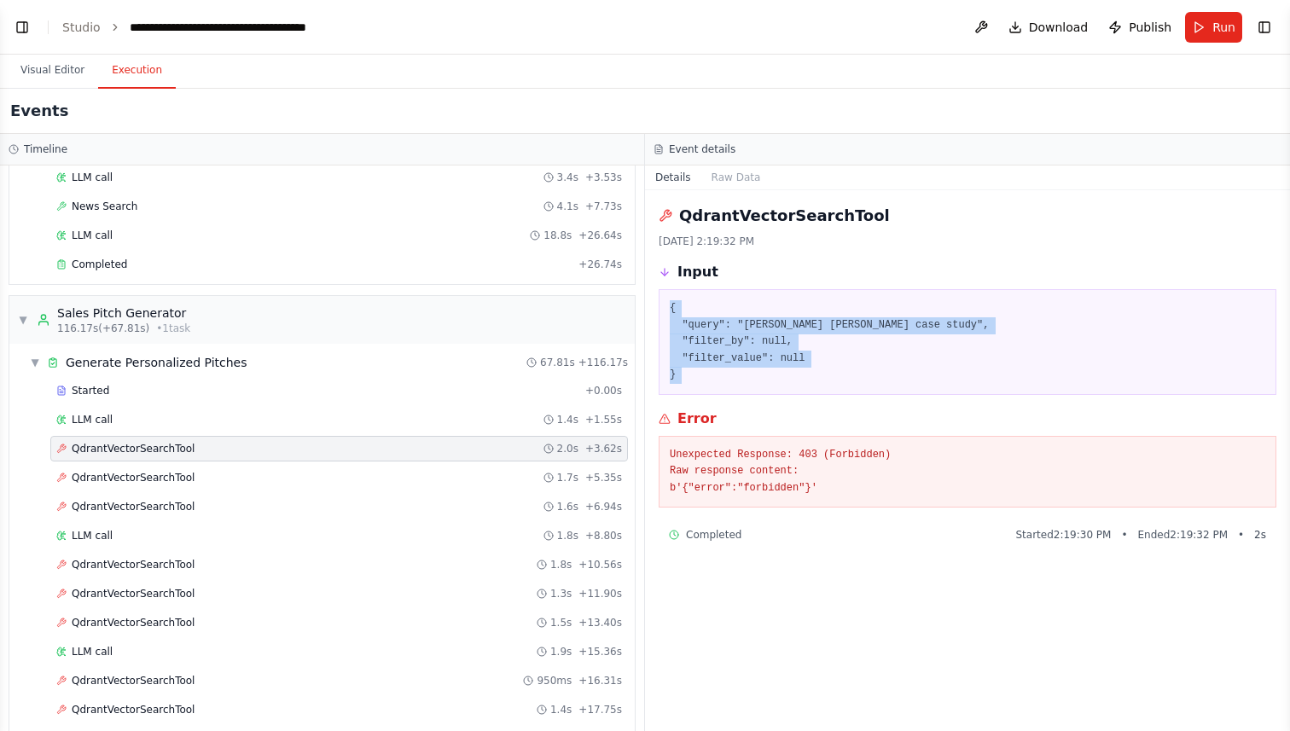
drag, startPoint x: 667, startPoint y: 307, endPoint x: 745, endPoint y: 404, distance: 123.8
click at [745, 404] on div "QdrantVectorSearchTool [DATE] 2:19:32 PM Input { "query": "[PERSON_NAME] [PERSO…" at bounding box center [967, 460] width 645 height 541
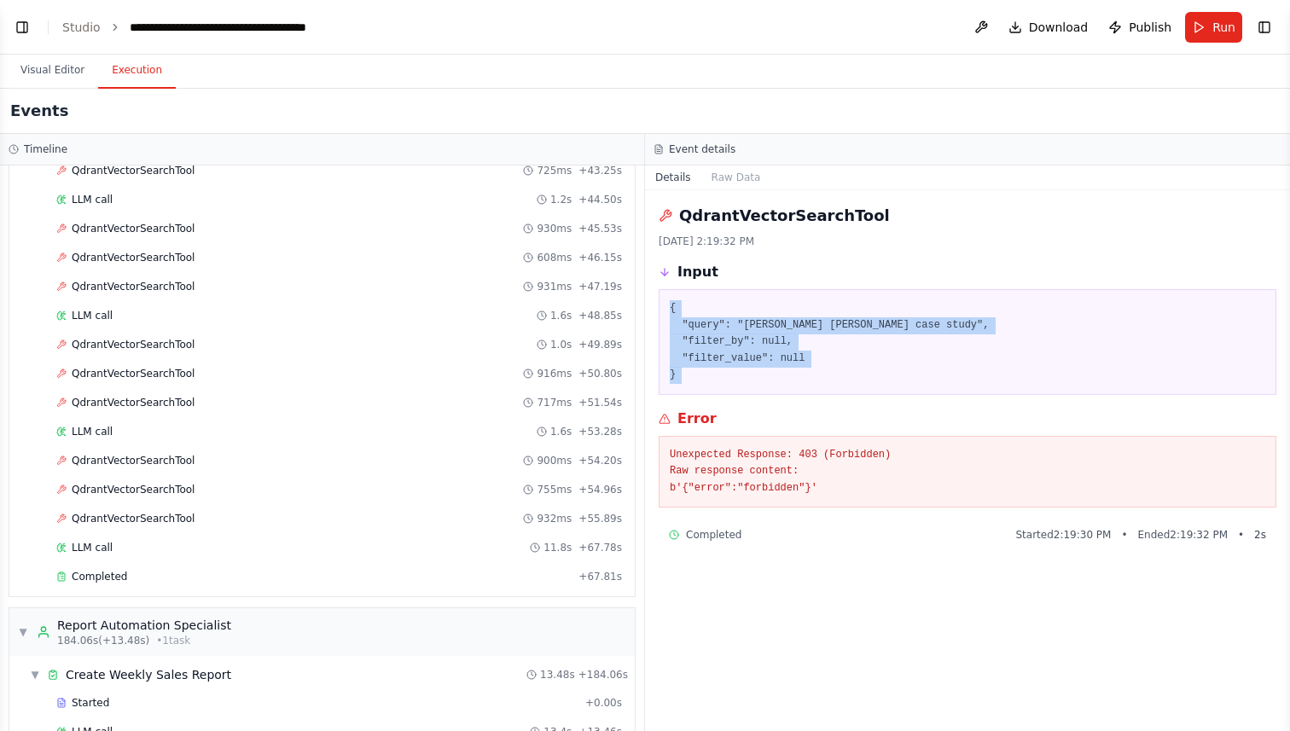
scroll to position [1806, 0]
click at [179, 573] on div "Completed" at bounding box center [313, 574] width 515 height 14
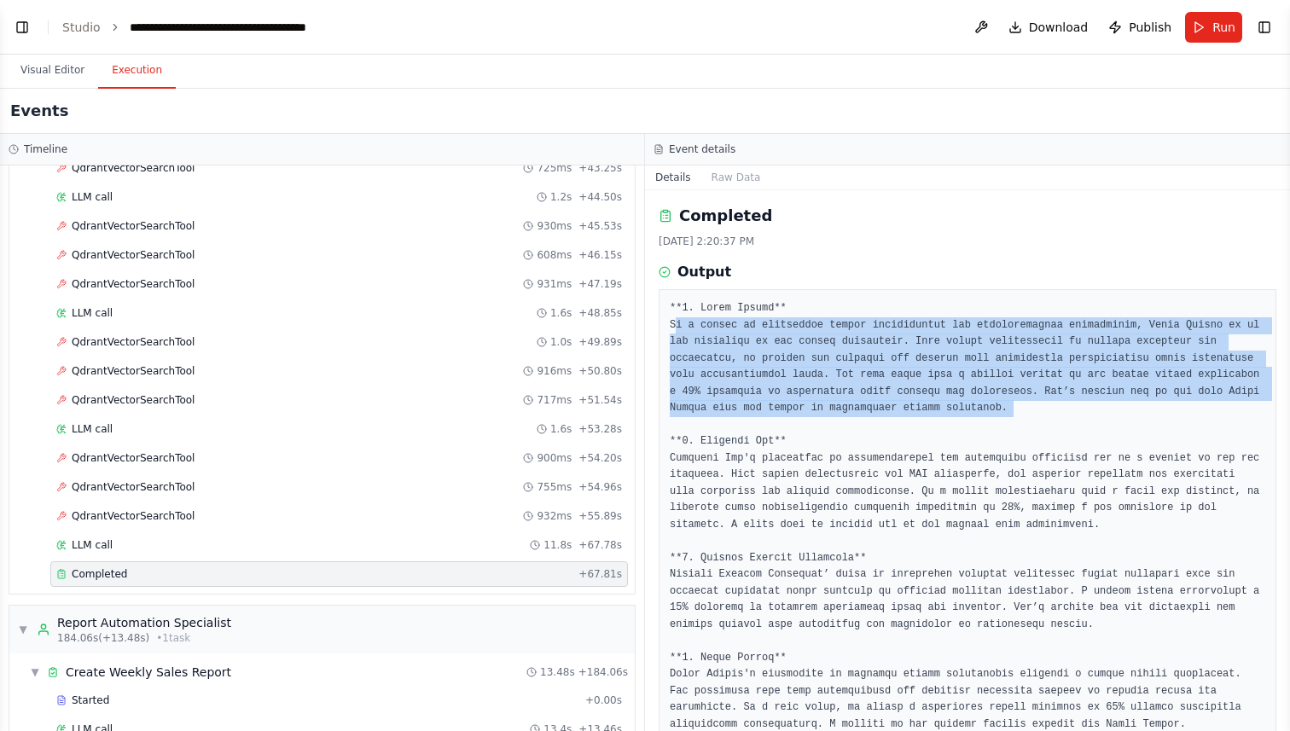
drag, startPoint x: 673, startPoint y: 326, endPoint x: 788, endPoint y: 420, distance: 148.6
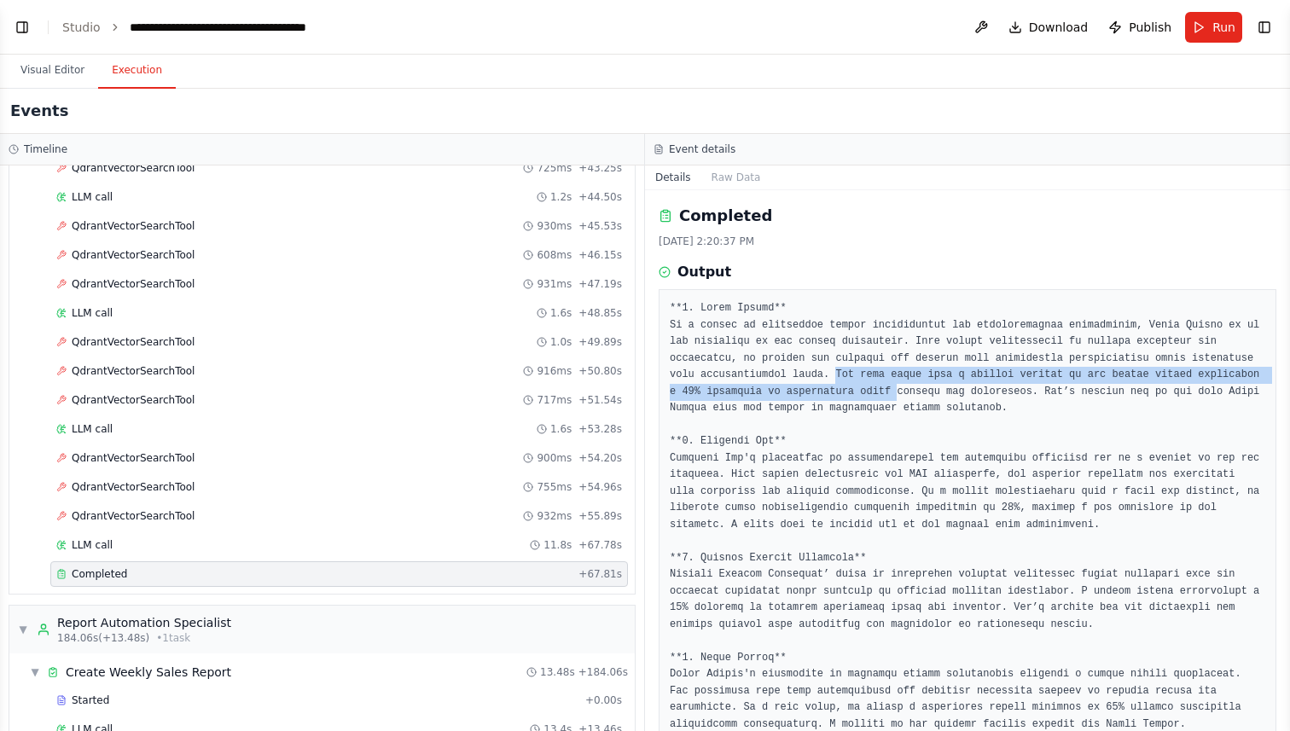
drag, startPoint x: 835, startPoint y: 378, endPoint x: 898, endPoint y: 392, distance: 63.9
drag, startPoint x: 662, startPoint y: 395, endPoint x: 968, endPoint y: 395, distance: 306.3
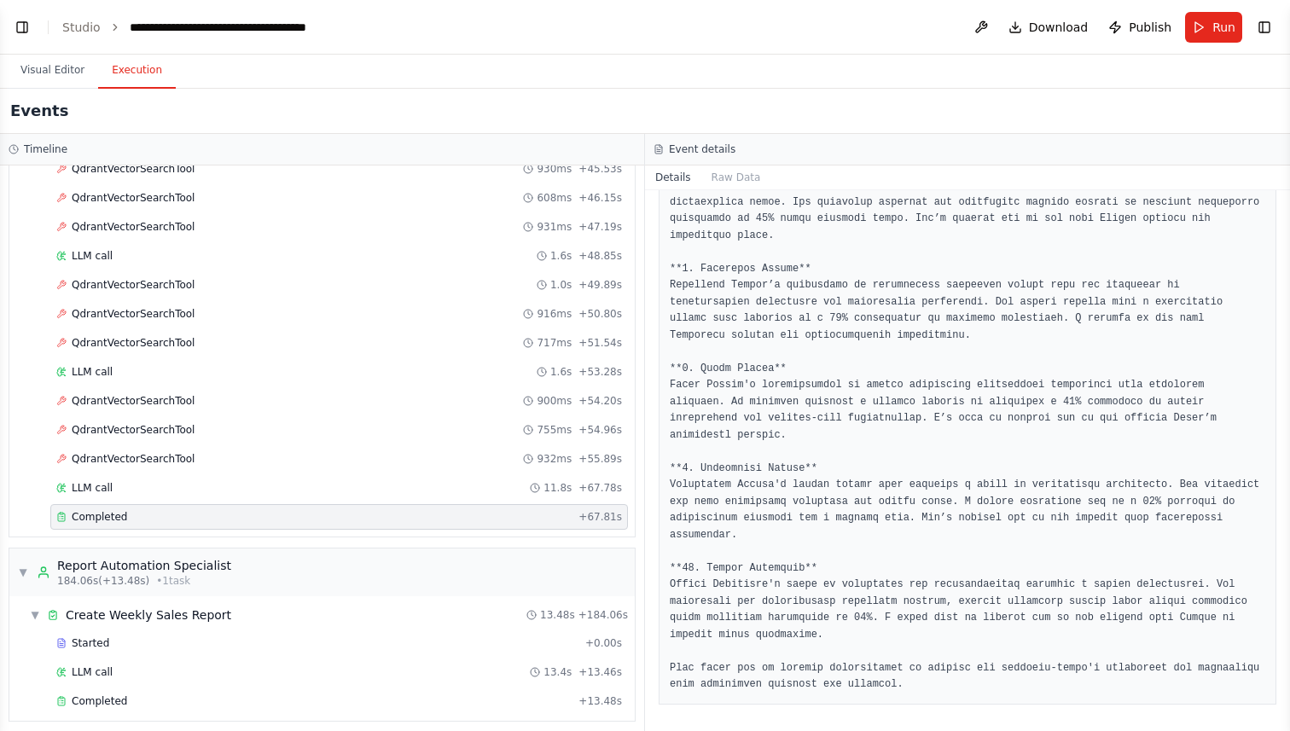
scroll to position [1873, 0]
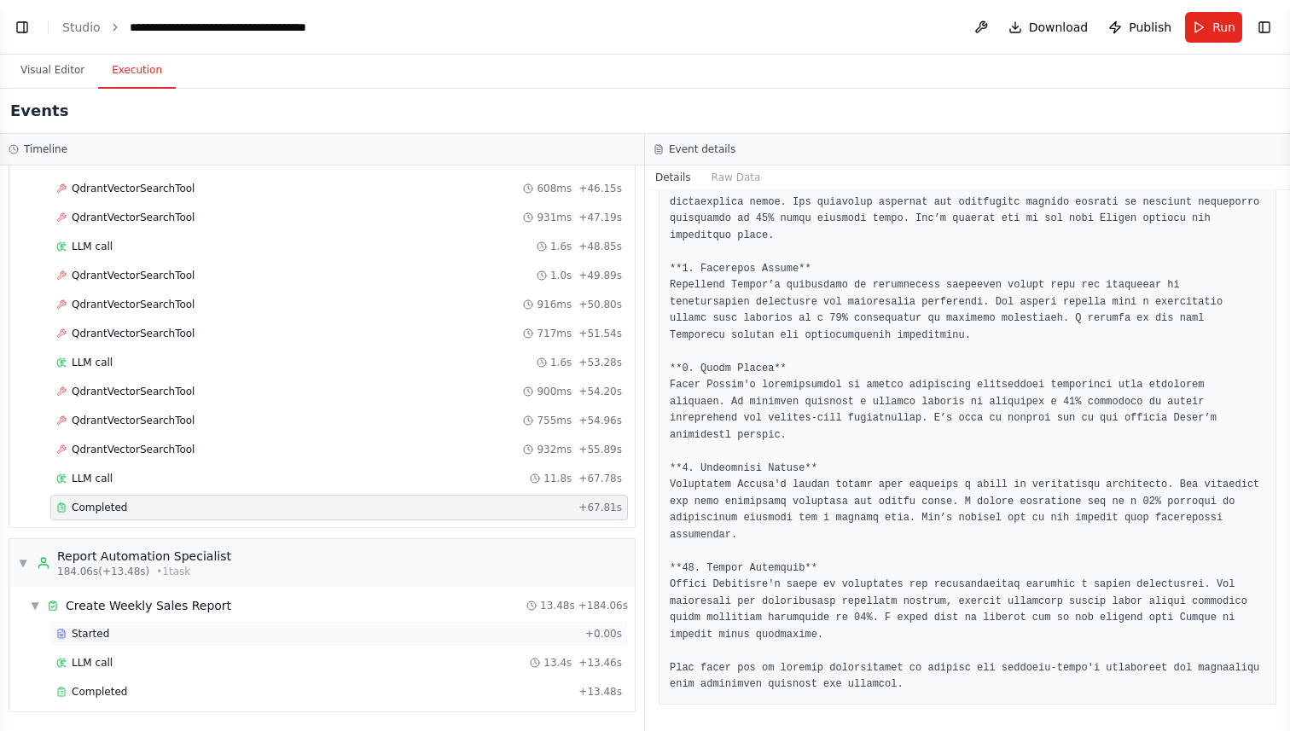
click at [259, 638] on div "Started" at bounding box center [317, 634] width 522 height 14
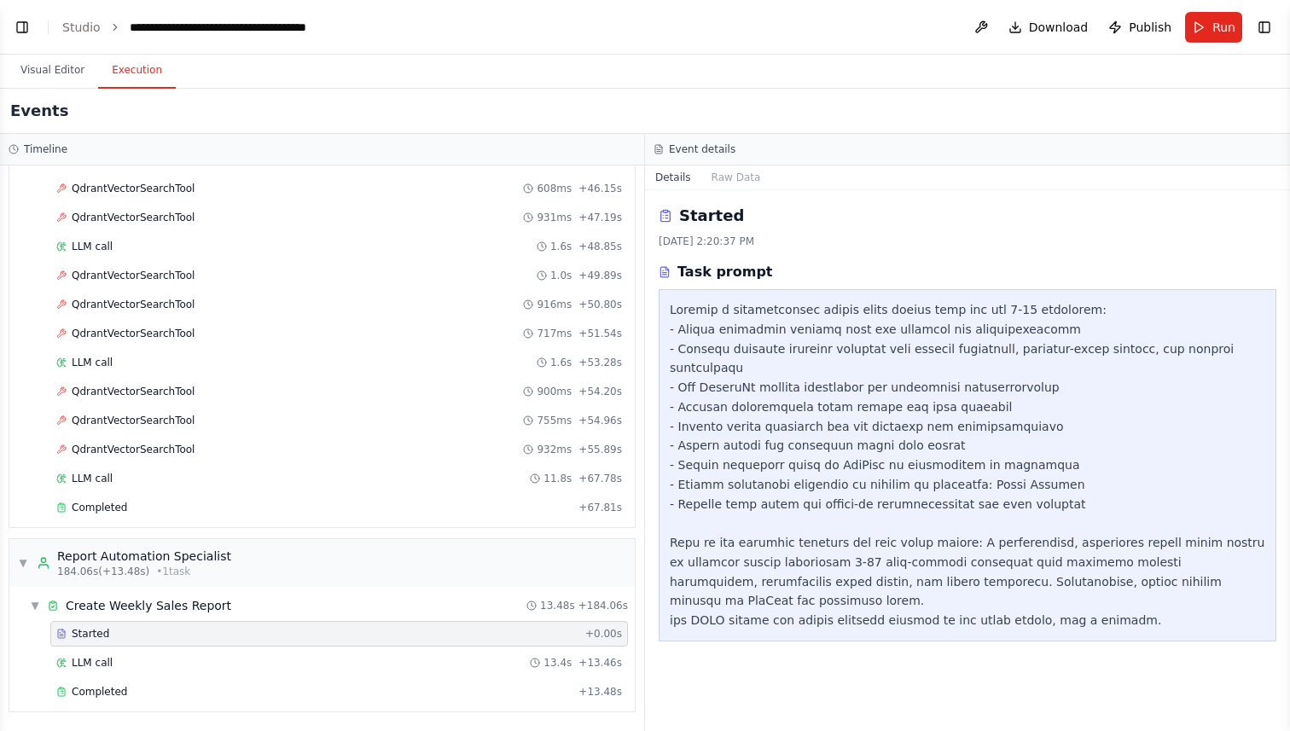
scroll to position [0, 0]
click at [221, 666] on div "LLM call 13.4s + 13.46s" at bounding box center [339, 663] width 566 height 14
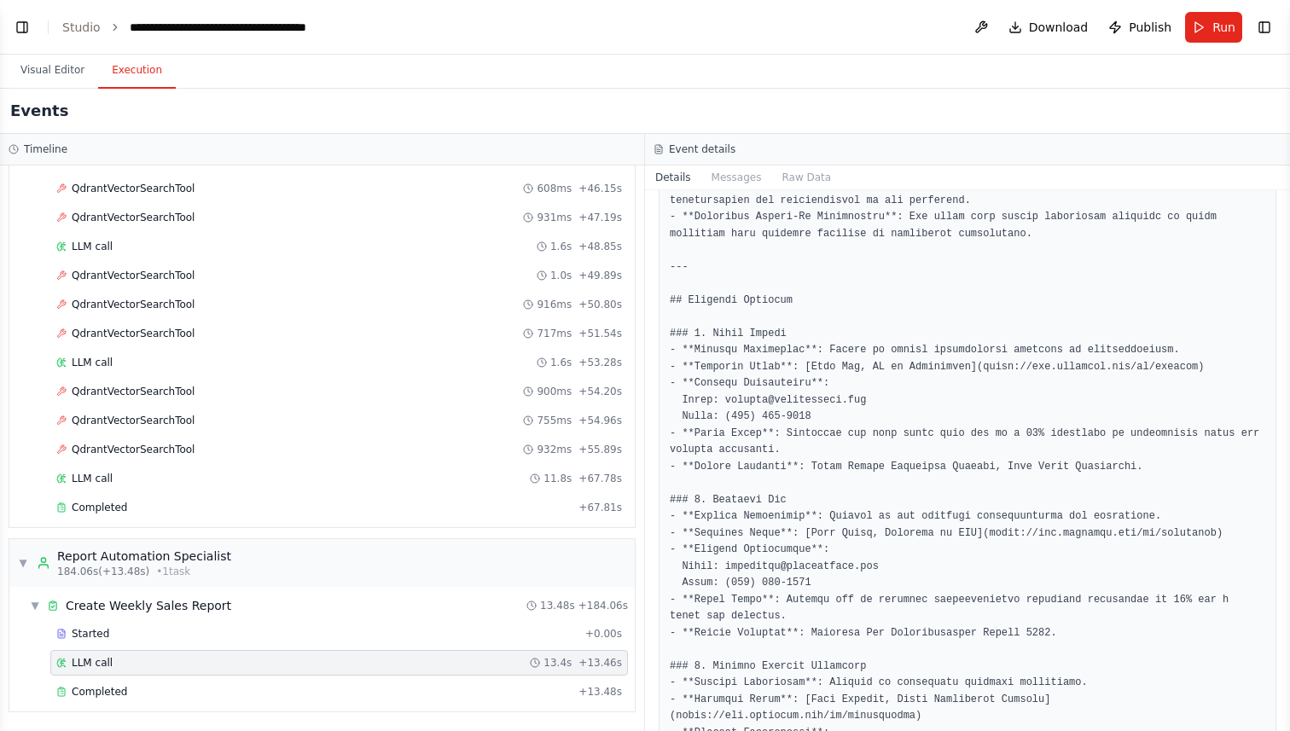
scroll to position [359, 0]
click at [268, 689] on div "Completed" at bounding box center [313, 692] width 515 height 14
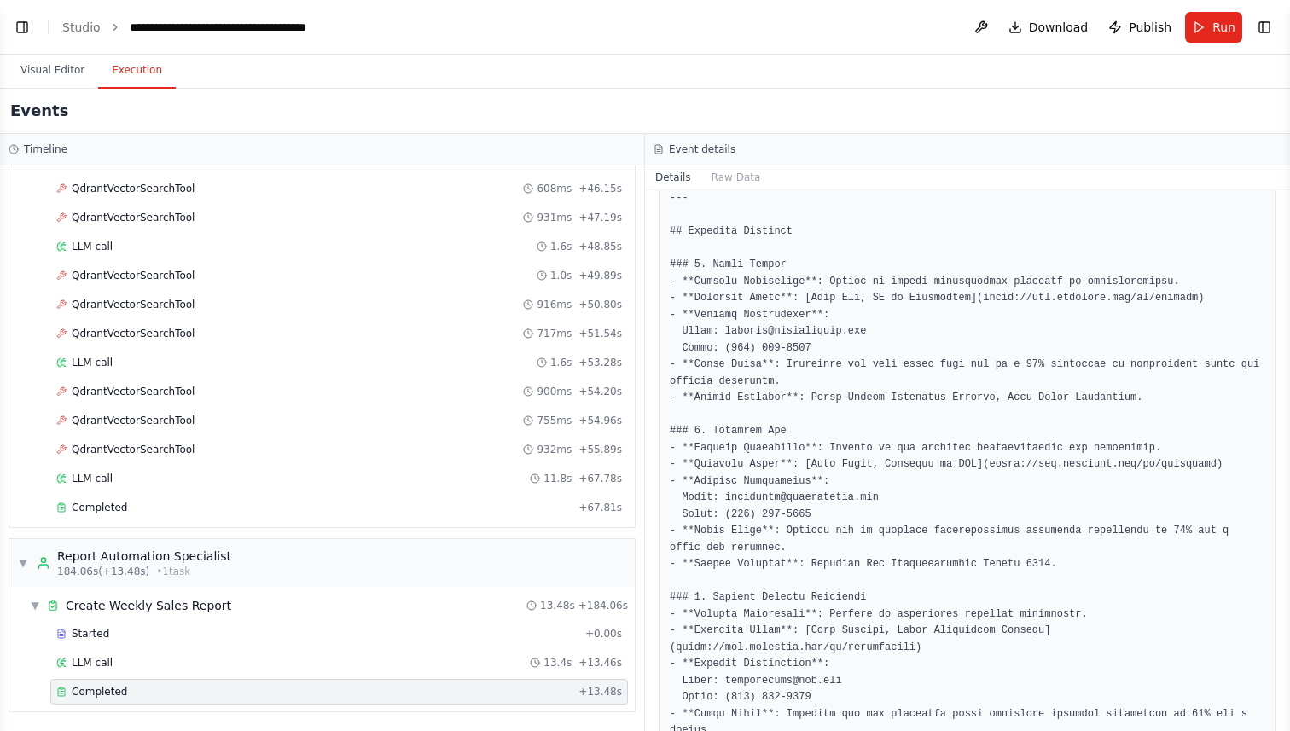
scroll to position [384, 0]
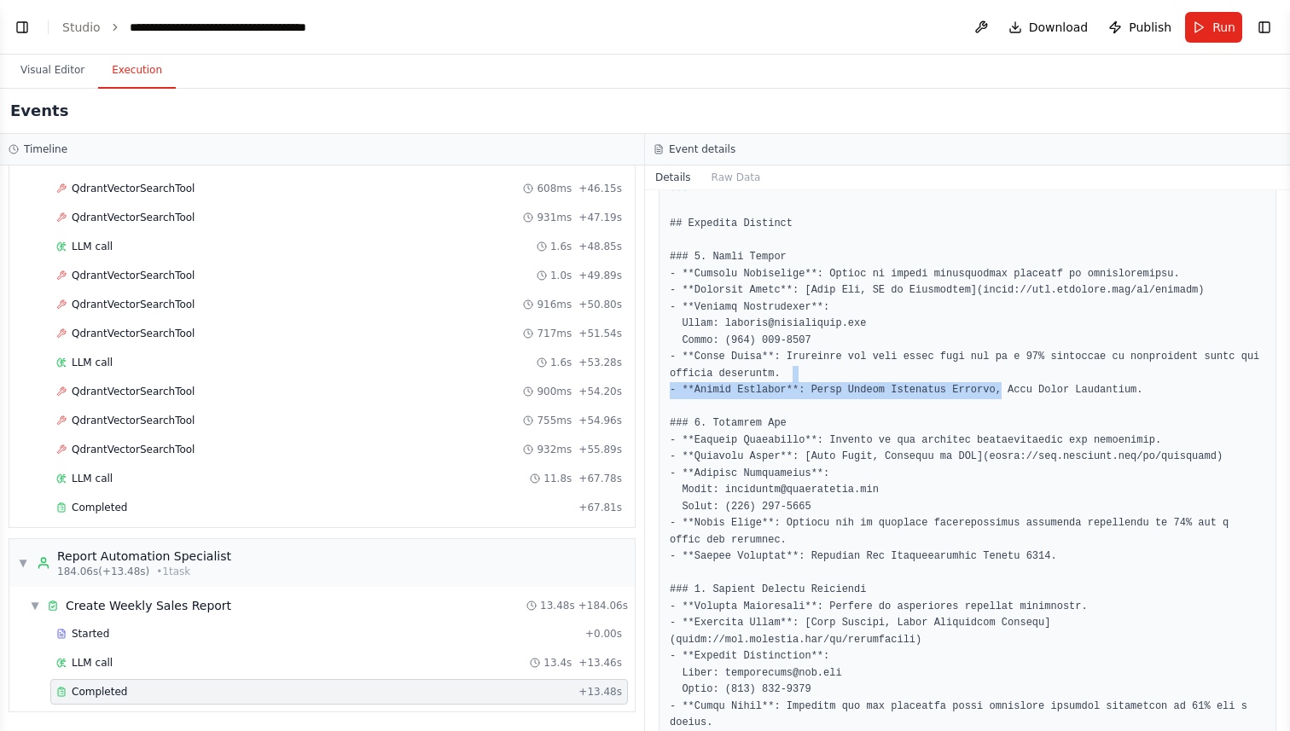
drag, startPoint x: 1002, startPoint y: 388, endPoint x: 1240, endPoint y: 381, distance: 238.1
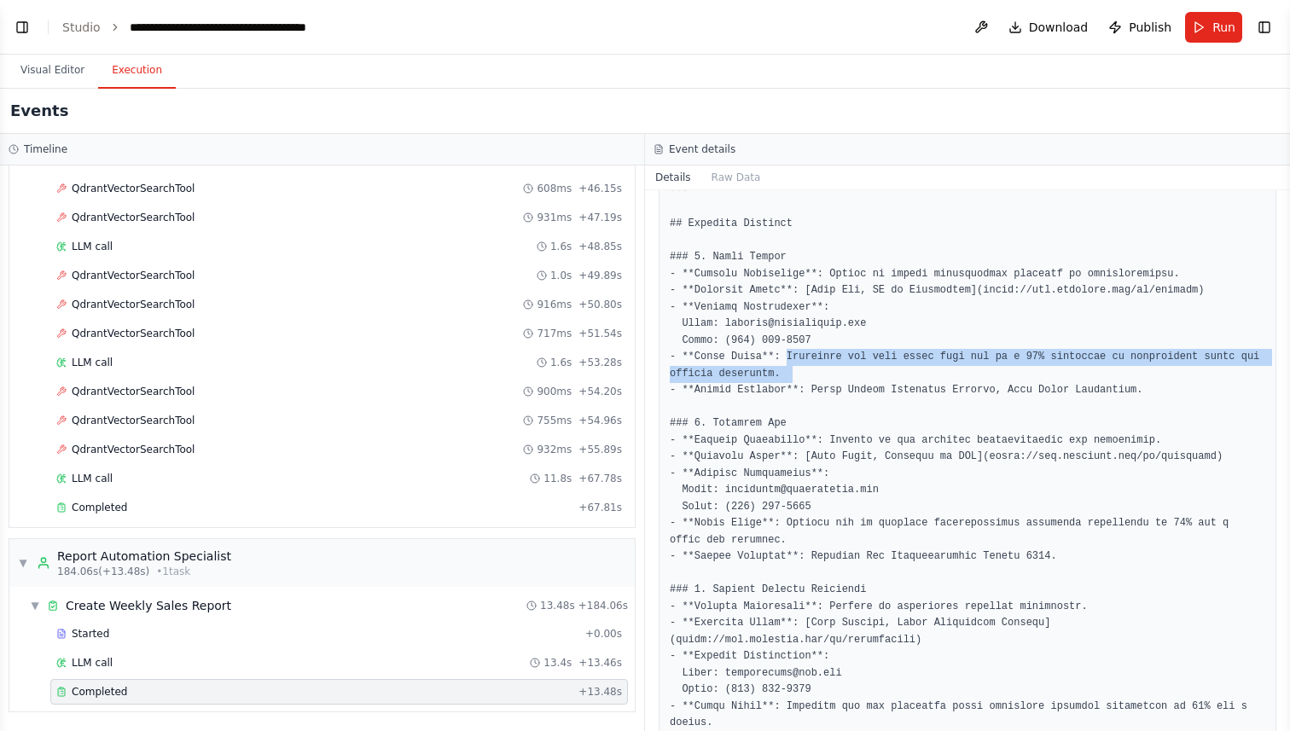
drag, startPoint x: 787, startPoint y: 361, endPoint x: 825, endPoint y: 375, distance: 41.0
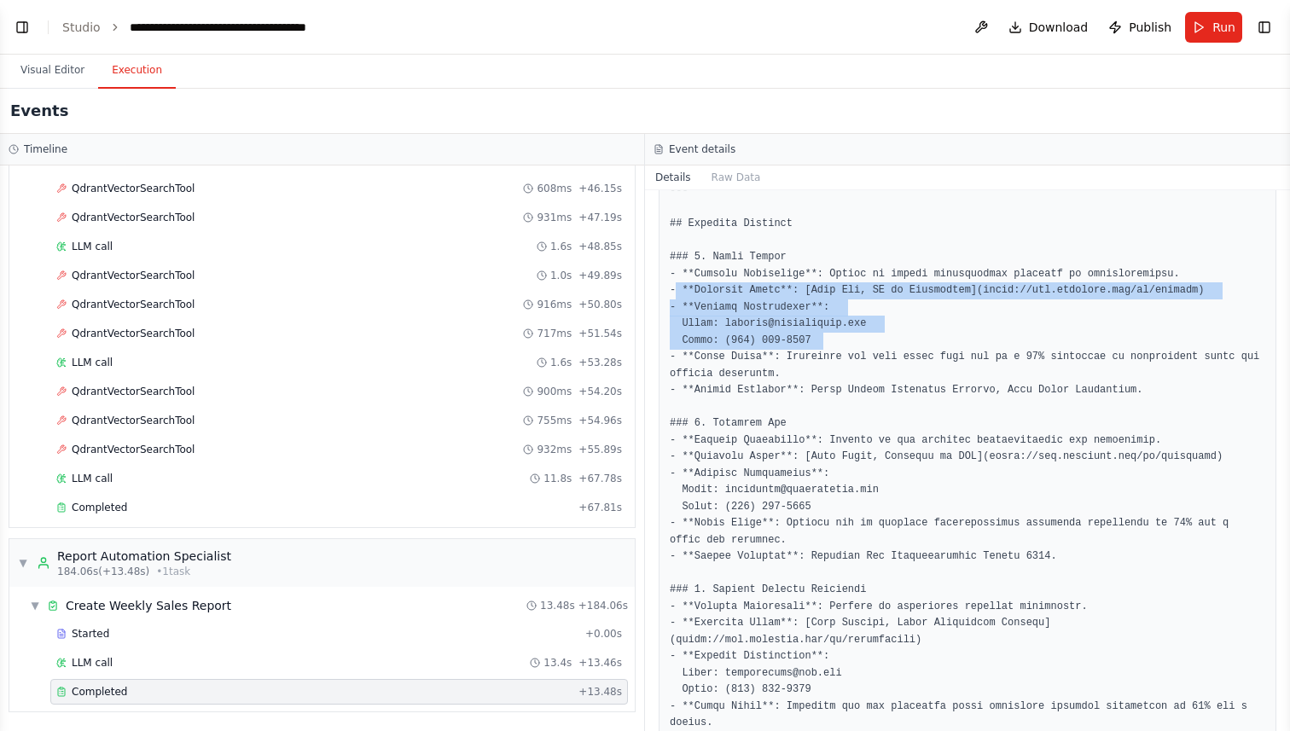
drag, startPoint x: 676, startPoint y: 292, endPoint x: 1000, endPoint y: 334, distance: 327.0
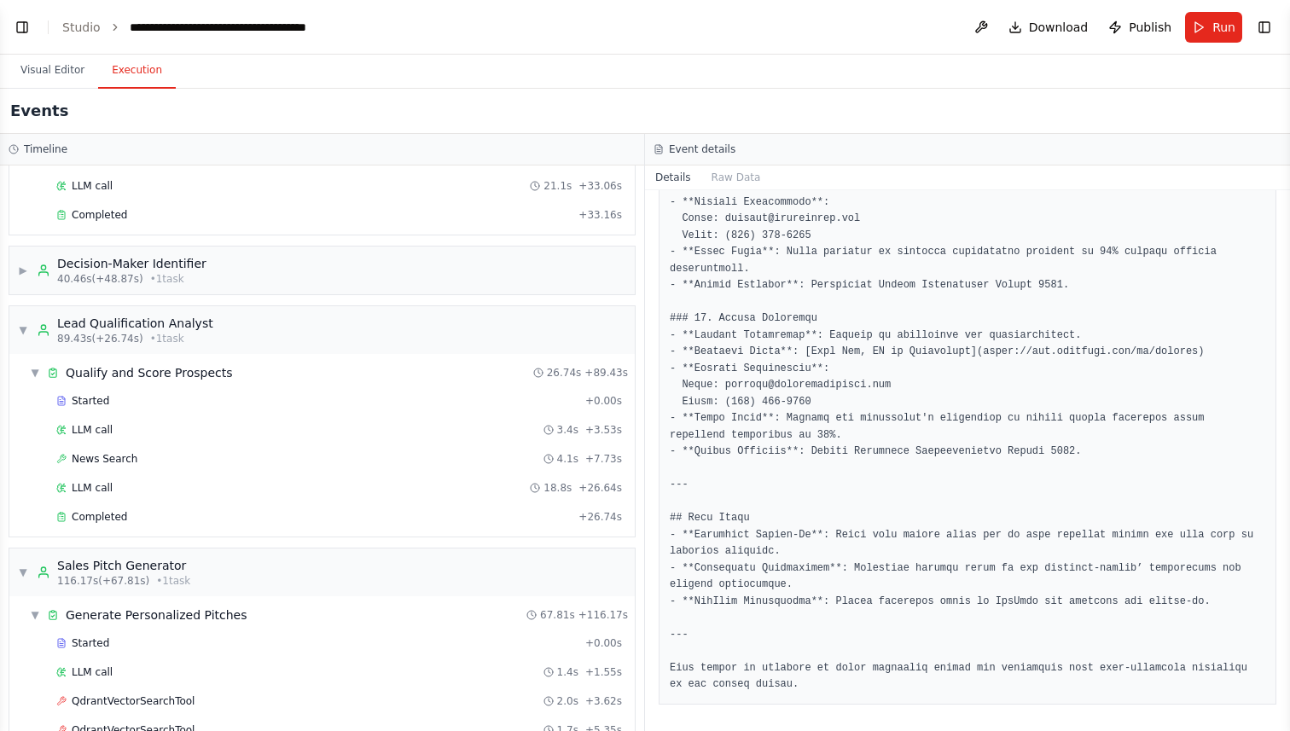
scroll to position [0, 0]
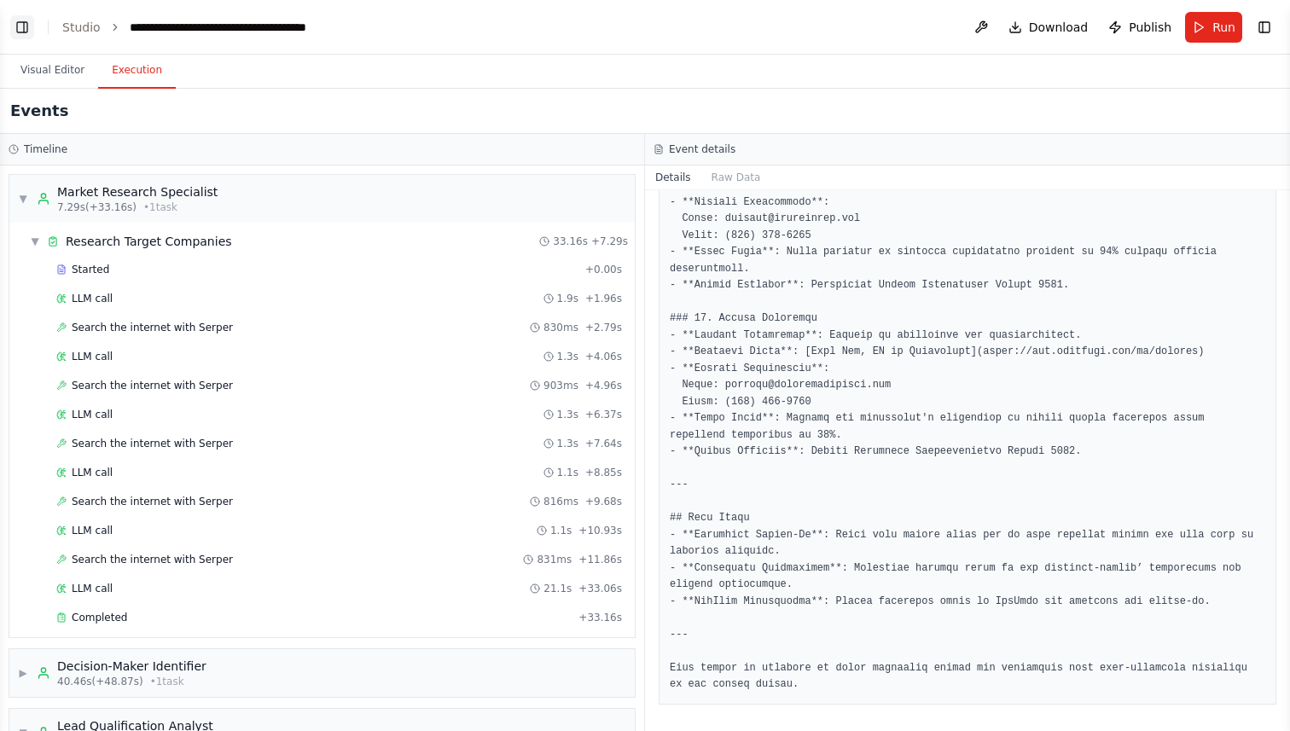
click at [19, 34] on button "Toggle Left Sidebar" at bounding box center [22, 27] width 24 height 24
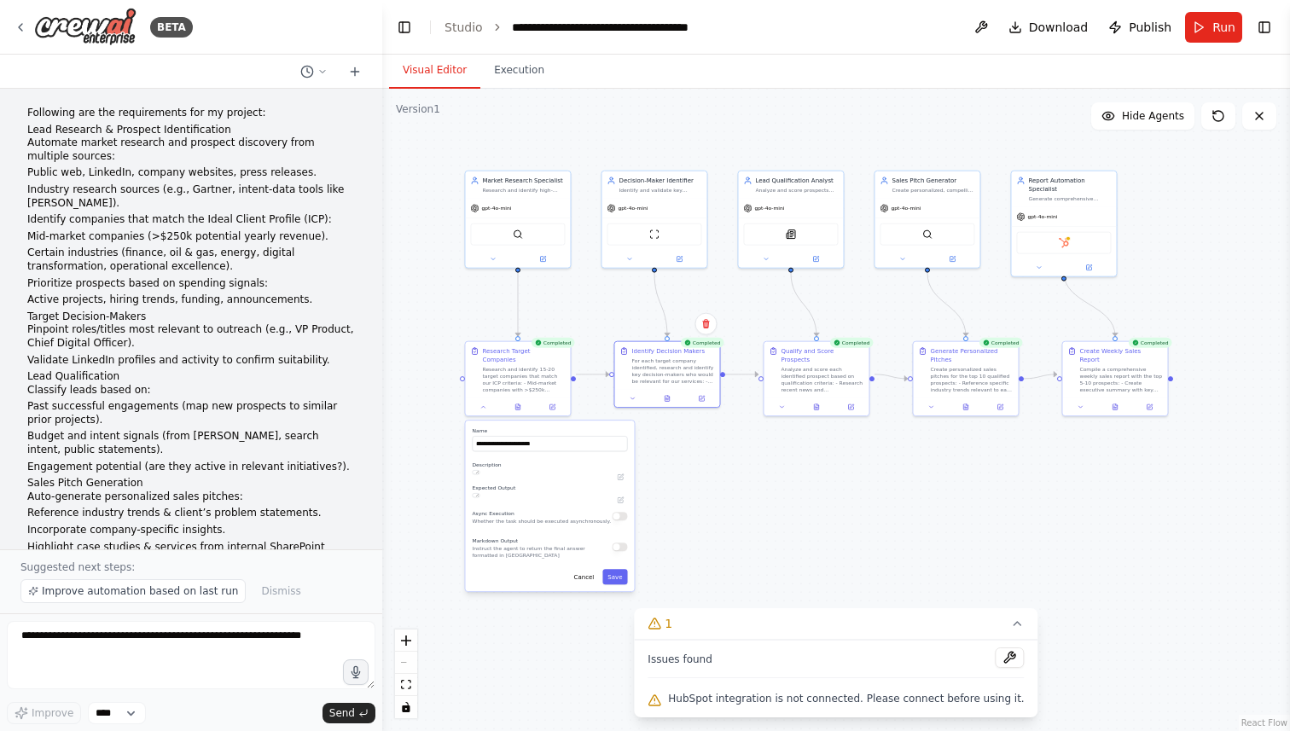
click at [442, 67] on button "Visual Editor" at bounding box center [434, 71] width 91 height 36
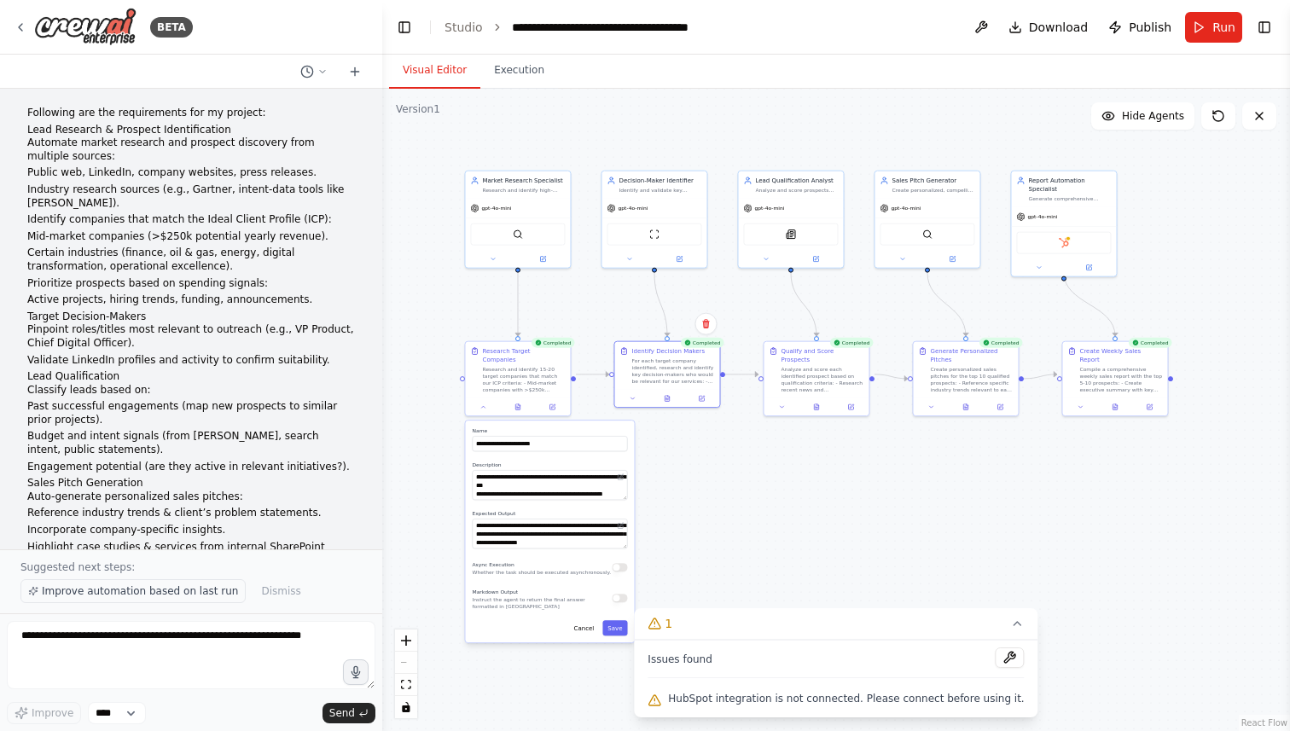
click at [157, 597] on span "Improve automation based on last run" at bounding box center [140, 591] width 196 height 14
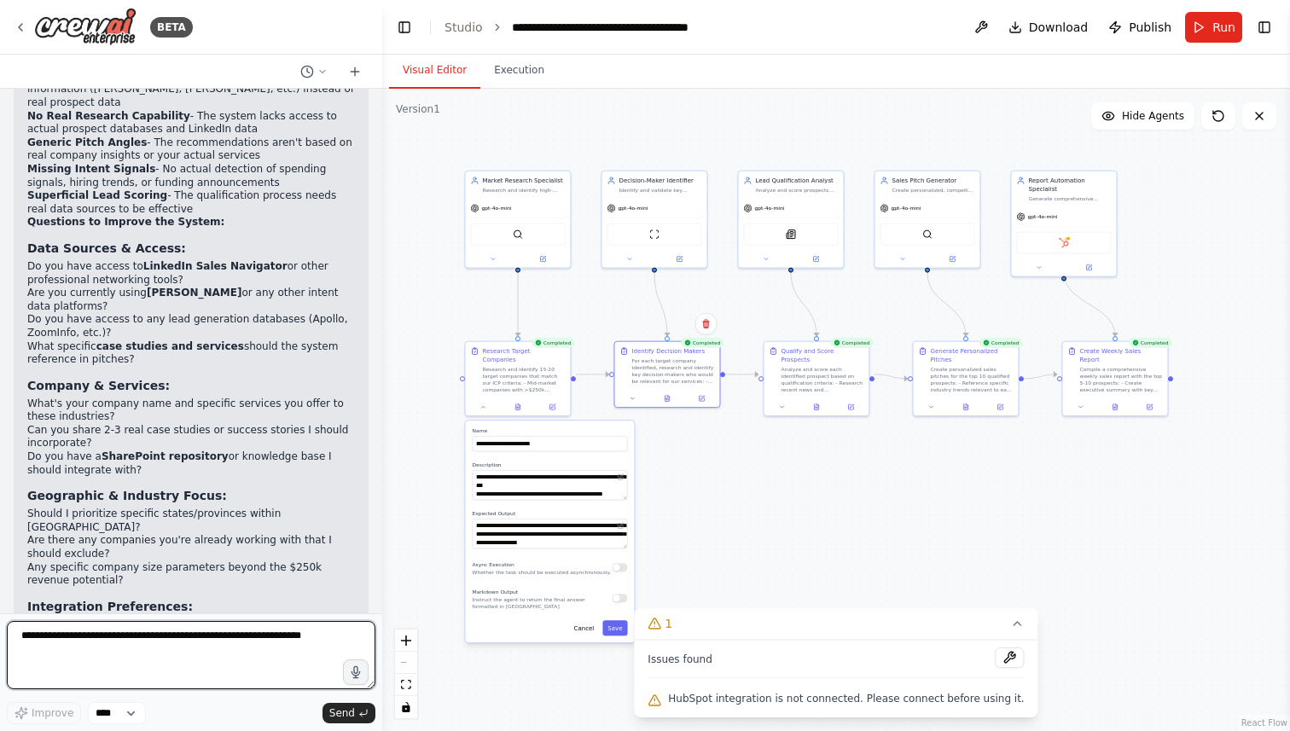
scroll to position [3440, 0]
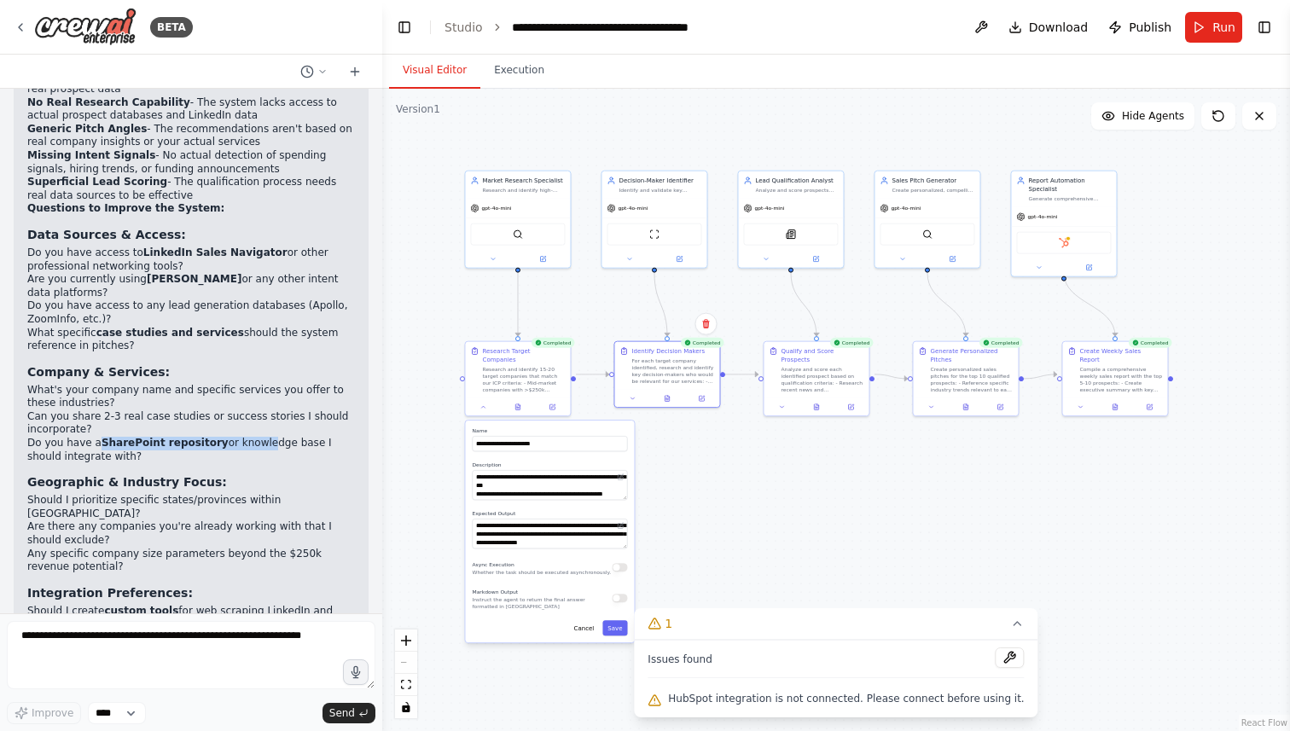
drag, startPoint x: 96, startPoint y: 351, endPoint x: 254, endPoint y: 354, distance: 158.7
click at [254, 437] on li "Do you have a SharePoint repository or knowledge base I should integrate with?" at bounding box center [191, 450] width 328 height 26
click at [293, 520] on li "Are there any companies you're already working with that I should exclude?" at bounding box center [191, 533] width 328 height 26
drag, startPoint x: 274, startPoint y: 447, endPoint x: 357, endPoint y: 446, distance: 83.6
click at [358, 447] on div "▶ Thought process After analyzing the automation output, I can see several crit…" at bounding box center [191, 366] width 355 height 809
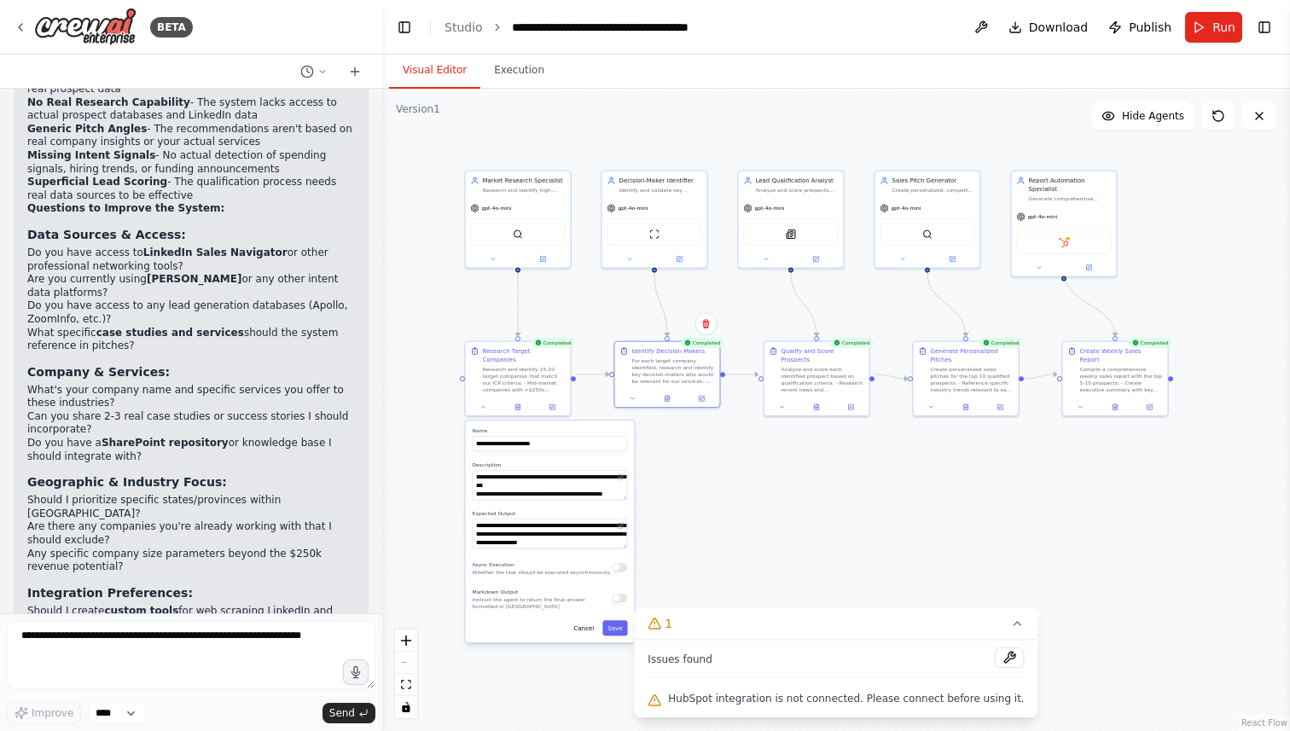
click at [307, 548] on li "Any specific company size parameters beyond the $250k revenue potential?" at bounding box center [191, 561] width 328 height 26
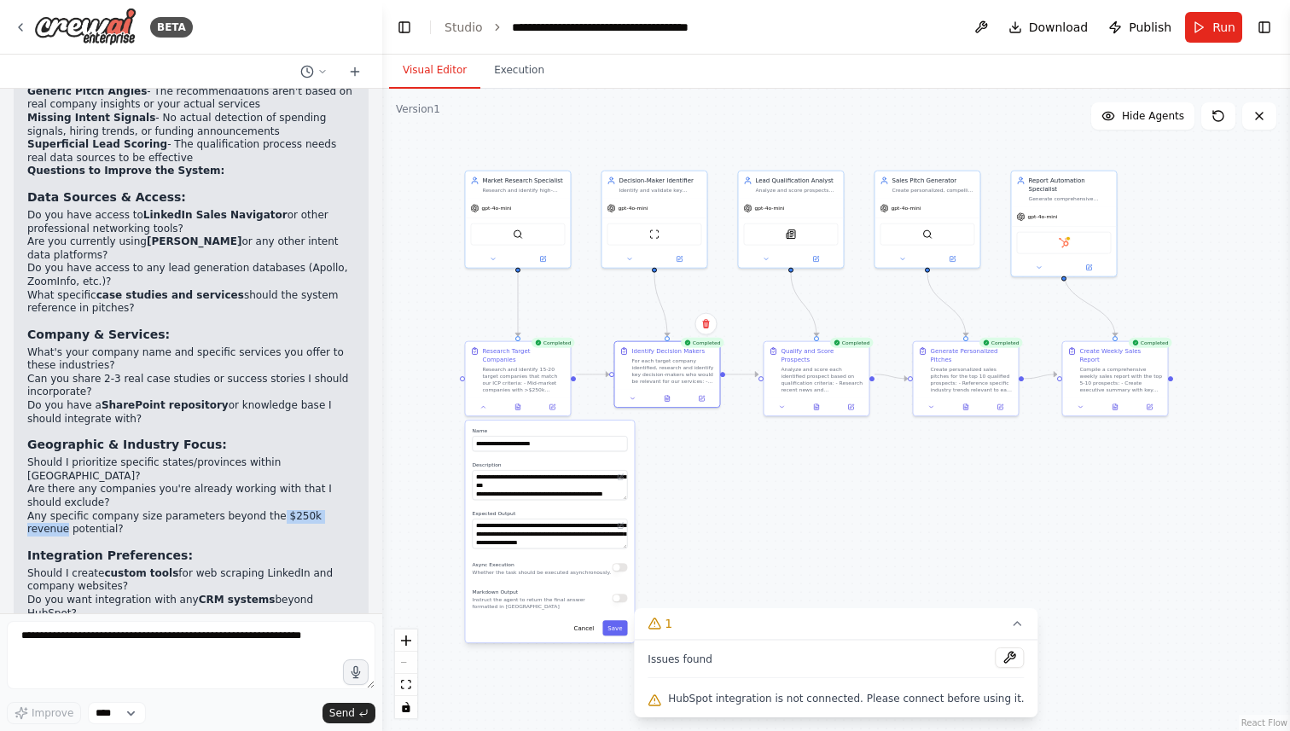
drag, startPoint x: 270, startPoint y: 407, endPoint x: 349, endPoint y: 405, distance: 78.5
click at [349, 510] on li "Any specific company size parameters beyond the $250k revenue potential?" at bounding box center [191, 523] width 328 height 26
click at [97, 518] on div "▶ Thought process After analyzing the automation output, I can see several crit…" at bounding box center [191, 322] width 328 height 776
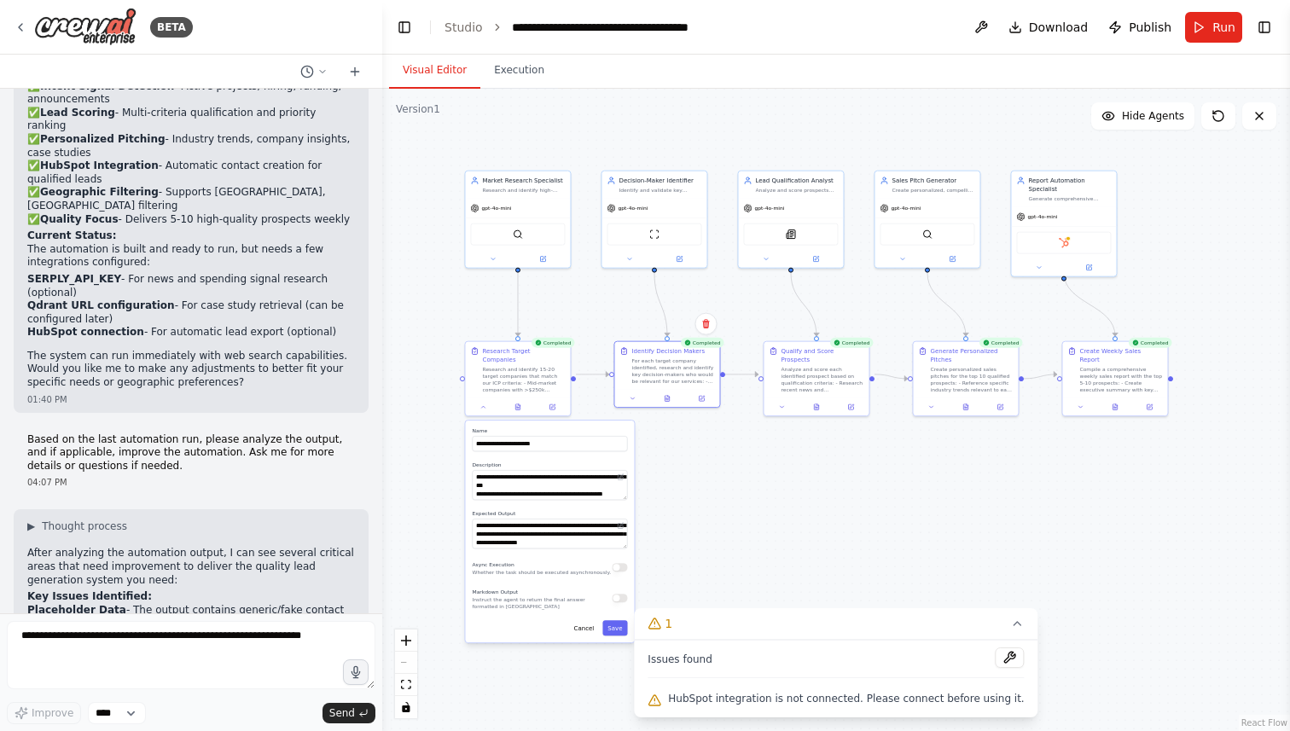
scroll to position [2891, 0]
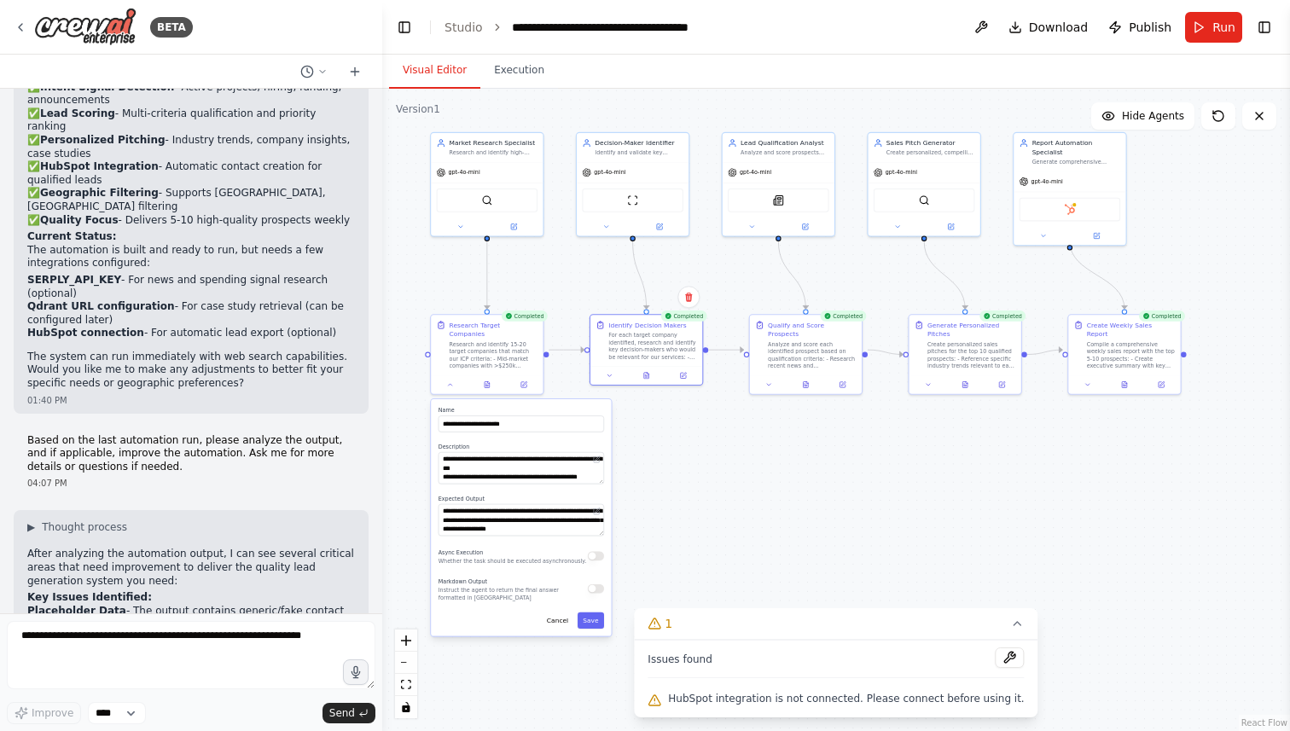
drag, startPoint x: 1170, startPoint y: 490, endPoint x: 991, endPoint y: 512, distance: 180.5
click at [991, 512] on div ".deletable-edge-delete-btn { width: 20px; height: 20px; border: 0px solid #ffff…" at bounding box center [836, 410] width 908 height 642
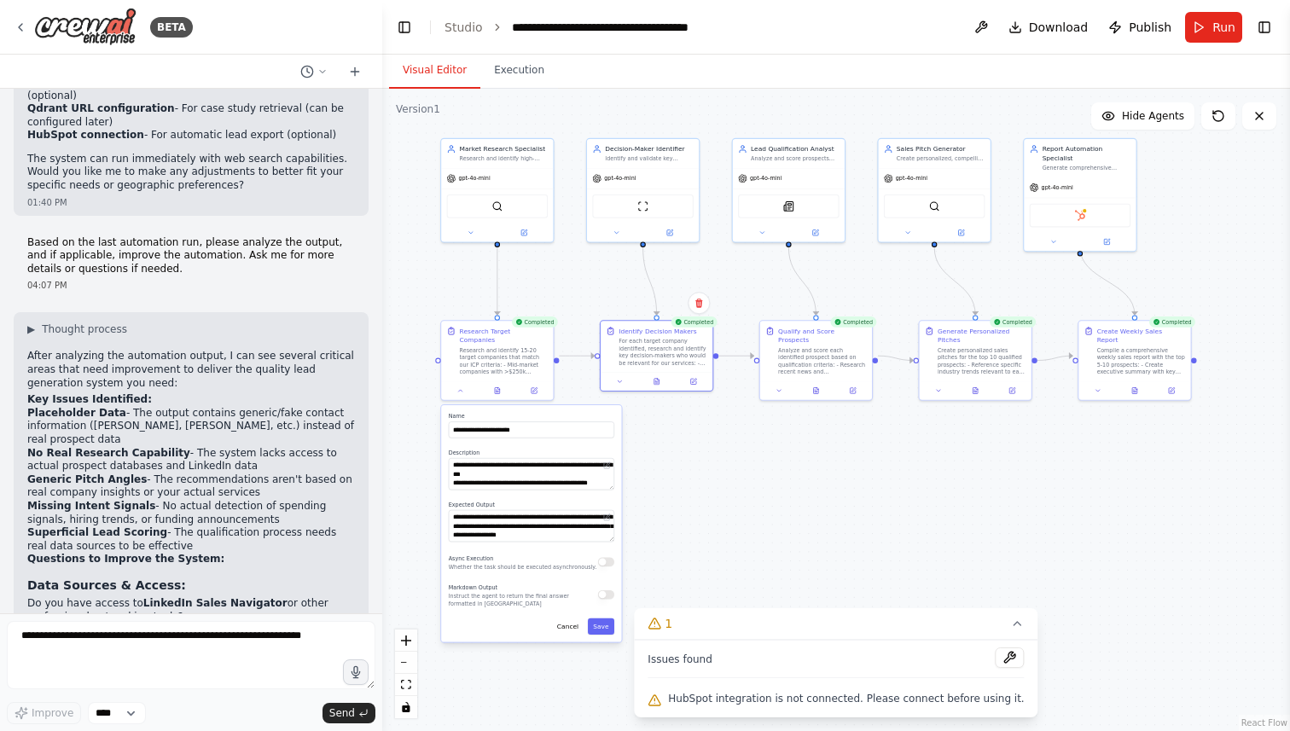
scroll to position [3094, 0]
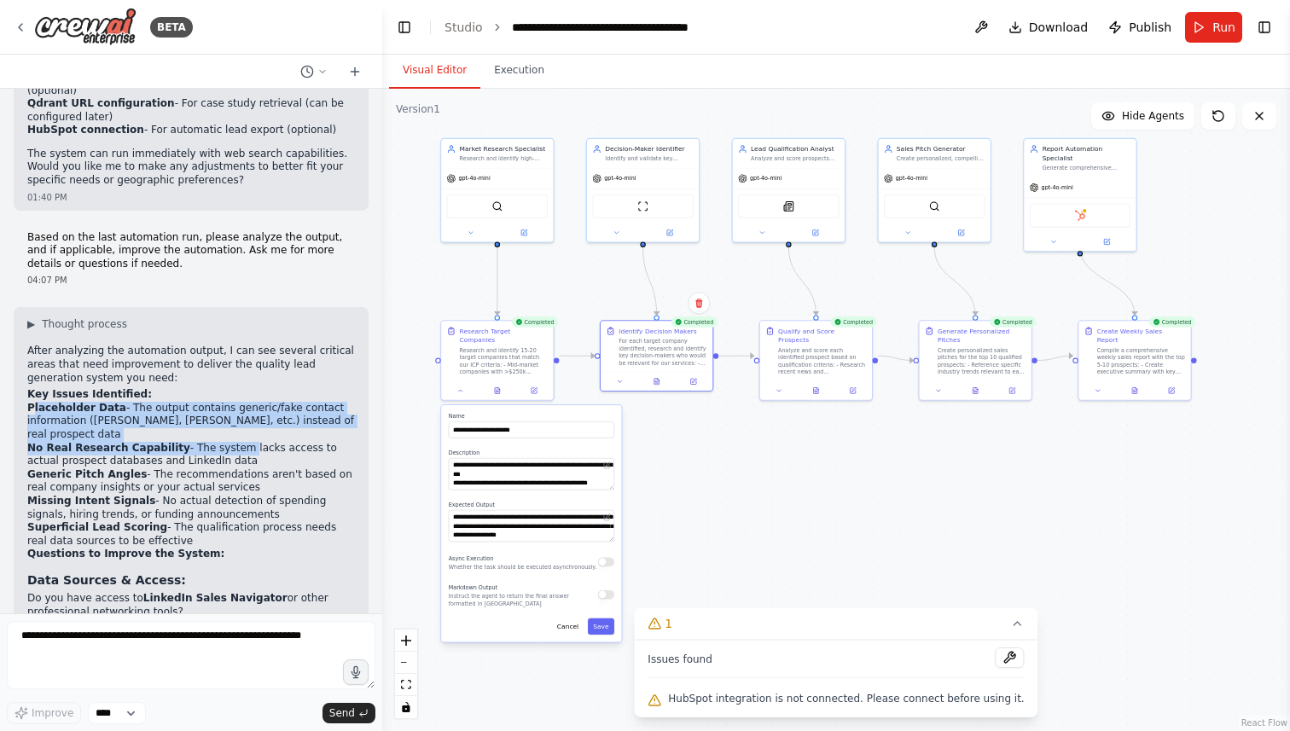
drag, startPoint x: 32, startPoint y: 334, endPoint x: 235, endPoint y: 364, distance: 206.1
click at [235, 402] on ol "Placeholder Data - The output contains generic/fake contact information ([PERSO…" at bounding box center [191, 475] width 328 height 147
